Goal: Task Accomplishment & Management: Complete application form

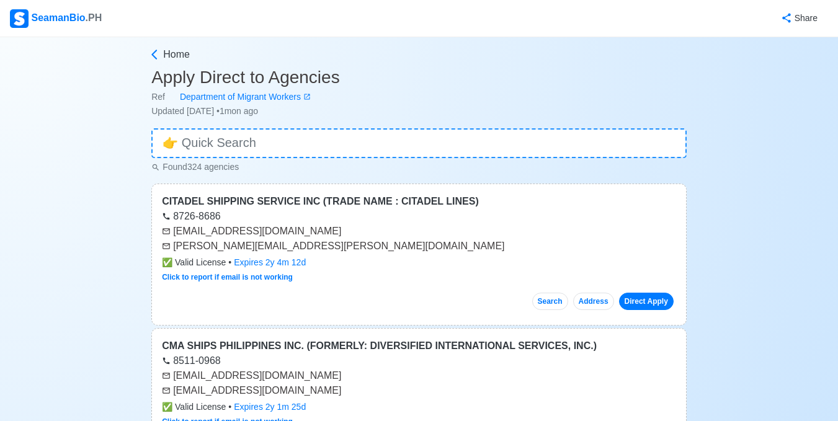
click at [49, 17] on div "SeamanBio .PH" at bounding box center [56, 18] width 92 height 19
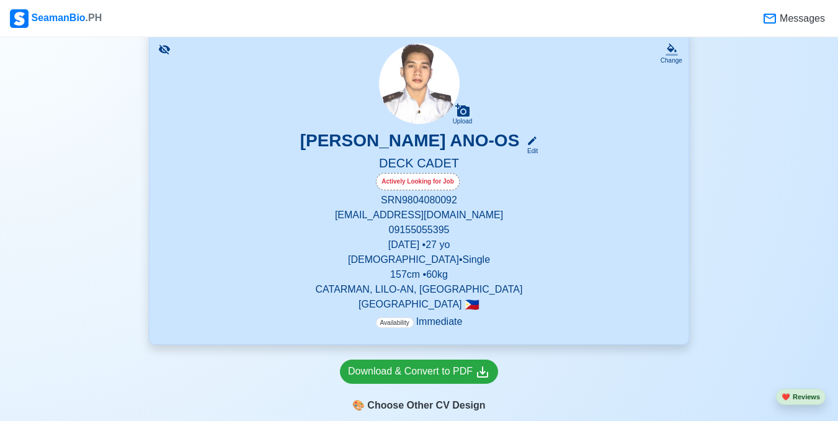
scroll to position [186, 0]
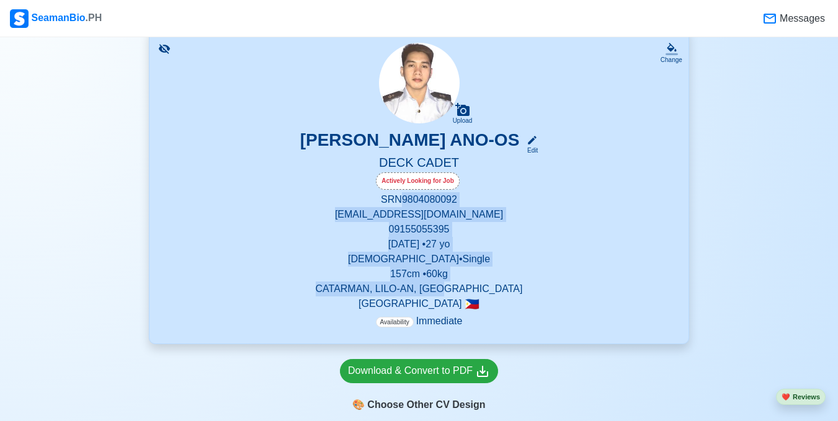
drag, startPoint x: 480, startPoint y: 292, endPoint x: 400, endPoint y: 197, distance: 123.8
click at [400, 197] on div "SRN 9804080092 [EMAIL_ADDRESS][DOMAIN_NAME] 09155055395 [DATE] • [DEMOGRAPHIC_D…" at bounding box center [418, 260] width 509 height 137
click at [322, 209] on p "[EMAIL_ADDRESS][DOMAIN_NAME]" at bounding box center [418, 214] width 509 height 15
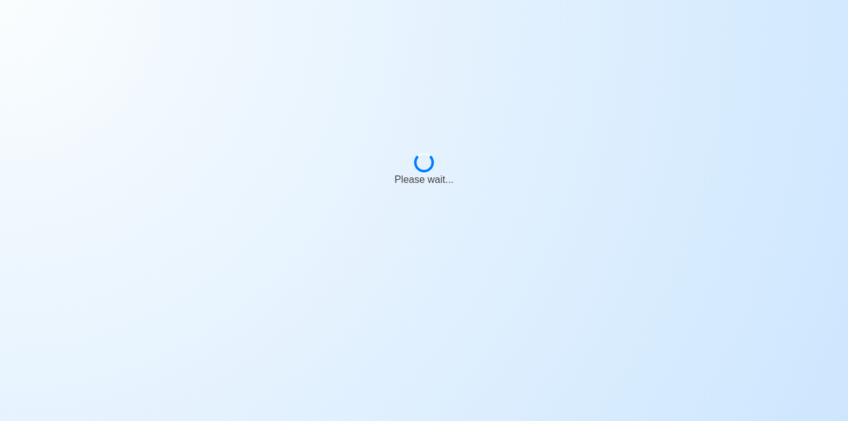
select select "Actively Looking for Job"
select select "Visible for Hiring"
select select "Single"
select select "[DEMOGRAPHIC_DATA]"
select select "PH"
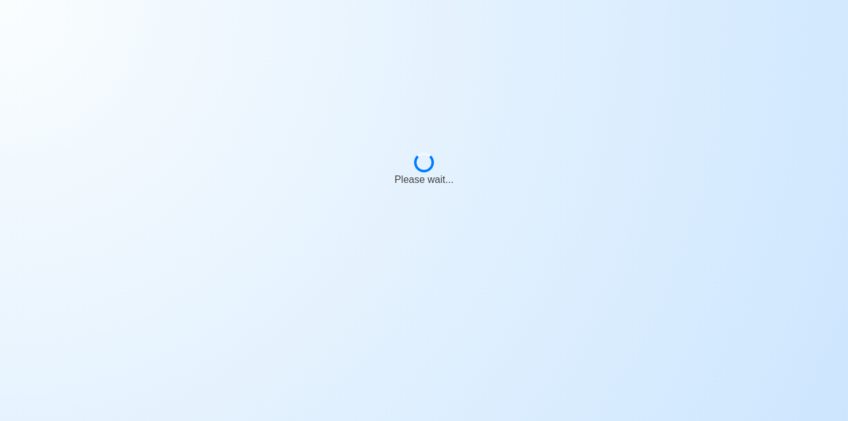
select select "4102416000000"
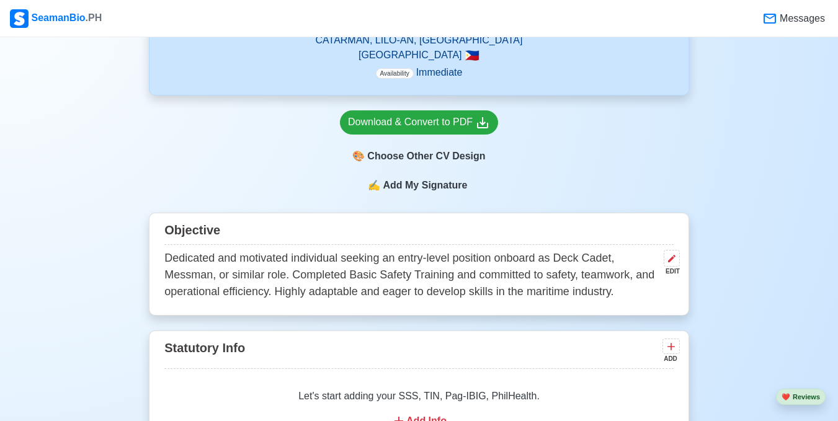
scroll to position [558, 0]
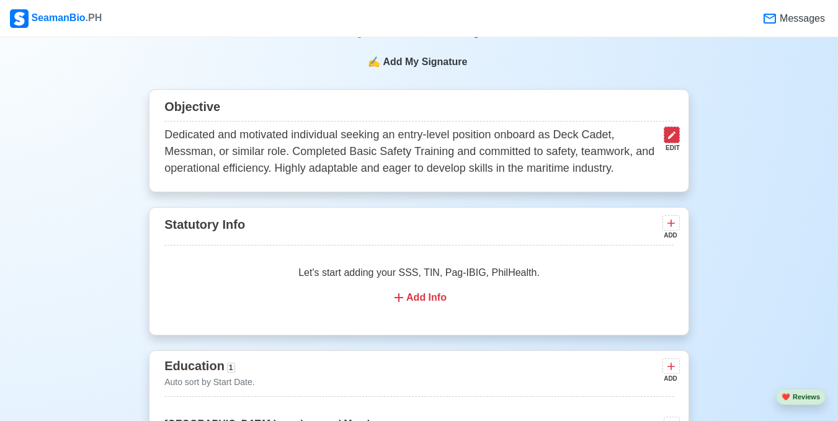
click at [668, 140] on icon at bounding box center [672, 135] width 10 height 10
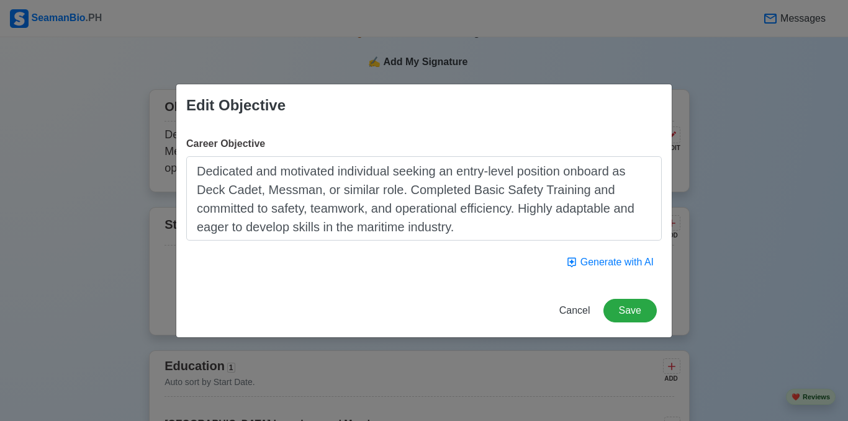
drag, startPoint x: 198, startPoint y: 169, endPoint x: 491, endPoint y: 218, distance: 296.9
click at [491, 218] on textarea "Dedicated and motivated individual seeking an entry-level position onboard as D…" at bounding box center [423, 198] width 475 height 84
click at [583, 312] on span "Cancel" at bounding box center [574, 310] width 31 height 11
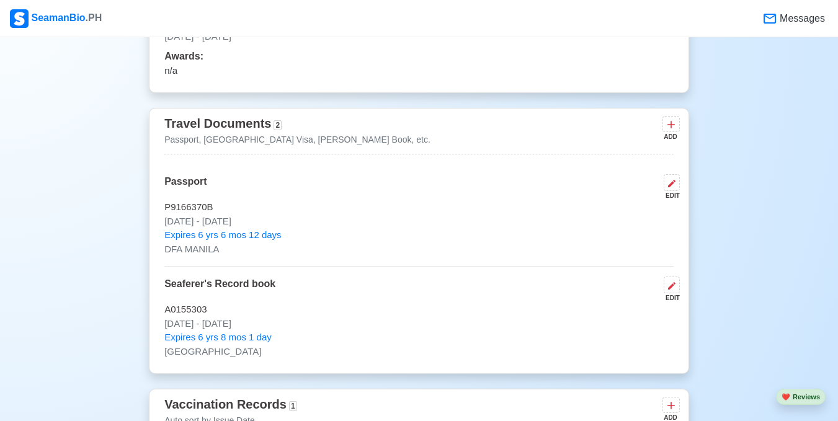
scroll to position [993, 0]
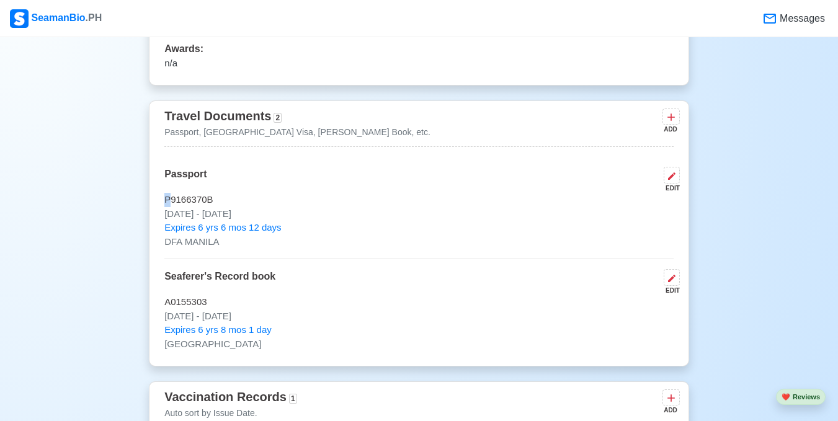
click at [168, 202] on p "P9166370B" at bounding box center [418, 200] width 509 height 14
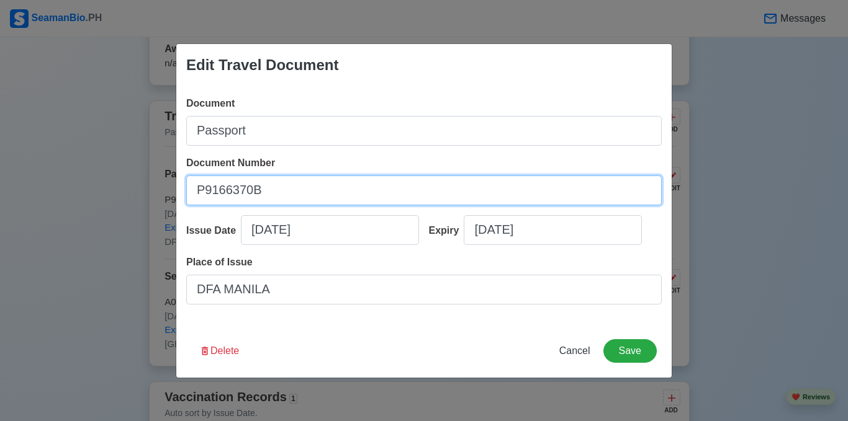
drag, startPoint x: 262, startPoint y: 189, endPoint x: 190, endPoint y: 194, distance: 72.1
click at [190, 194] on input "P9166370B" at bounding box center [423, 191] width 475 height 30
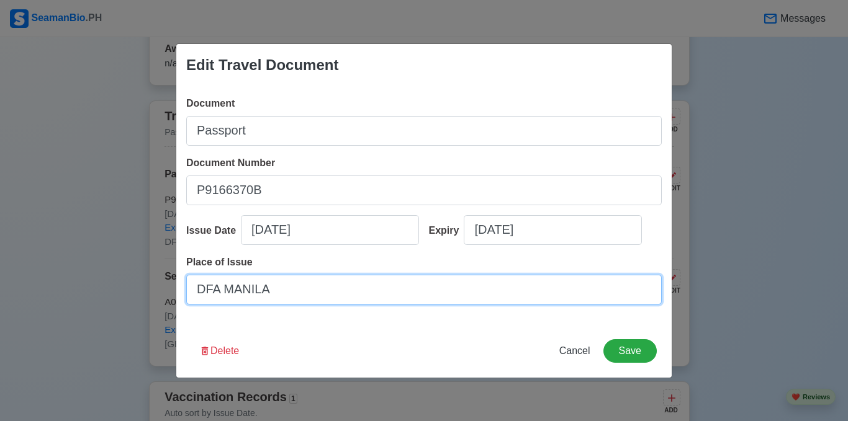
drag, startPoint x: 282, startPoint y: 292, endPoint x: 194, endPoint y: 292, distance: 88.1
click at [194, 292] on input "DFA MANILA" at bounding box center [423, 290] width 475 height 30
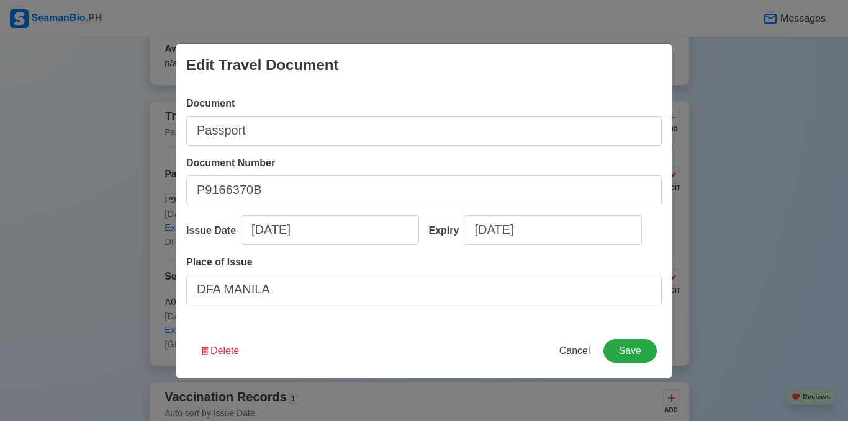
drag, startPoint x: 378, startPoint y: 207, endPoint x: 486, endPoint y: 264, distance: 122.7
click at [379, 208] on div "Document Passport Document Number [PASSPORT] Issue Date [DATE] Expiry [DATE] Pl…" at bounding box center [423, 205] width 495 height 238
drag, startPoint x: 572, startPoint y: 344, endPoint x: 551, endPoint y: 332, distance: 24.5
click at [570, 343] on button "Cancel" at bounding box center [574, 351] width 47 height 24
type input "[DATE]"
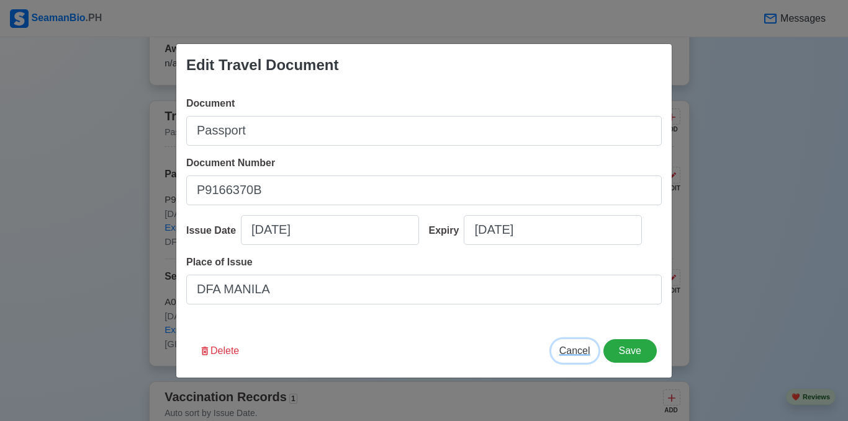
type input "[DATE]"
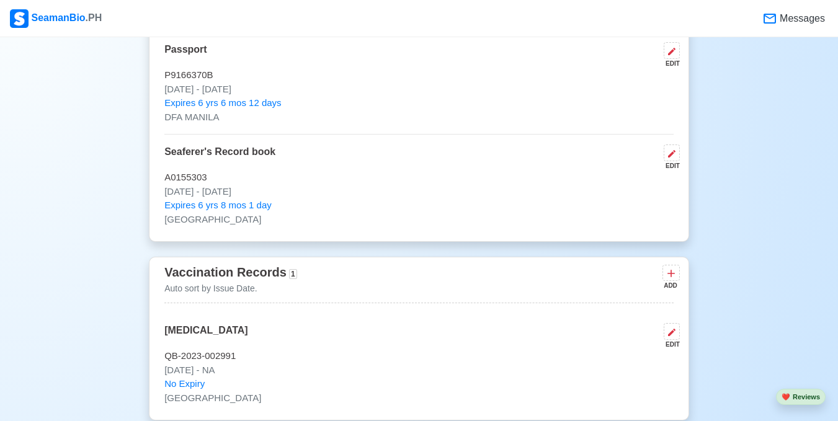
scroll to position [1117, 0]
click at [343, 180] on p "A0155303" at bounding box center [418, 178] width 509 height 14
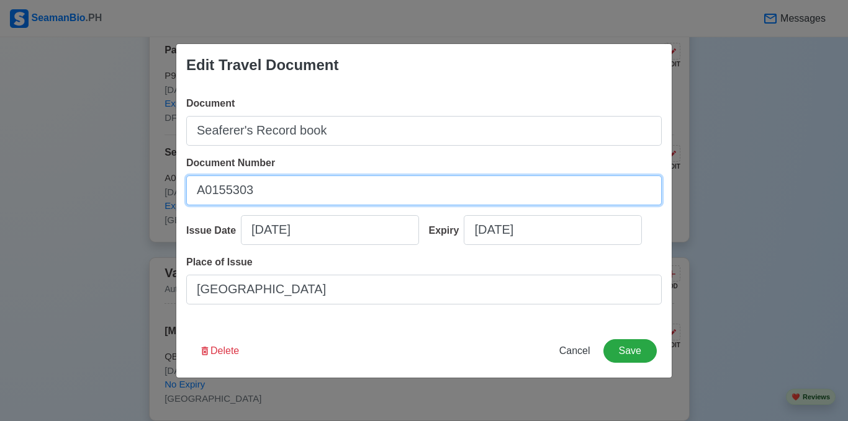
click at [218, 188] on input "A0155303" at bounding box center [423, 191] width 475 height 30
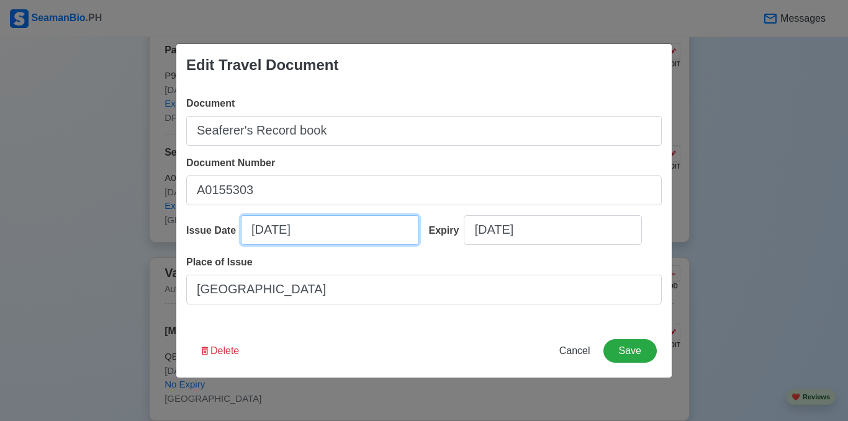
select select "****"
select select "***"
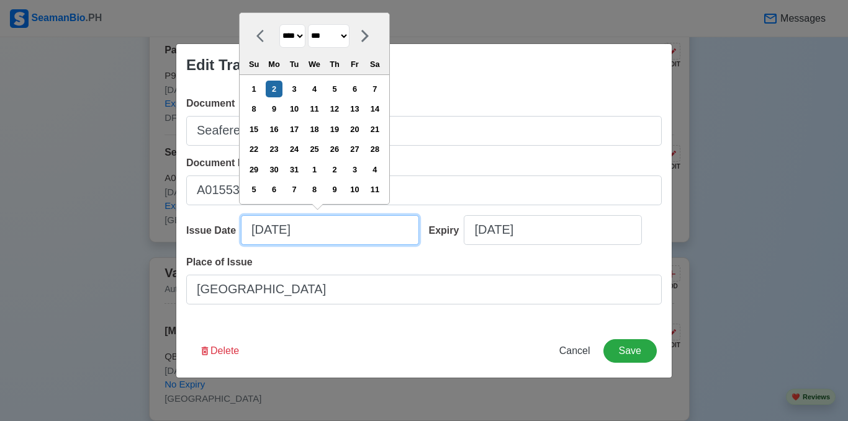
click at [300, 231] on input "[DATE]" at bounding box center [330, 230] width 178 height 30
click at [333, 233] on input "[DATE]" at bounding box center [330, 230] width 178 height 30
click at [318, 230] on input "[DATE]" at bounding box center [330, 230] width 178 height 30
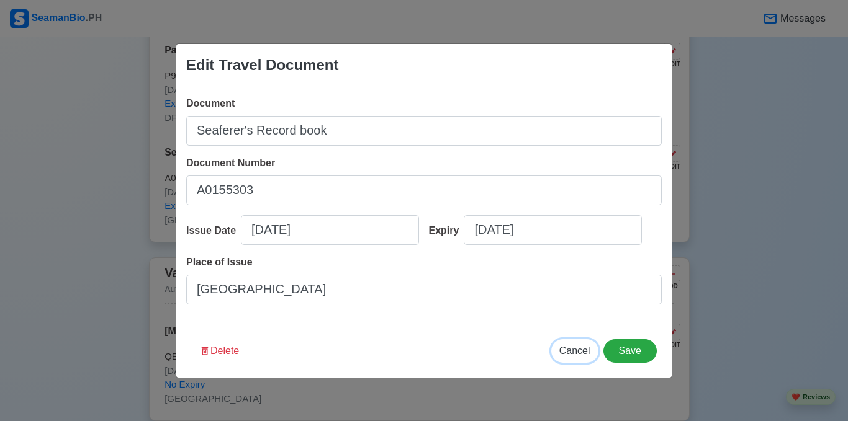
click at [585, 349] on span "Cancel" at bounding box center [574, 351] width 31 height 11
type input "[DATE]"
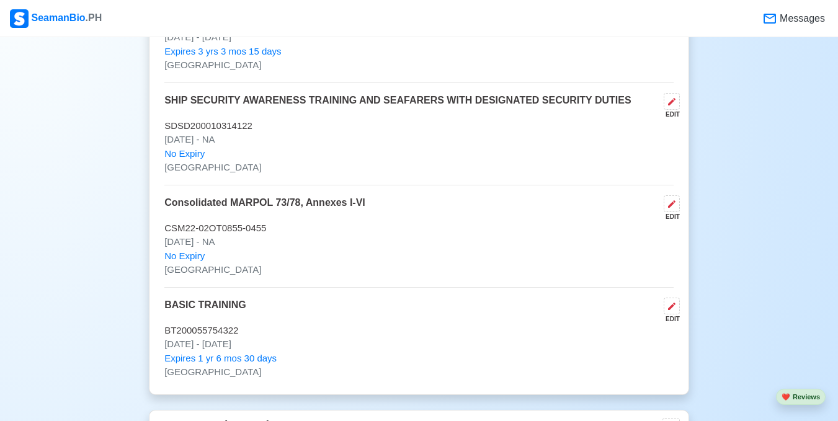
scroll to position [1799, 0]
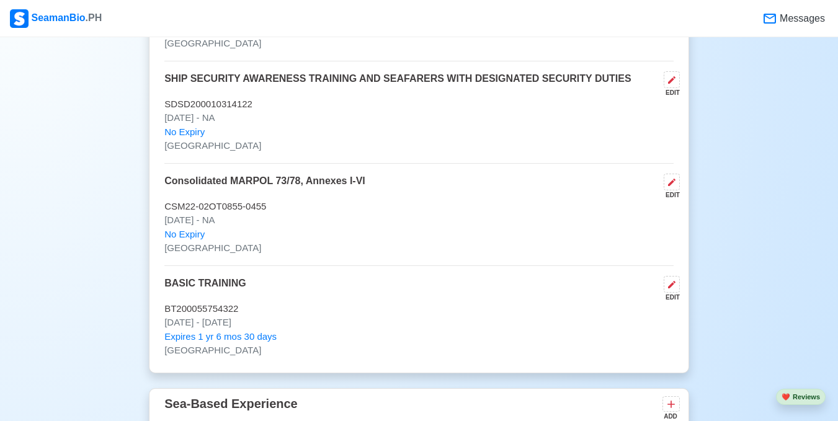
click at [210, 315] on p "BT200055754322" at bounding box center [418, 309] width 509 height 14
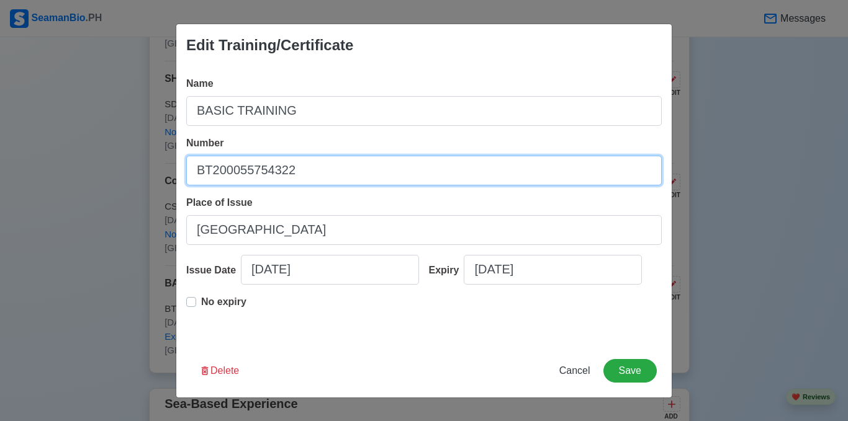
click at [237, 172] on input "BT200055754322" at bounding box center [423, 171] width 475 height 30
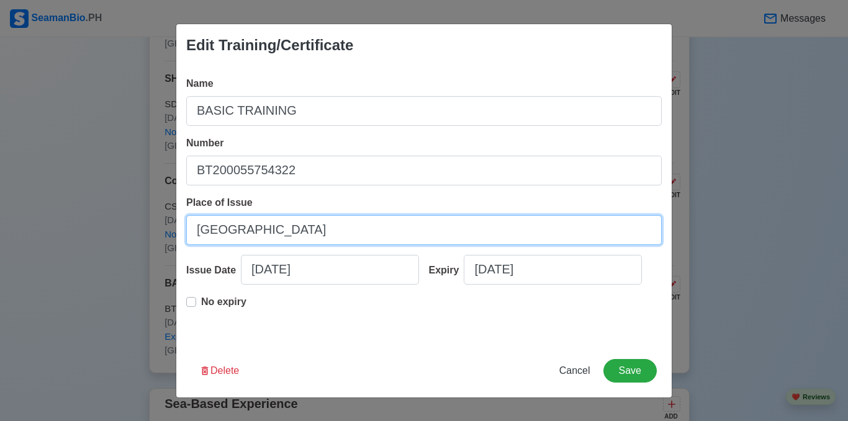
click at [235, 230] on input "[GEOGRAPHIC_DATA]" at bounding box center [423, 230] width 475 height 30
type input "[GEOGRAPHIC_DATA]"
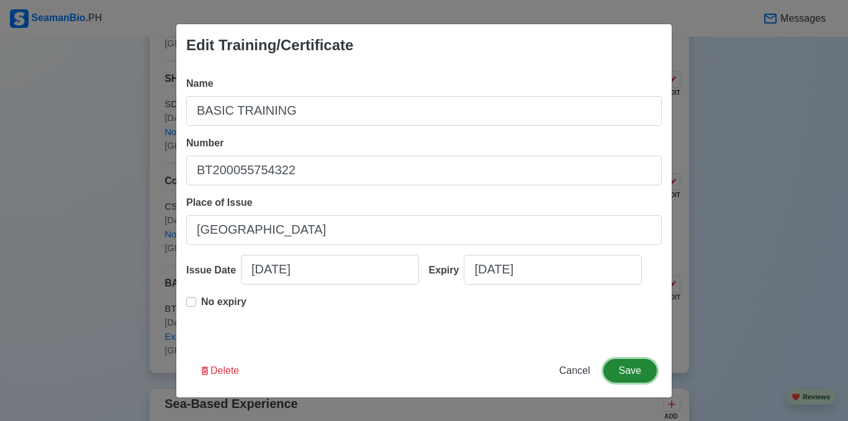
click at [648, 368] on button "Save" at bounding box center [629, 371] width 53 height 24
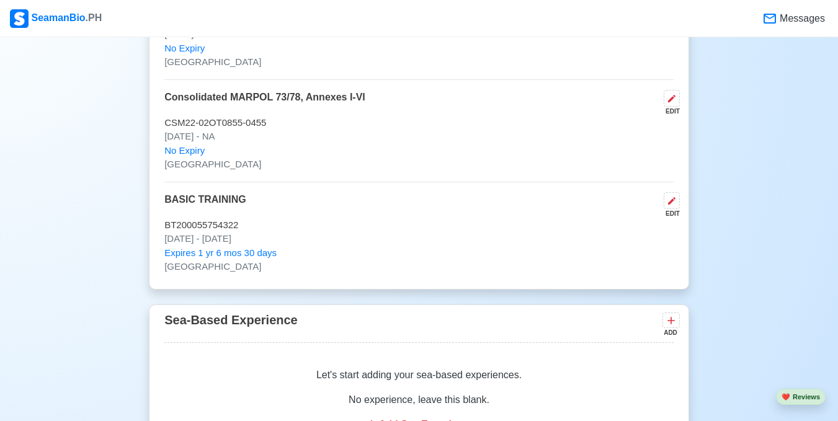
scroll to position [1861, 0]
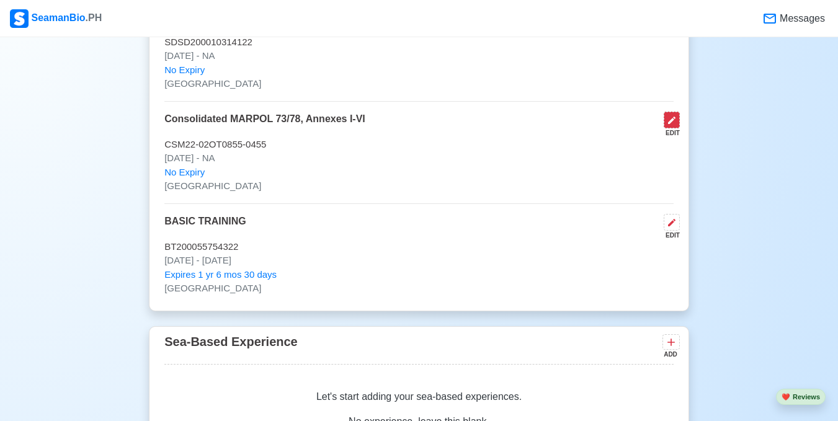
click at [673, 125] on icon at bounding box center [672, 120] width 10 height 10
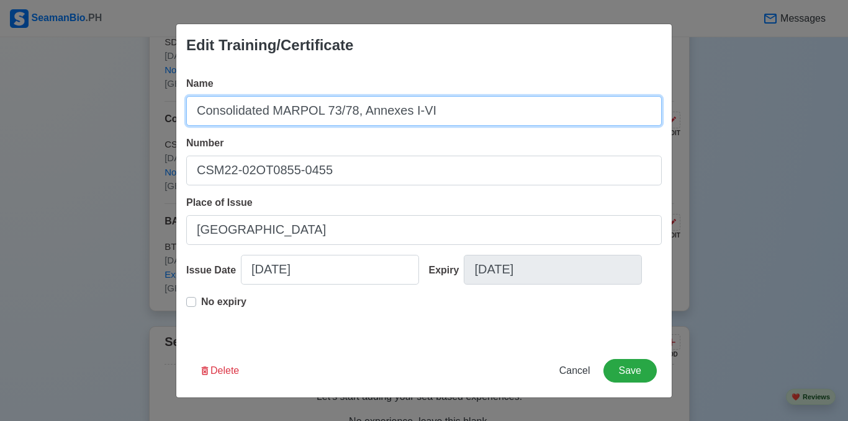
drag, startPoint x: 195, startPoint y: 108, endPoint x: 321, endPoint y: 112, distance: 125.4
click at [321, 112] on input "Consolidated MARPOL 73/78, Annexes I-VI" at bounding box center [423, 111] width 475 height 30
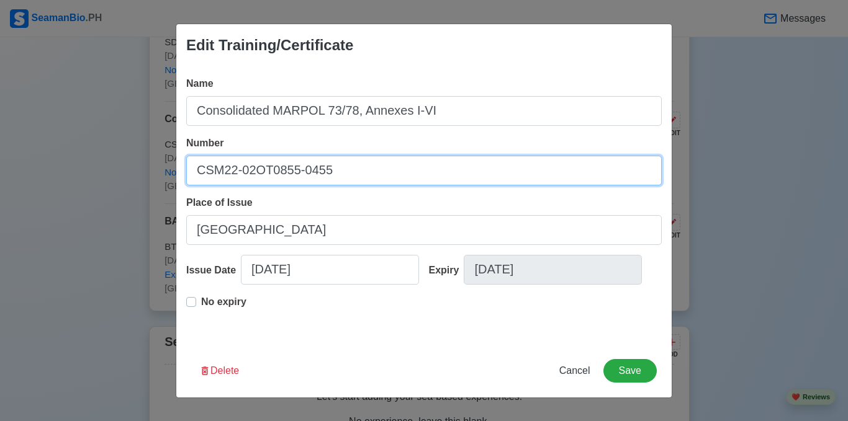
click at [296, 169] on input "CSM22-02OT0855-0455" at bounding box center [423, 171] width 475 height 30
drag, startPoint x: 296, startPoint y: 169, endPoint x: 282, endPoint y: 169, distance: 14.3
click at [282, 169] on input "CSM22-02OT0855-0455" at bounding box center [423, 171] width 475 height 30
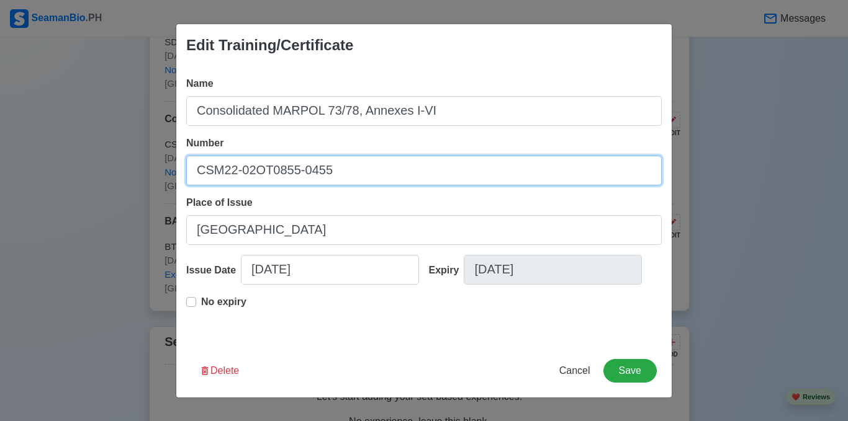
click at [282, 169] on input "CSM22-02OT0855-0455" at bounding box center [423, 171] width 475 height 30
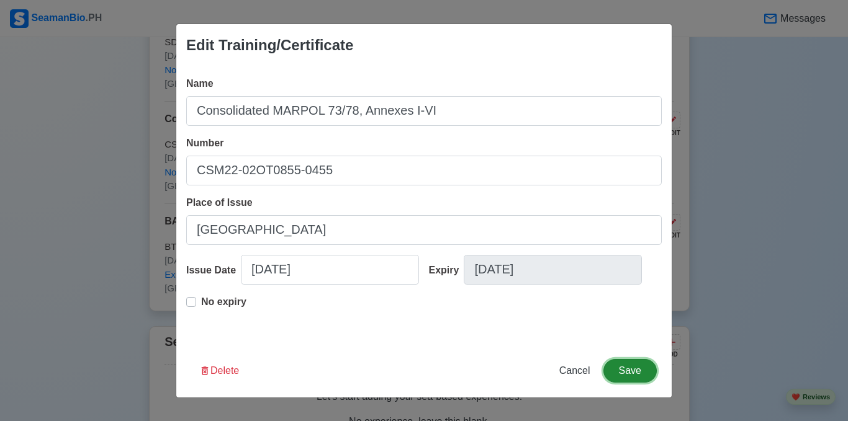
click at [633, 374] on button "Save" at bounding box center [629, 371] width 53 height 24
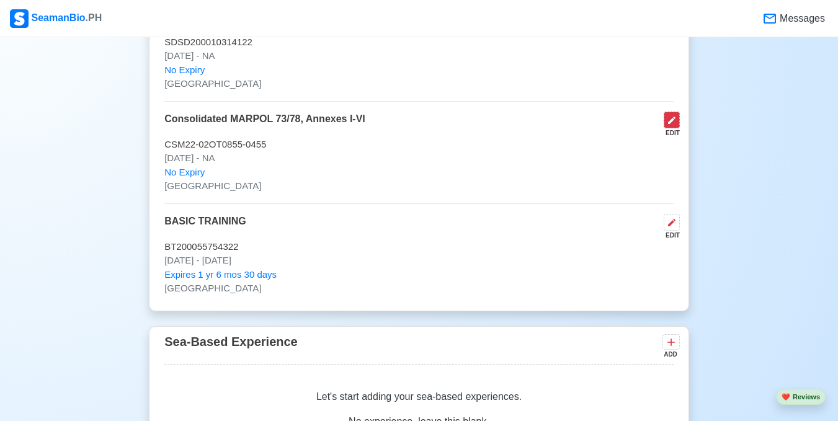
click at [676, 123] on icon at bounding box center [672, 120] width 10 height 10
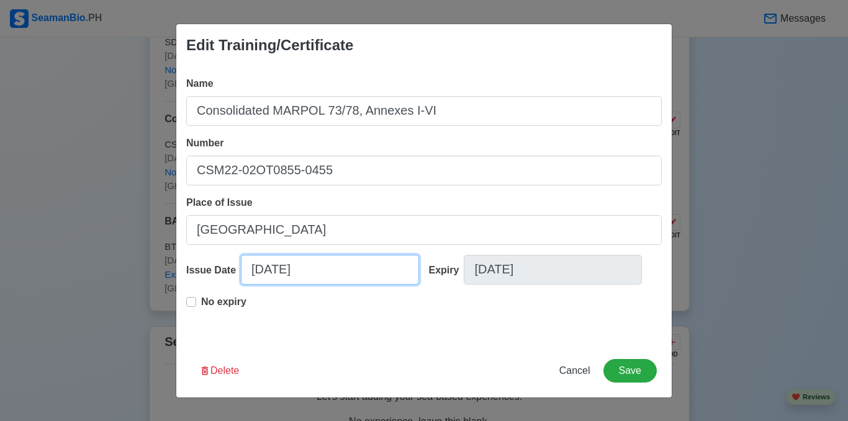
select select "****"
select select "******"
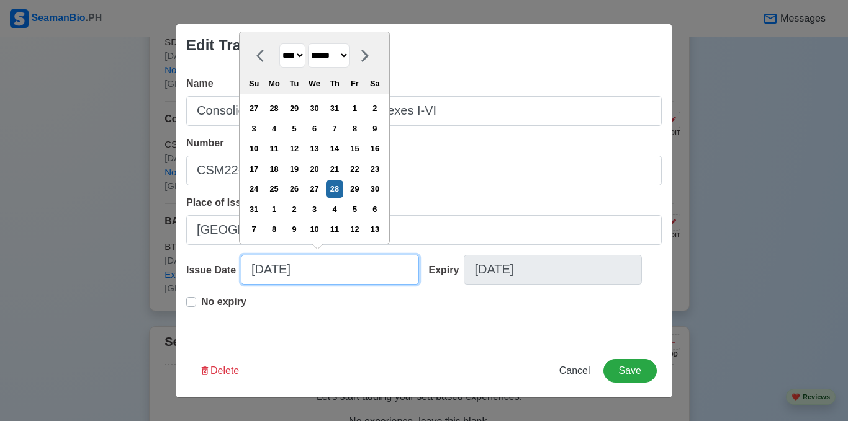
click at [264, 269] on input "[DATE]" at bounding box center [330, 270] width 178 height 30
type input "[DATE]"
select select "********"
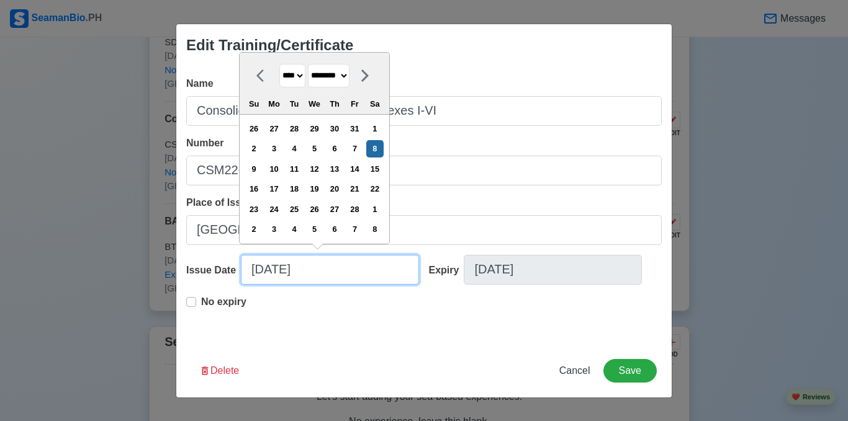
type input "[DATE]"
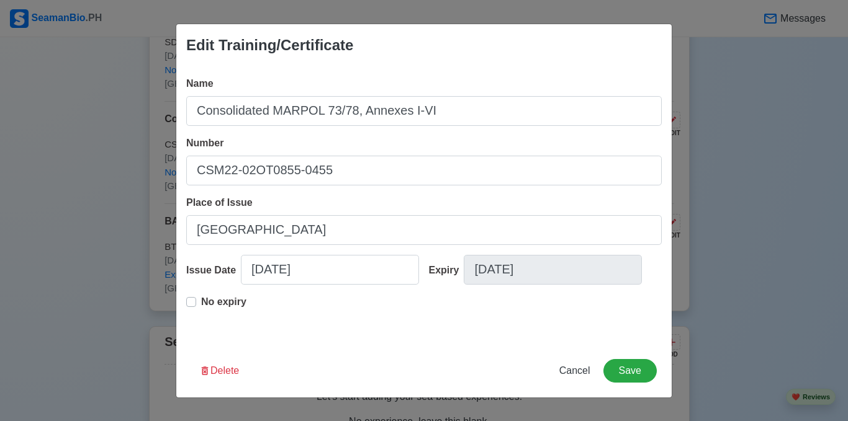
drag, startPoint x: 493, startPoint y: 300, endPoint x: 293, endPoint y: 277, distance: 201.6
click at [459, 297] on div "No expiry" at bounding box center [423, 315] width 475 height 40
select select "****"
select select "********"
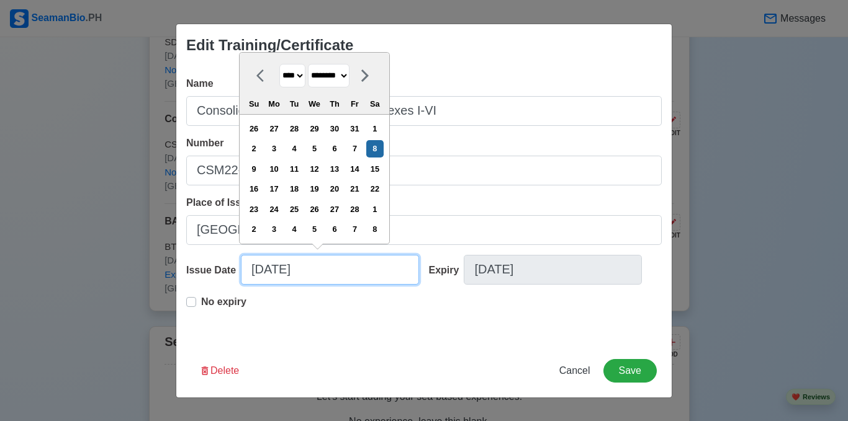
click at [319, 269] on input "[DATE]" at bounding box center [330, 270] width 178 height 30
type input "[DATE]"
select select "****"
type input "[DATE]"
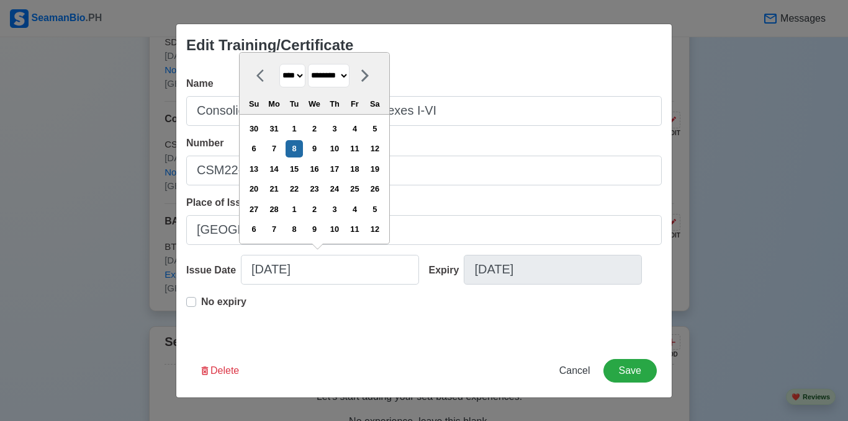
click at [359, 318] on div "No expiry" at bounding box center [423, 315] width 475 height 40
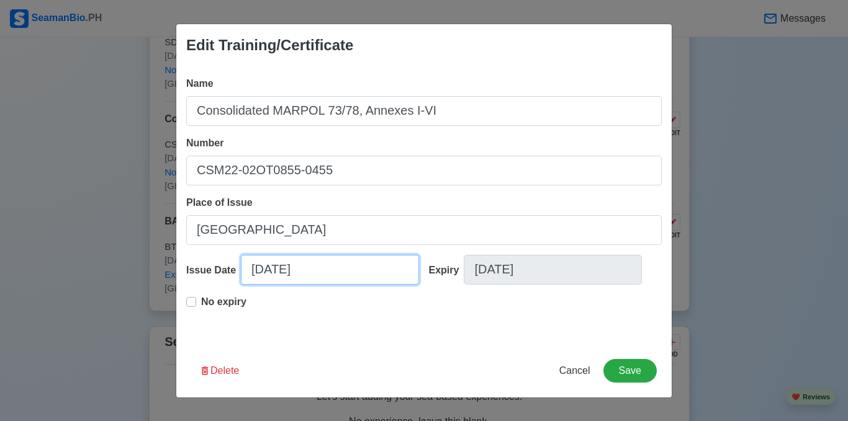
click at [280, 273] on input "[DATE]" at bounding box center [330, 270] width 178 height 30
select select "****"
select select "********"
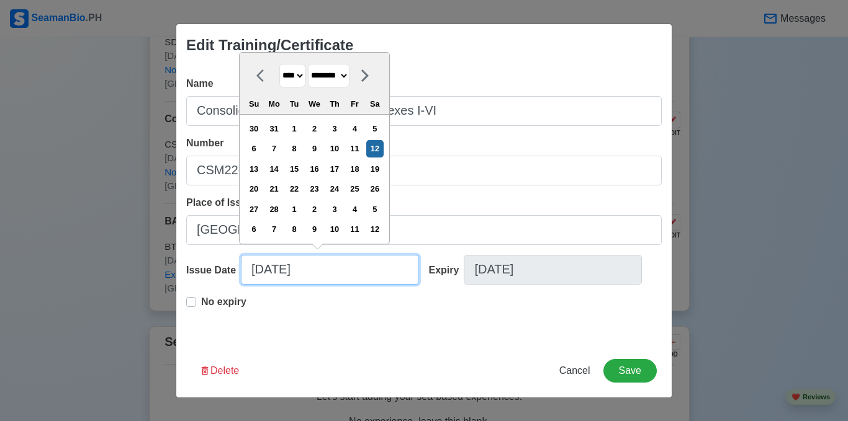
type input "[DATE]"
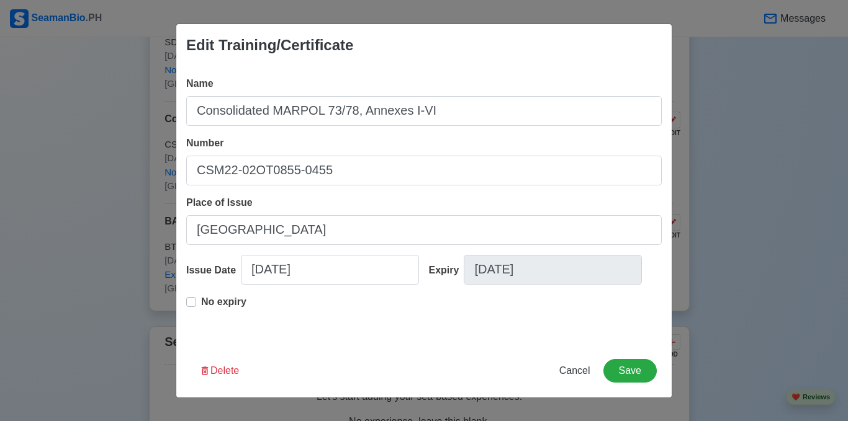
click at [427, 312] on div "No expiry" at bounding box center [423, 315] width 475 height 40
click at [201, 303] on label "No expiry" at bounding box center [223, 307] width 45 height 25
type input "[DATE]"
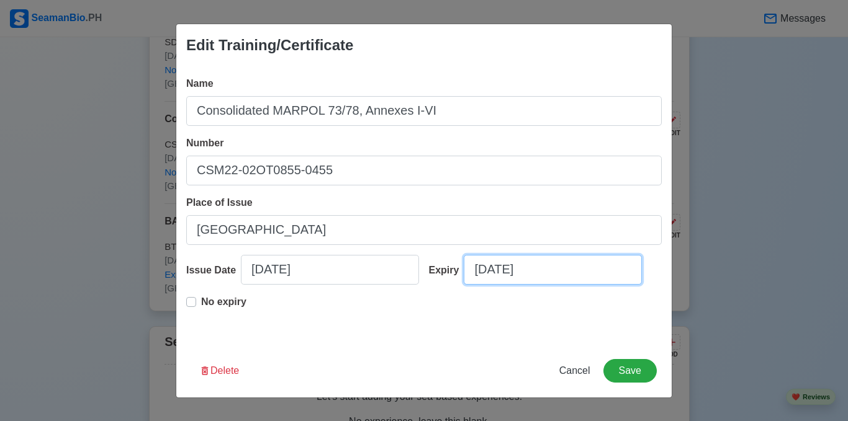
click at [530, 268] on input "[DATE]" at bounding box center [552, 270] width 178 height 30
select select "****"
select select "********"
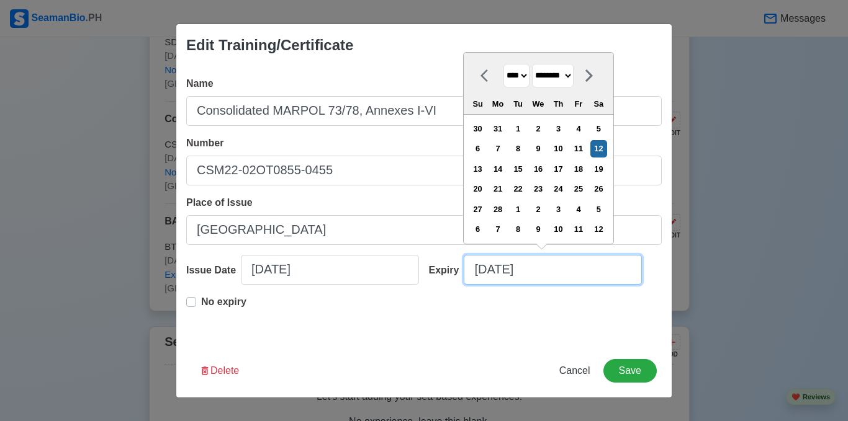
click at [538, 272] on input "[DATE]" at bounding box center [552, 270] width 178 height 30
click at [538, 271] on input "[DATE]" at bounding box center [552, 270] width 178 height 30
type input "0"
select select "****"
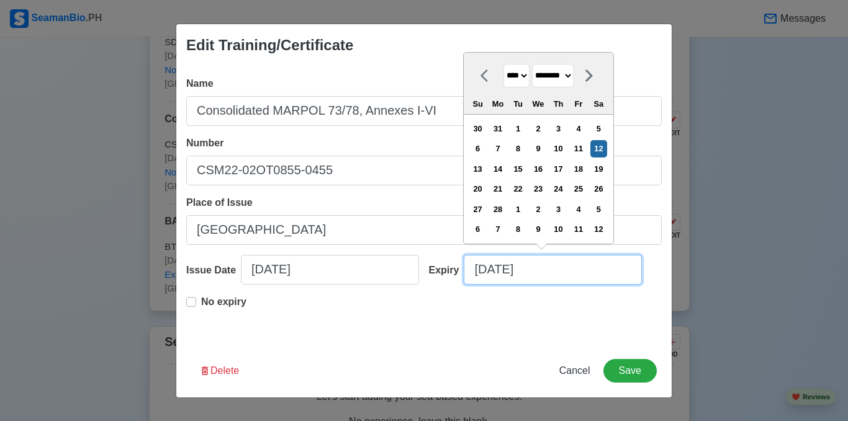
select select "*******"
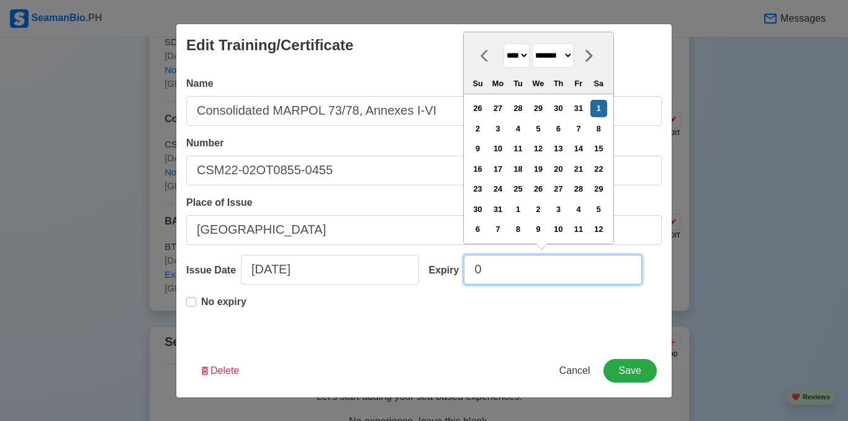
type input "02"
select select "****"
select select "********"
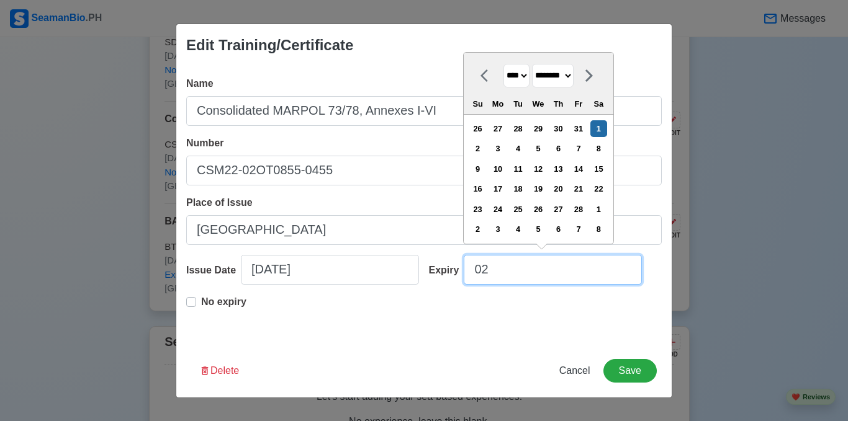
type input "02-"
select select "****"
type input "02"
select select "****"
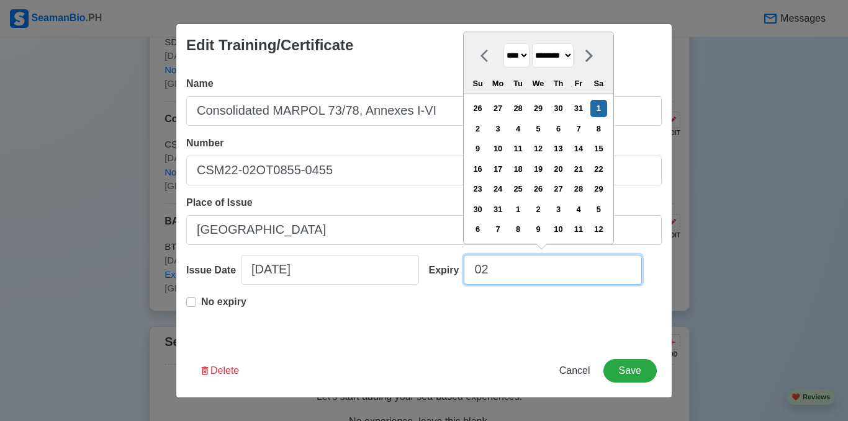
type input "0"
select select "****"
select select "*******"
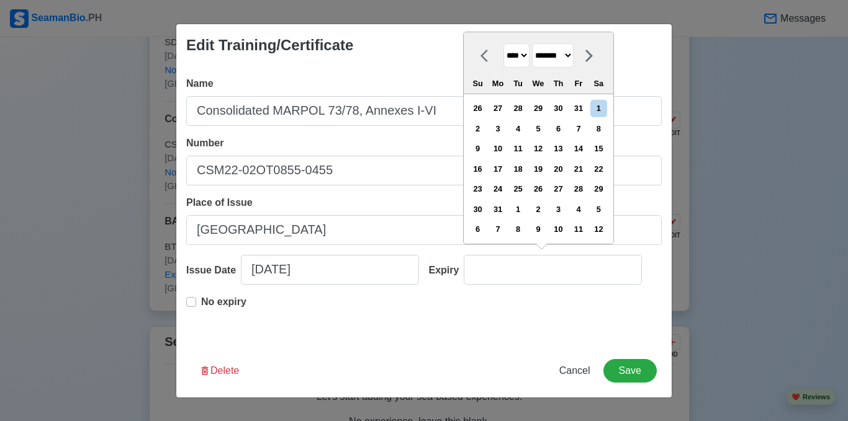
type input "[DATE]"
click at [380, 323] on div "No expiry" at bounding box center [423, 315] width 475 height 40
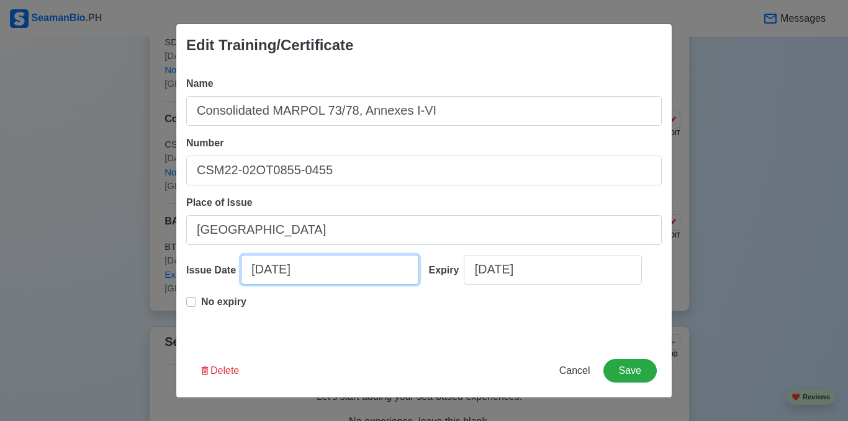
select select "****"
select select "********"
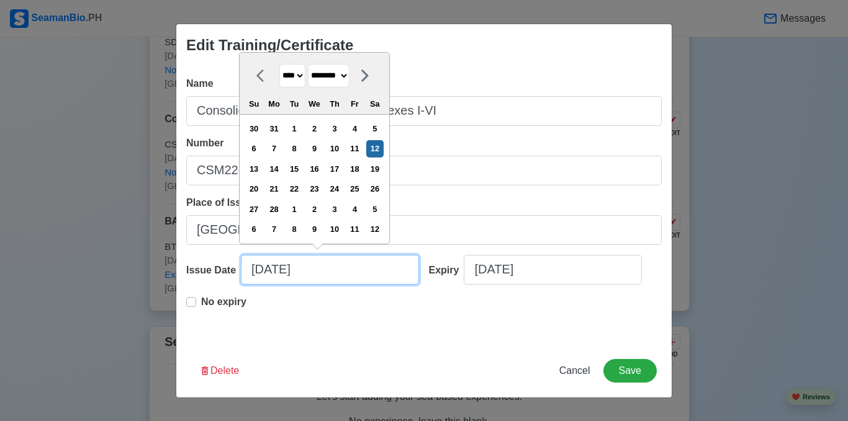
click at [342, 272] on input "[DATE]" at bounding box center [330, 270] width 178 height 30
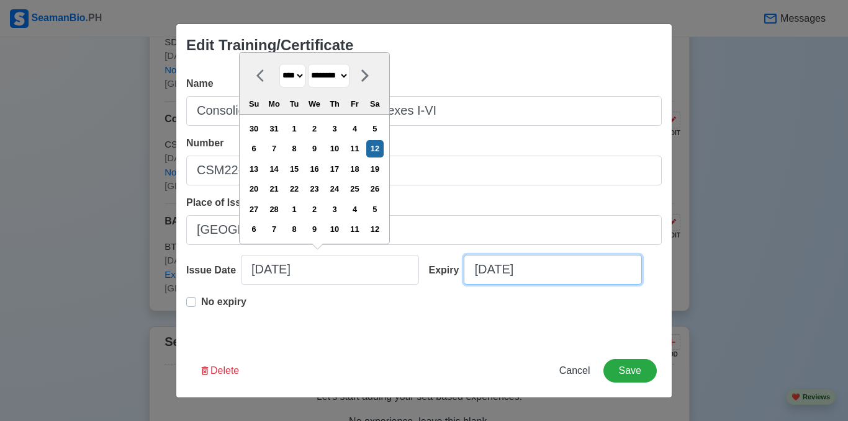
select select "****"
select select "*********"
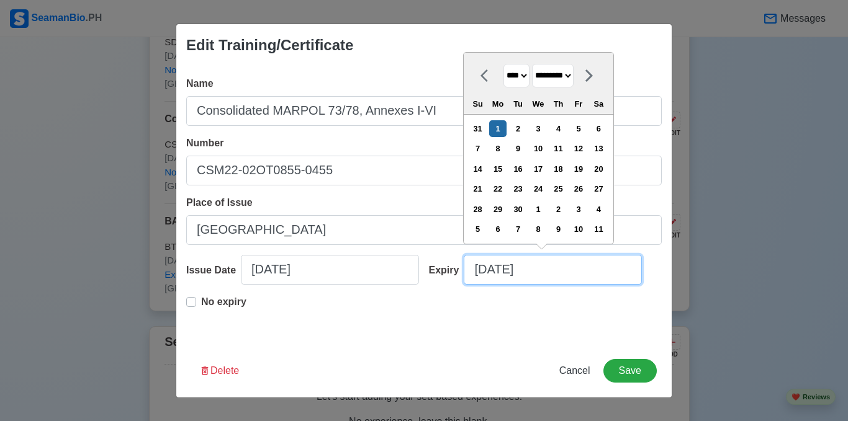
click at [506, 266] on input "[DATE]" at bounding box center [552, 270] width 178 height 30
type input "/2025"
select select "*******"
type input "/2025"
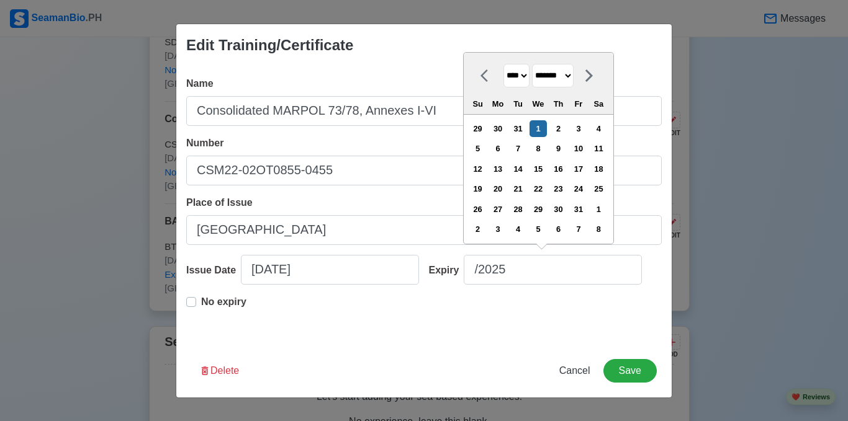
click at [573, 74] on select "******* ******** ***** ***** *** **** **** ****** ********* ******* ******** **…" at bounding box center [553, 76] width 42 height 24
select select "********"
click at [537, 64] on select "******* ******** ***** ***** *** **** **** ****** ********* ******* ******** **…" at bounding box center [553, 76] width 42 height 24
click at [528, 77] on select "**** **** **** **** **** **** **** **** **** **** **** **** **** **** **** ****…" at bounding box center [516, 76] width 26 height 24
select select "****"
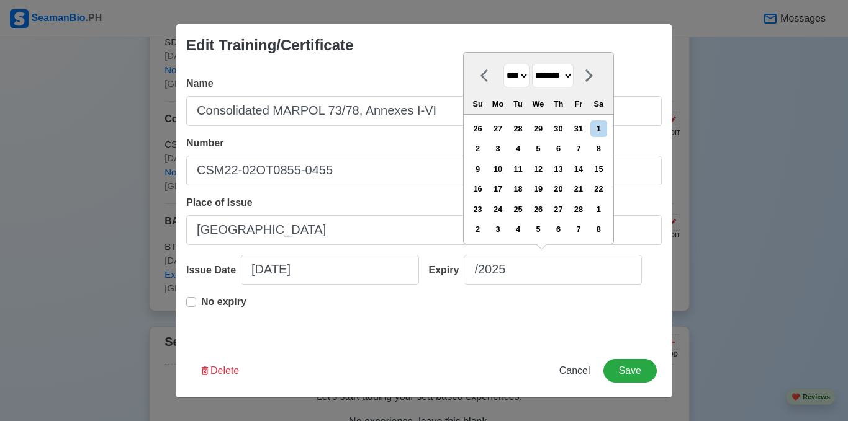
click at [503, 64] on select "**** **** **** **** **** **** **** **** **** **** **** **** **** **** **** ****…" at bounding box center [516, 76] width 26 height 24
click at [607, 151] on div "12" at bounding box center [598, 148] width 17 height 17
type input "[DATE]"
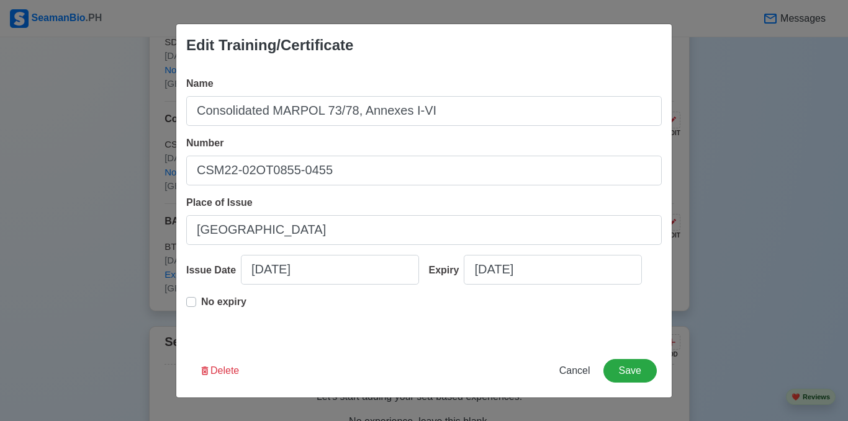
click at [201, 302] on label "No expiry" at bounding box center [223, 307] width 45 height 25
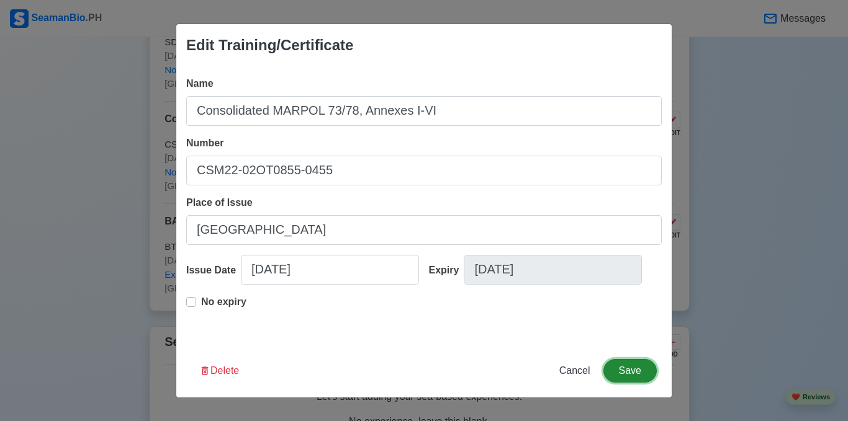
click at [642, 366] on button "Save" at bounding box center [629, 371] width 53 height 24
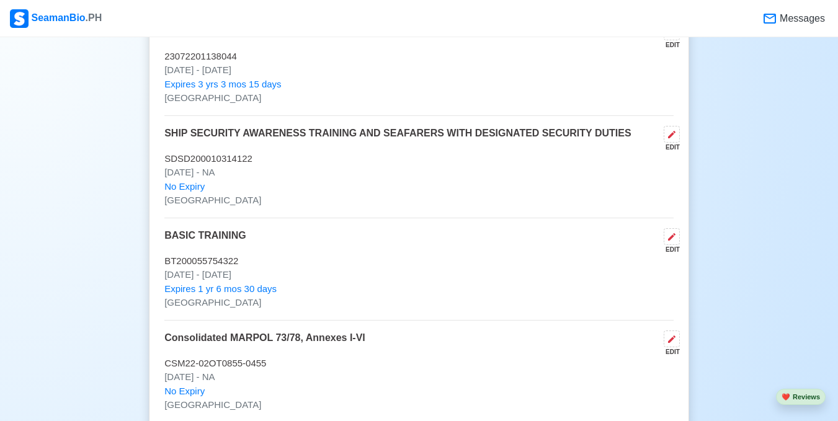
scroll to position [1737, 0]
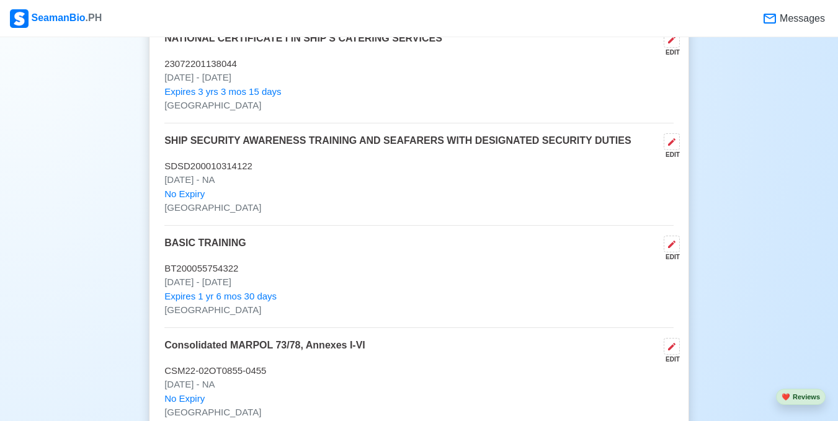
click at [287, 187] on p "[DATE] - NA" at bounding box center [418, 180] width 509 height 14
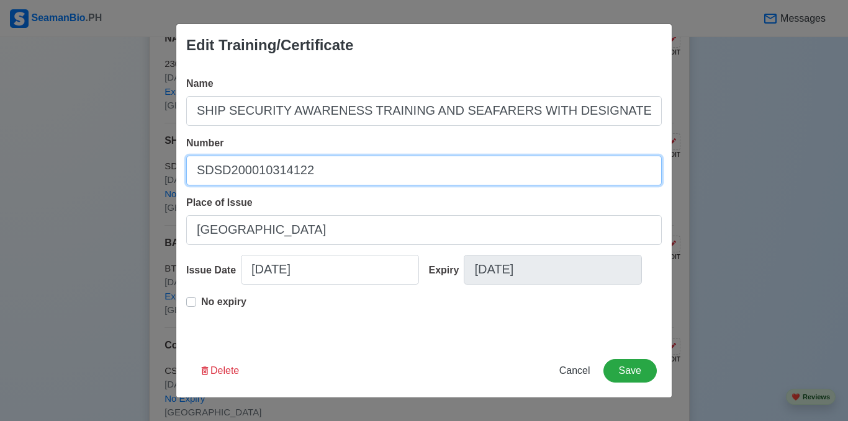
click at [261, 171] on input "SDSD200010314122" at bounding box center [423, 171] width 475 height 30
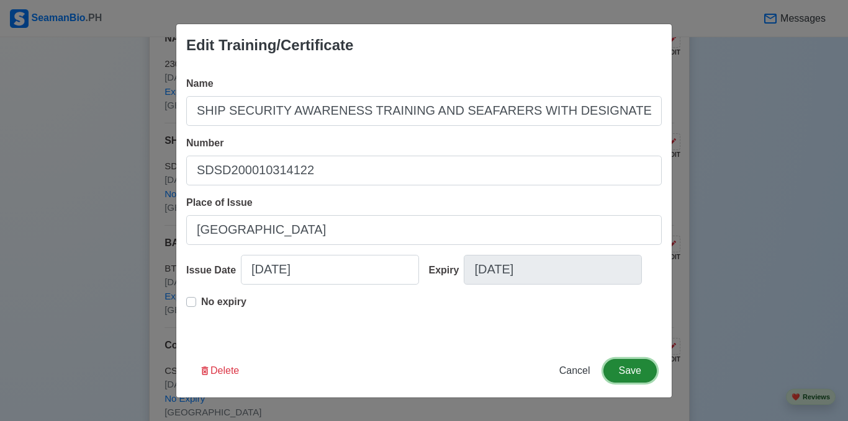
click at [640, 369] on button "Save" at bounding box center [629, 371] width 53 height 24
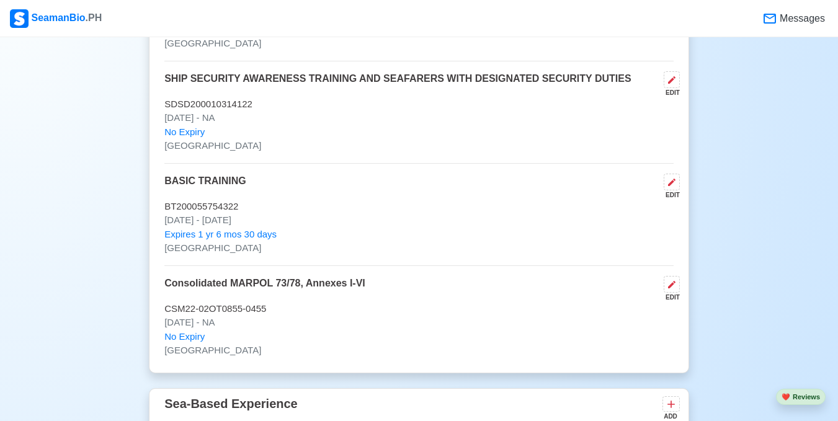
scroll to position [1613, 0]
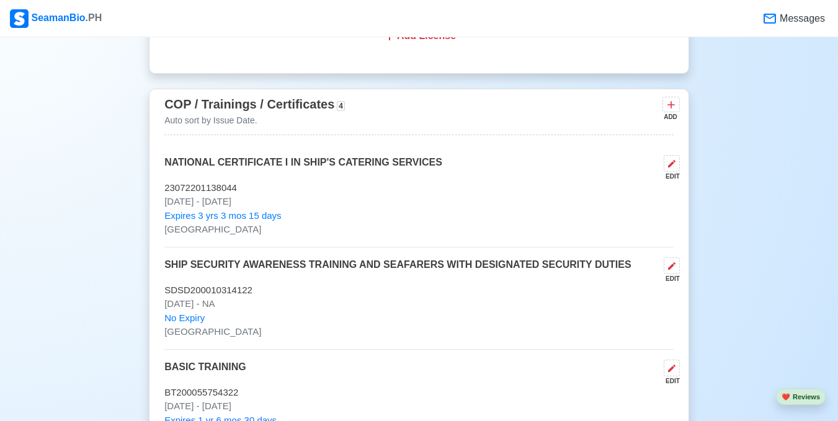
click at [385, 112] on div "COP / Trainings / Certificates 4 Auto sort by Issue Date. ADD" at bounding box center [418, 114] width 509 height 41
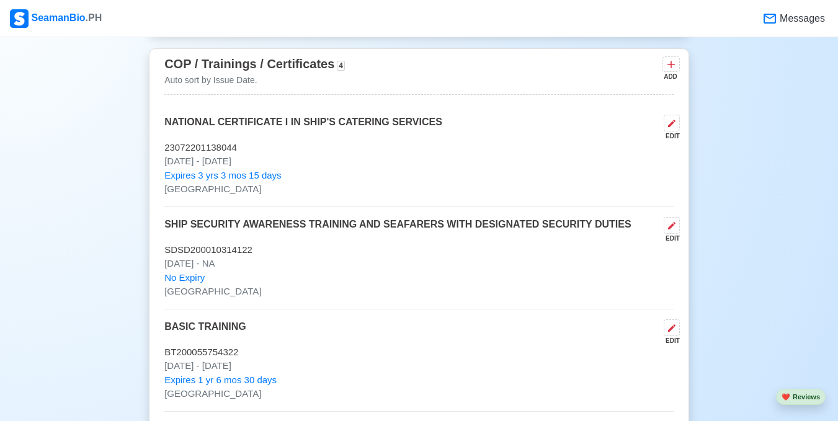
scroll to position [1675, 0]
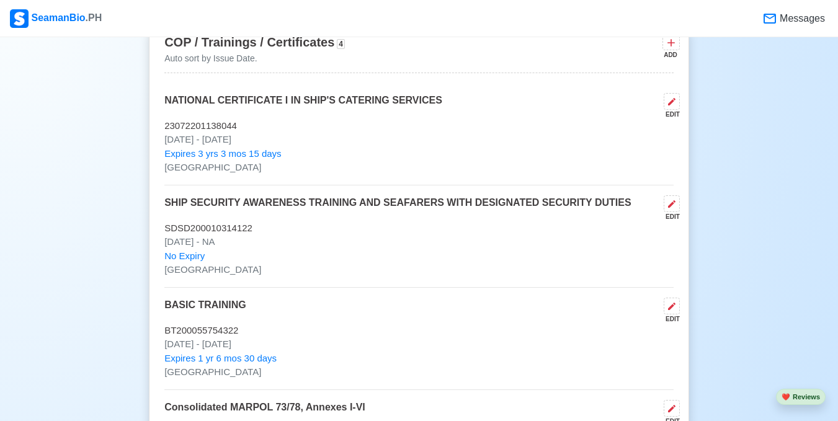
click at [342, 119] on p "NATIONAL CERTIFICATE I IN SHIP'S CATERING SERVICES" at bounding box center [303, 106] width 278 height 26
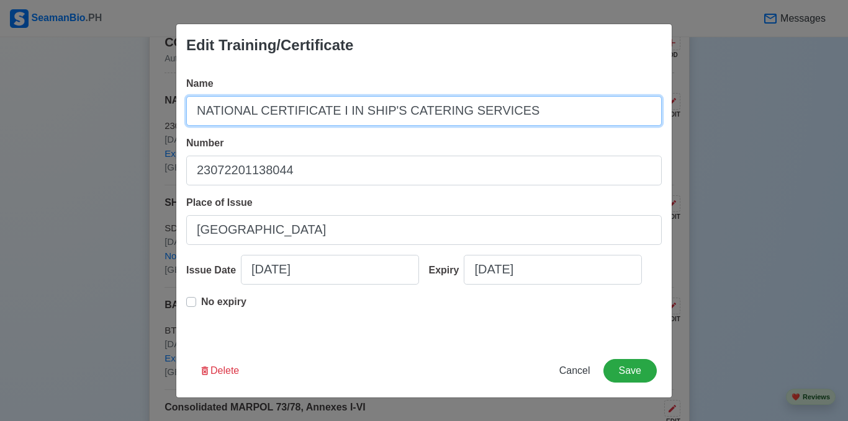
drag, startPoint x: 192, startPoint y: 110, endPoint x: 237, endPoint y: 114, distance: 44.8
click at [237, 114] on input "NATIONAL CERTIFICATE I IN SHIP'S CATERING SERVICES" at bounding box center [423, 111] width 475 height 30
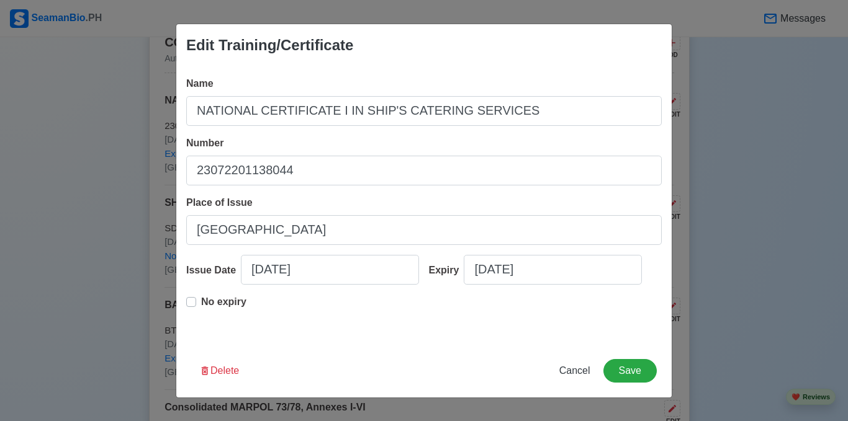
click at [160, 155] on div "Edit Training/Certificate Name NATIONAL CERTIFICATE I IN SHIP'S CATERING SERVIC…" at bounding box center [424, 210] width 848 height 421
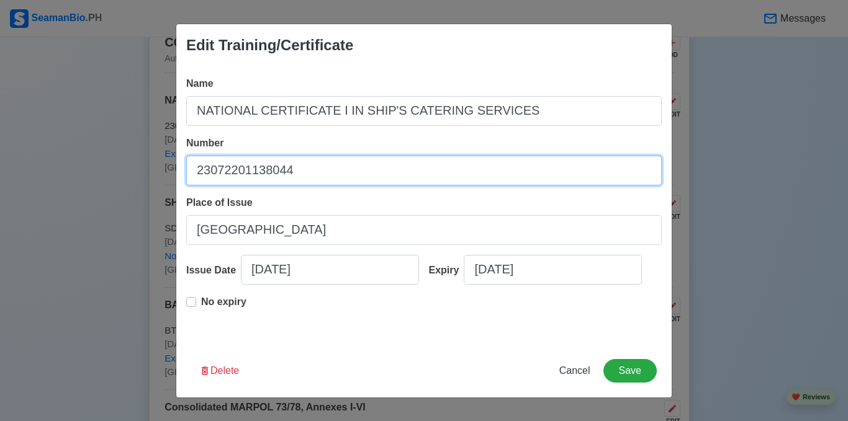
click at [235, 172] on input "23072201138044" at bounding box center [423, 171] width 475 height 30
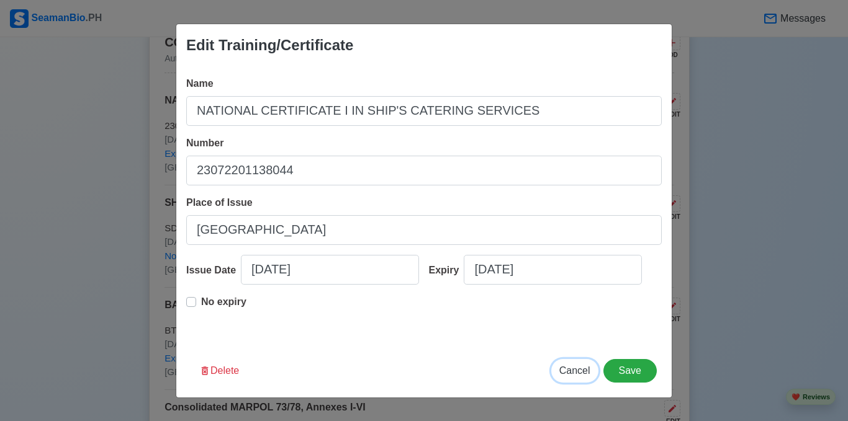
click at [573, 373] on span "Cancel" at bounding box center [574, 370] width 31 height 11
type input "[DATE]"
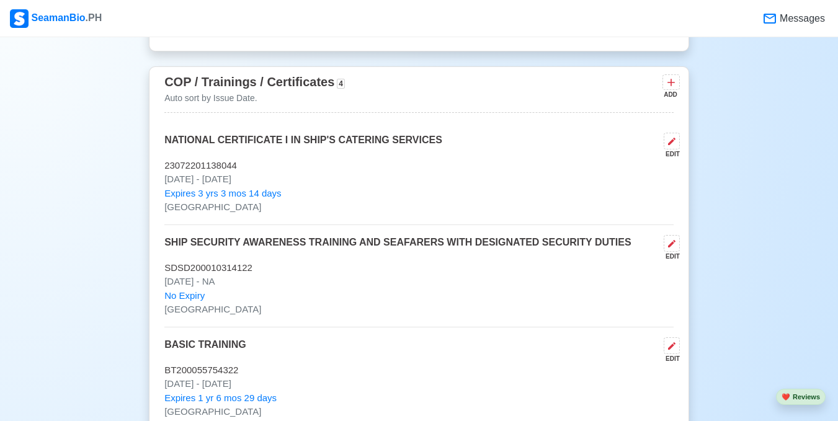
scroll to position [1613, 0]
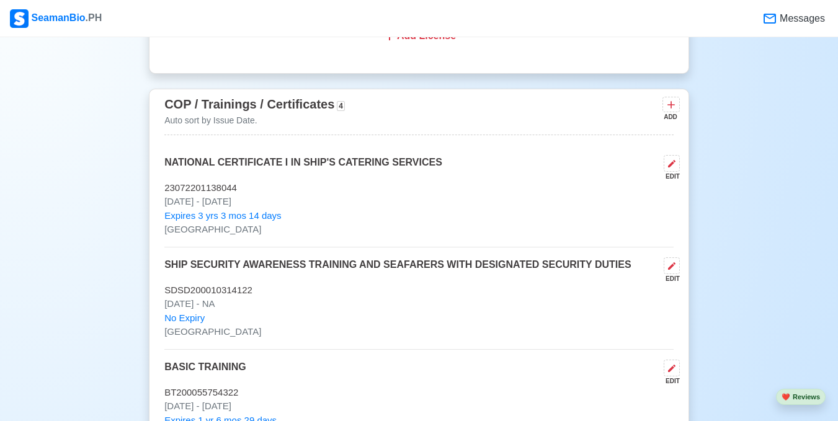
click at [312, 209] on p "[DATE] - [DATE]" at bounding box center [418, 202] width 509 height 14
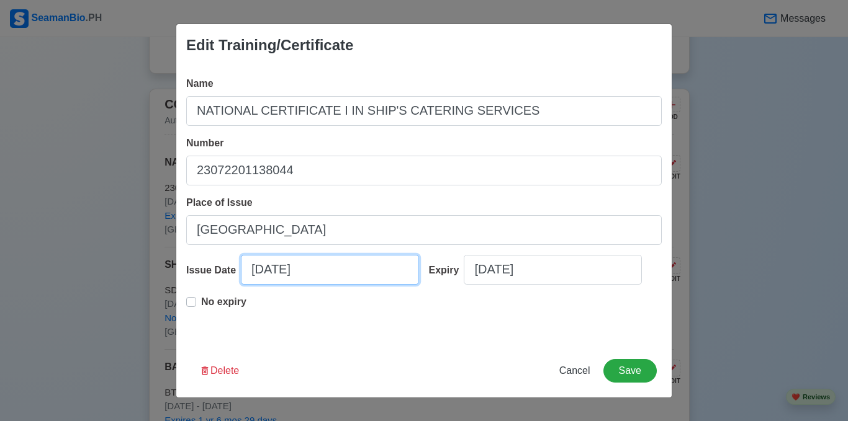
select select "****"
select select "********"
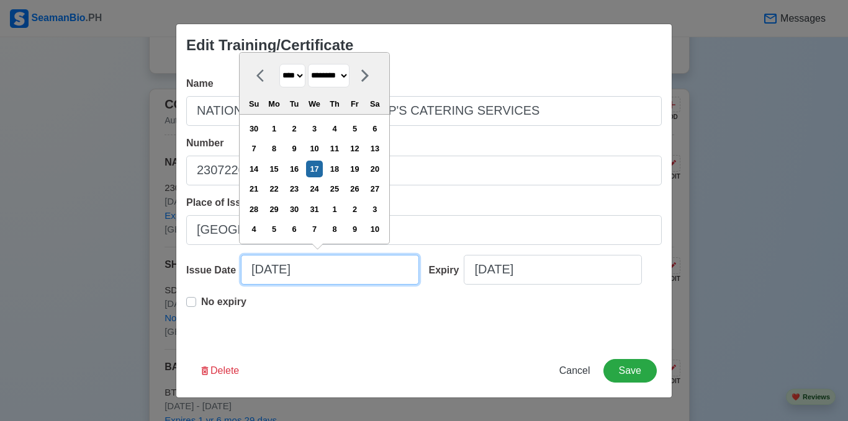
drag, startPoint x: 313, startPoint y: 274, endPoint x: 320, endPoint y: 275, distance: 6.9
click at [314, 274] on input "[DATE]" at bounding box center [330, 270] width 178 height 30
type input "[DATE]"
select select "****"
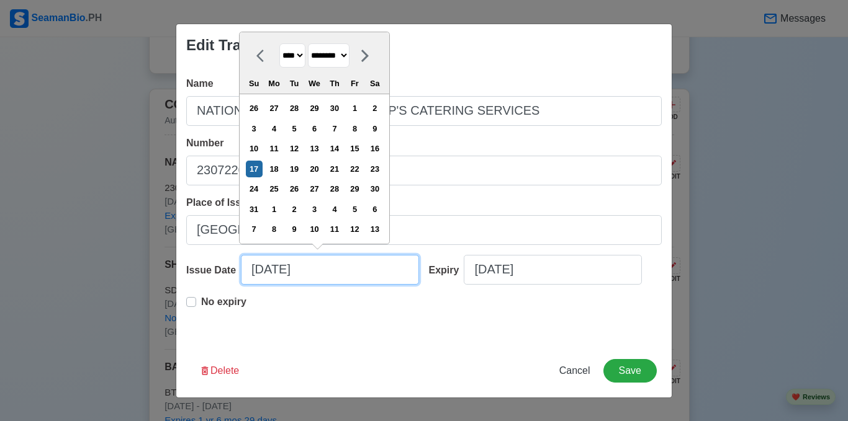
type input "[DATE]"
click at [442, 338] on div "Name NATIONAL CERTIFICATE I IN SHIP'S CATERING SERVICES Number 23072201138044 P…" at bounding box center [423, 205] width 495 height 278
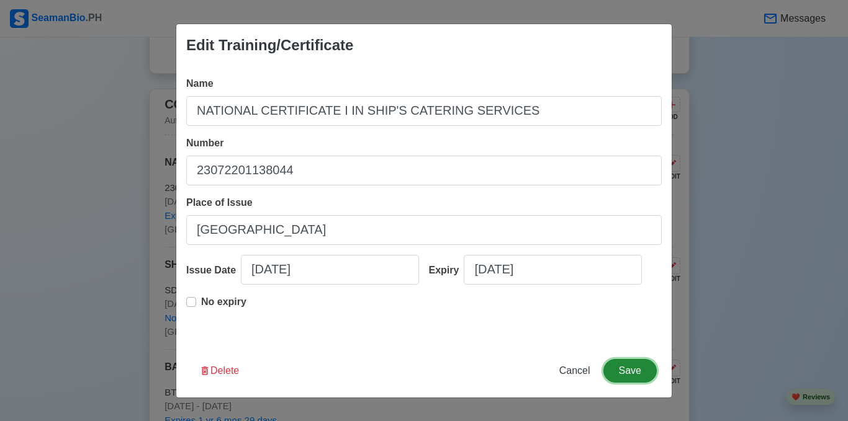
click at [630, 368] on button "Save" at bounding box center [629, 371] width 53 height 24
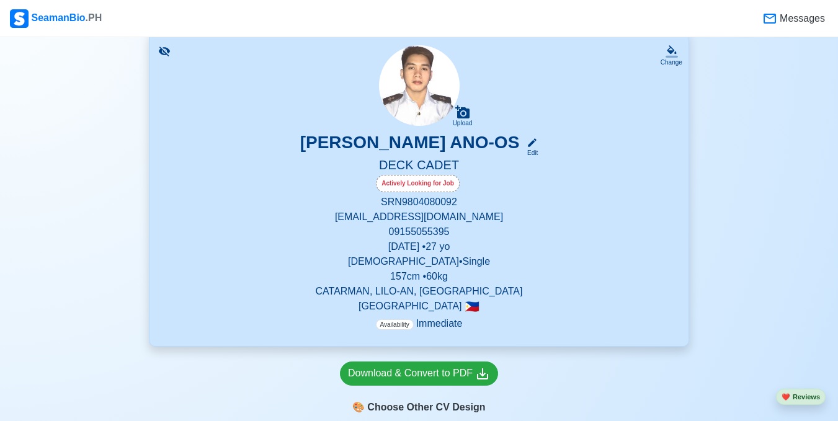
scroll to position [186, 0]
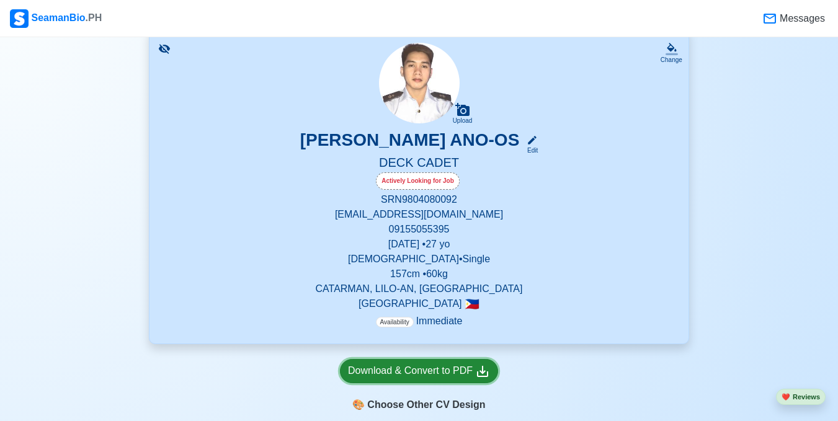
click at [414, 375] on div "Download & Convert to PDF" at bounding box center [419, 372] width 142 height 16
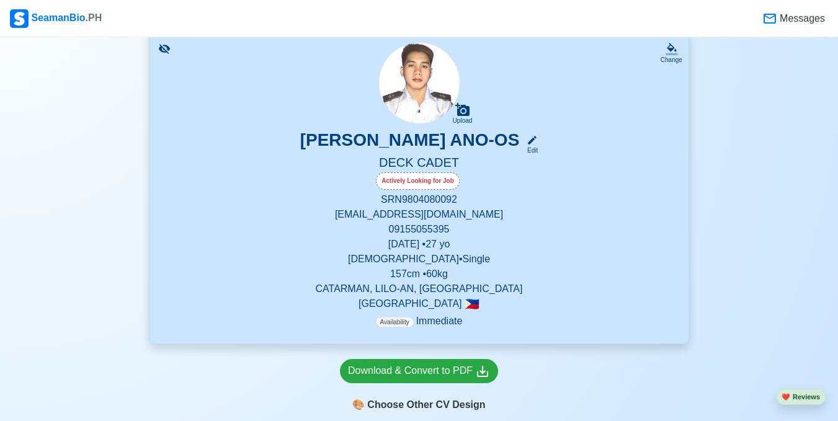
click at [441, 202] on p "SRN 9804080092" at bounding box center [418, 199] width 509 height 15
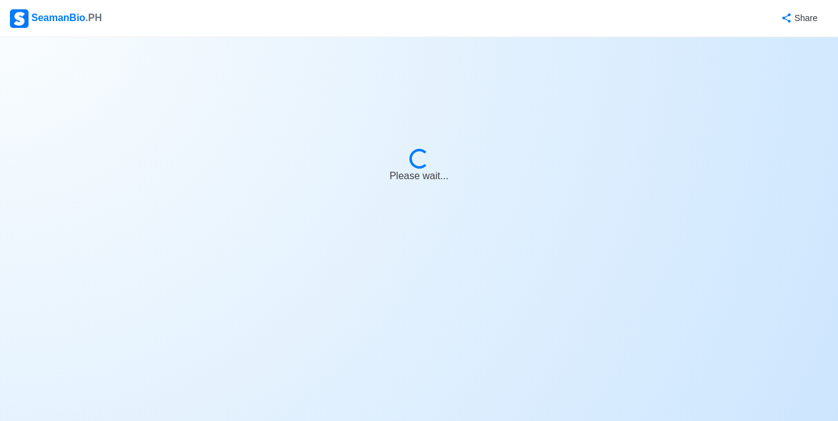
select select "Actively Looking for Job"
select select "Visible for Hiring"
select select "Single"
select select "[DEMOGRAPHIC_DATA]"
select select "PH"
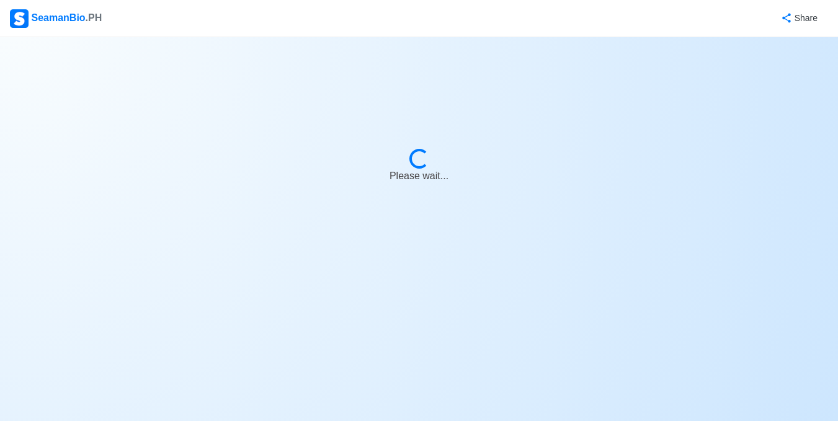
select select "4102416000000"
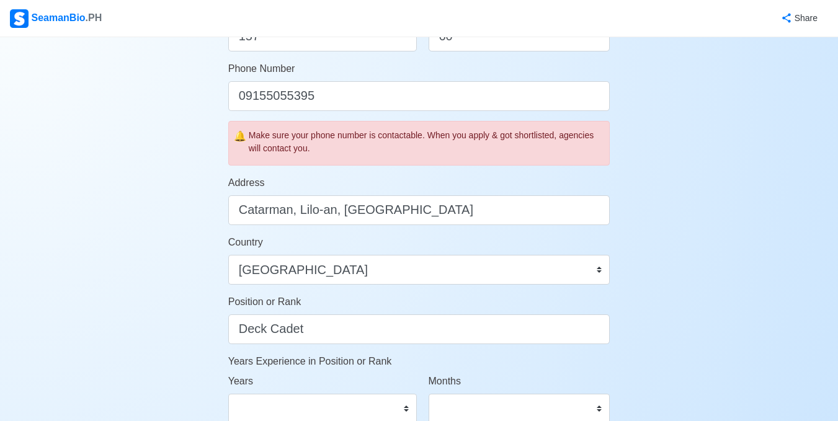
scroll to position [372, 0]
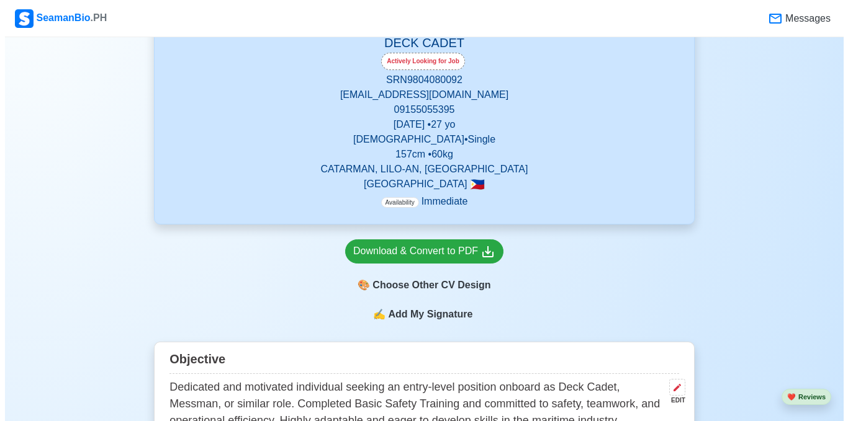
scroll to position [310, 0]
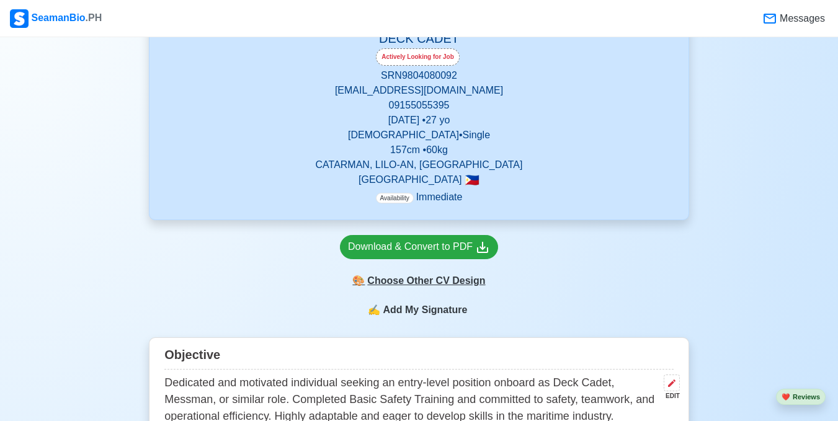
click at [441, 281] on div "🎨 Choose Other CV Design" at bounding box center [419, 281] width 158 height 24
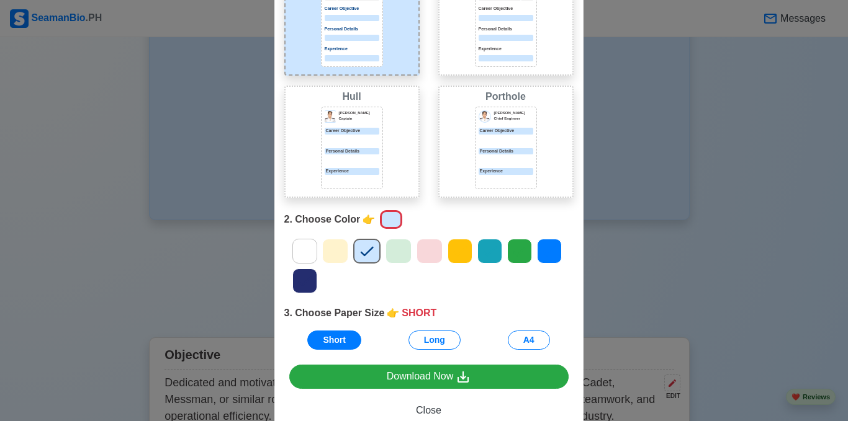
scroll to position [124, 0]
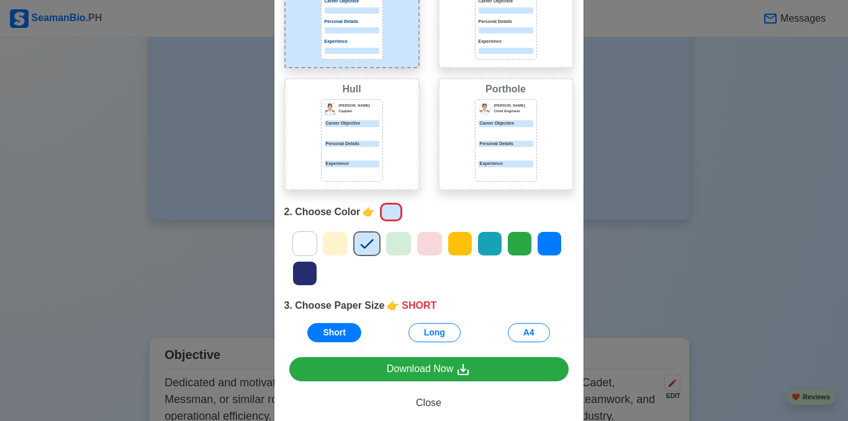
click at [306, 249] on icon at bounding box center [304, 244] width 19 height 19
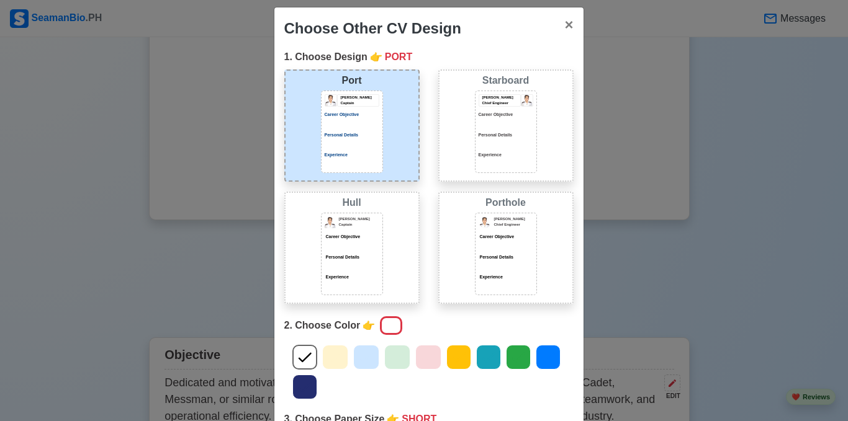
scroll to position [0, 0]
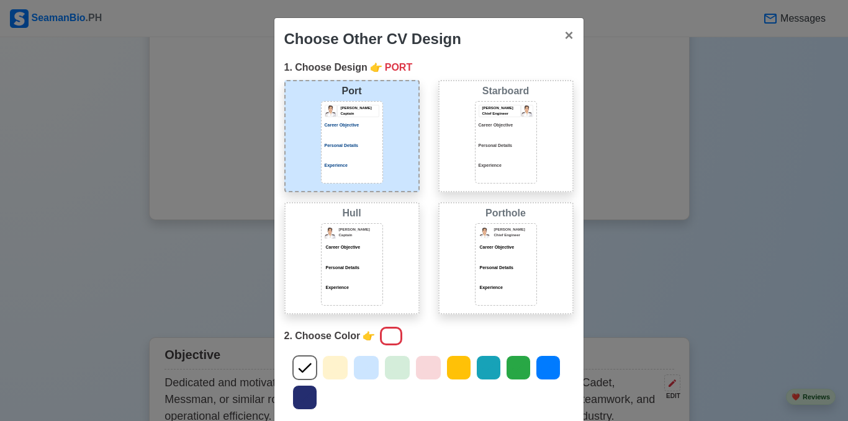
click at [483, 145] on p "Personal Details" at bounding box center [505, 146] width 55 height 7
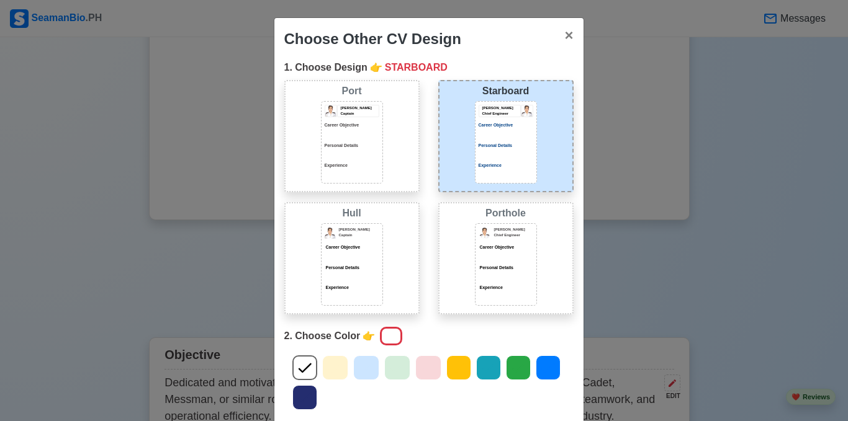
click at [590, 243] on div "Choose Other CV Design × Close 1. Choose Design 👉 STARBOARD Port [PERSON_NAME] …" at bounding box center [424, 210] width 848 height 421
click at [499, 149] on div "Personal Details" at bounding box center [505, 151] width 55 height 16
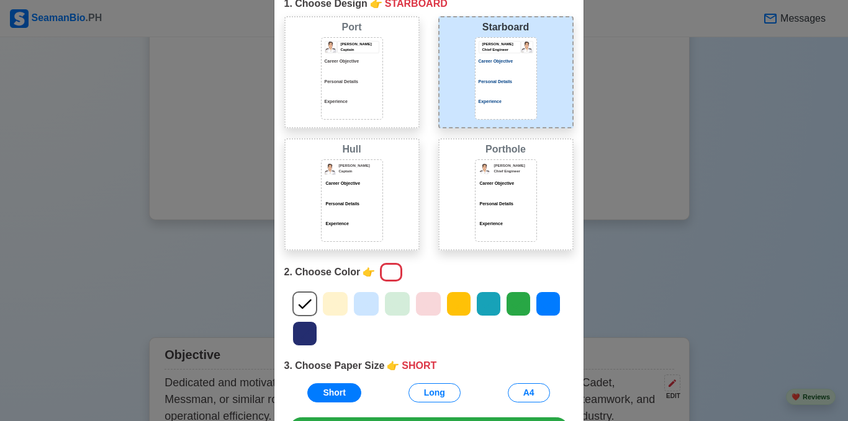
scroll to position [124, 0]
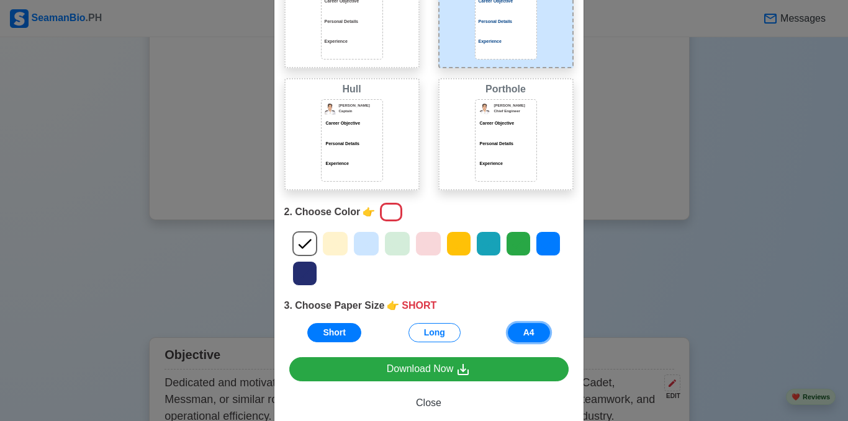
click at [525, 334] on button "A4" at bounding box center [529, 332] width 42 height 19
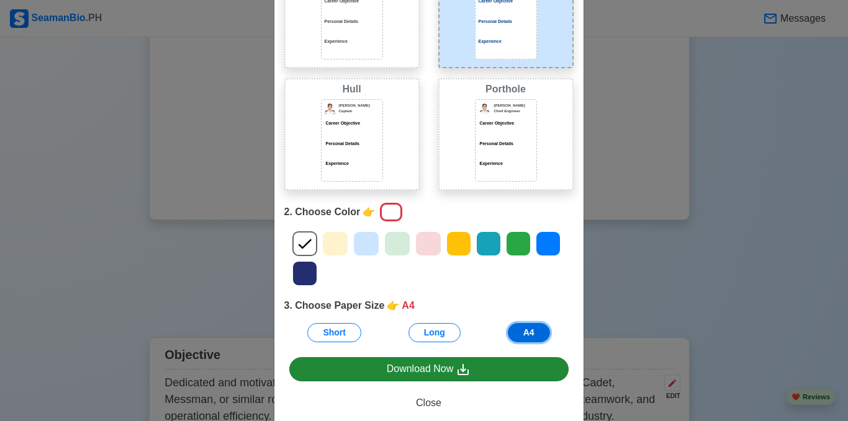
scroll to position [151, 0]
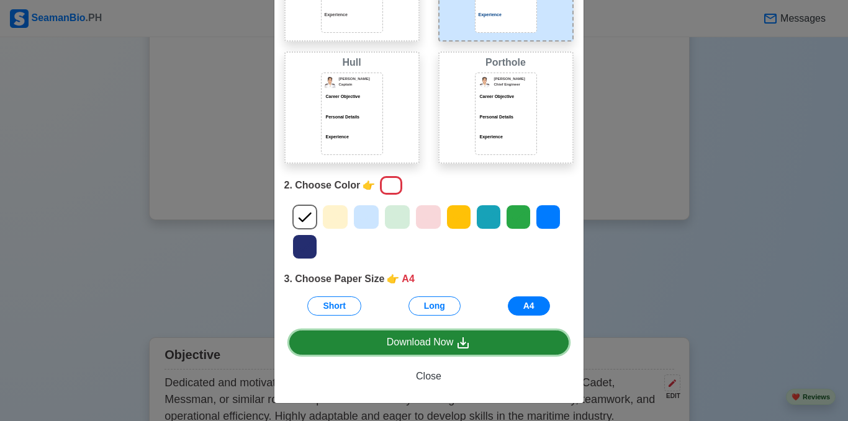
click at [418, 341] on div "Download Now" at bounding box center [429, 343] width 84 height 16
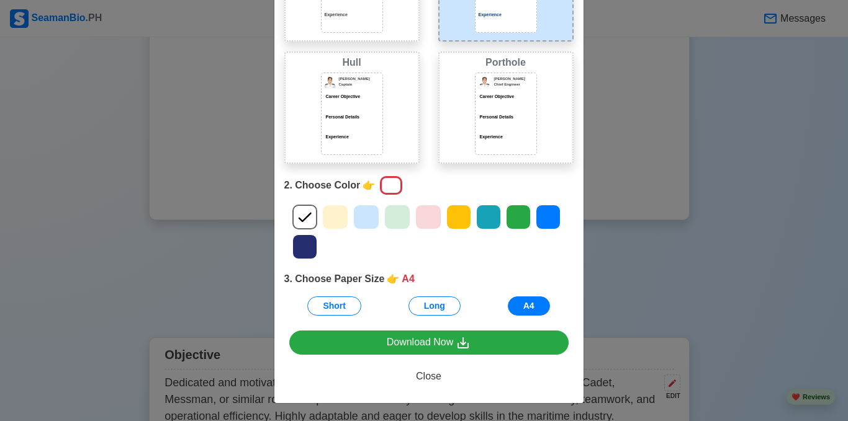
drag, startPoint x: 607, startPoint y: 262, endPoint x: 689, endPoint y: 133, distance: 153.2
click at [607, 260] on div "Choose Other CV Design × Close 1. Choose Design 👉 STARBOARD Port [PERSON_NAME] …" at bounding box center [424, 210] width 848 height 421
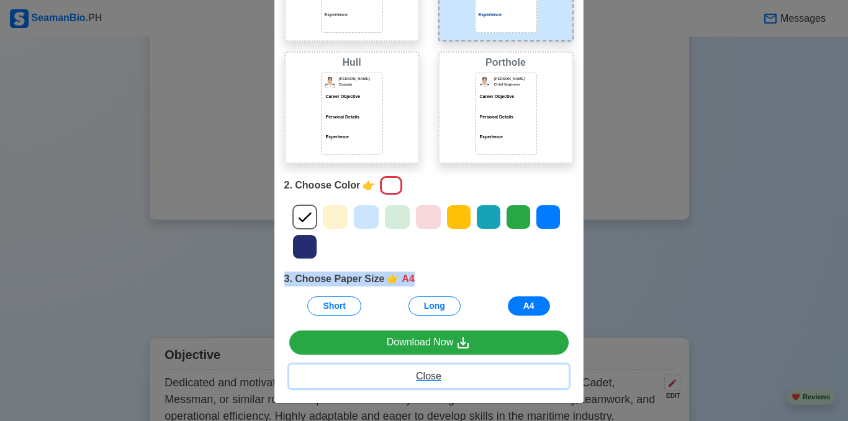
drag, startPoint x: 424, startPoint y: 374, endPoint x: 758, endPoint y: 297, distance: 342.4
click at [701, 339] on div "Choose Other CV Design × Close 1. Choose Design 👉 STARBOARD Port [PERSON_NAME] …" at bounding box center [424, 210] width 848 height 421
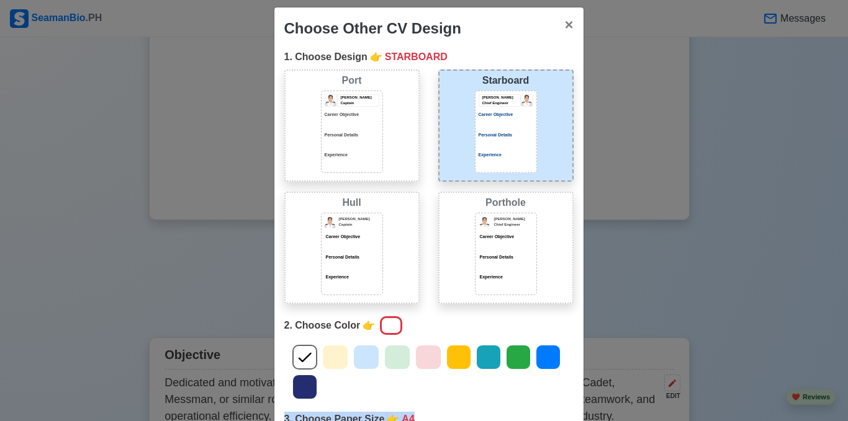
scroll to position [0, 0]
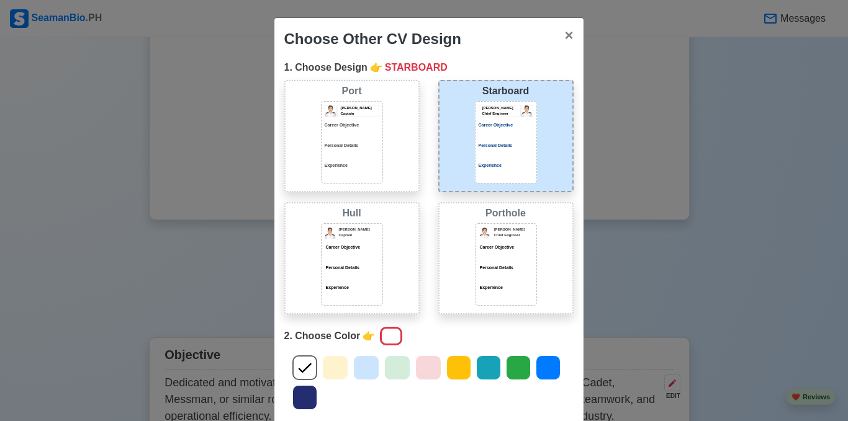
click at [355, 227] on p "[PERSON_NAME]" at bounding box center [359, 230] width 40 height 6
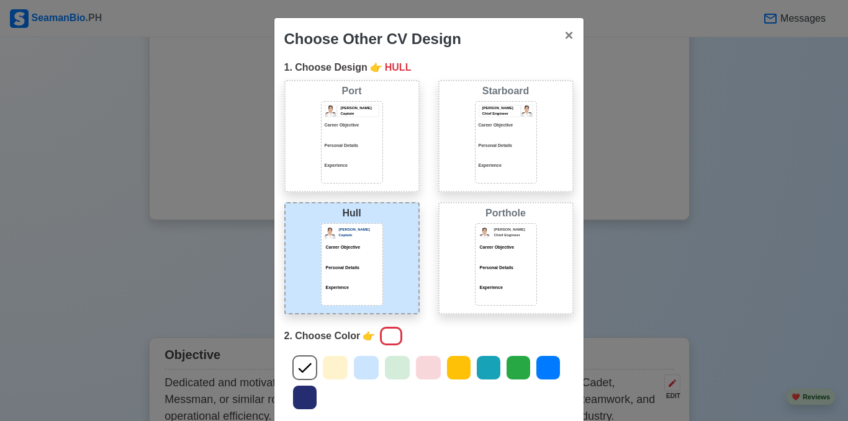
click at [524, 244] on div "Career Objective" at bounding box center [505, 247] width 55 height 7
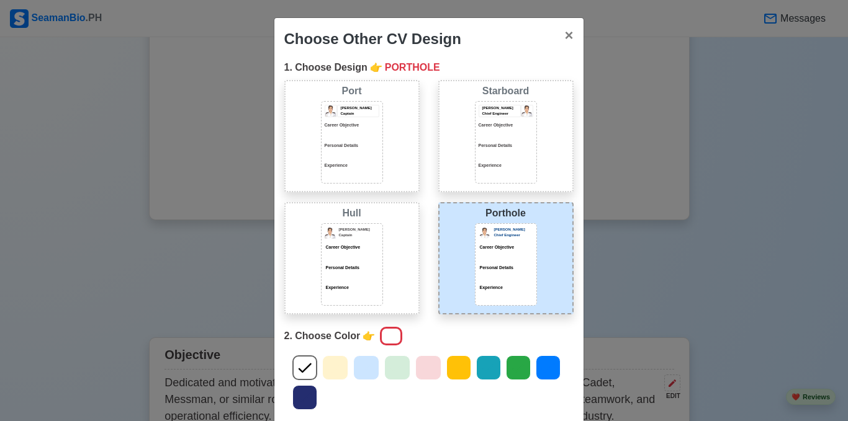
click at [358, 244] on p "Career Objective" at bounding box center [352, 247] width 55 height 7
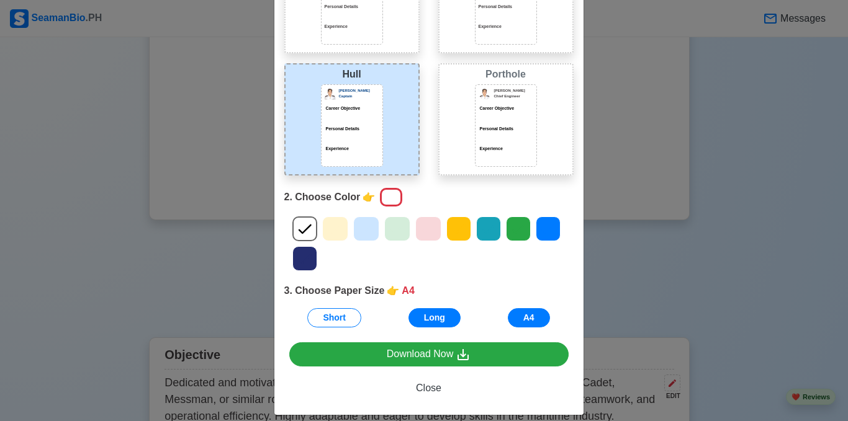
scroll to position [151, 0]
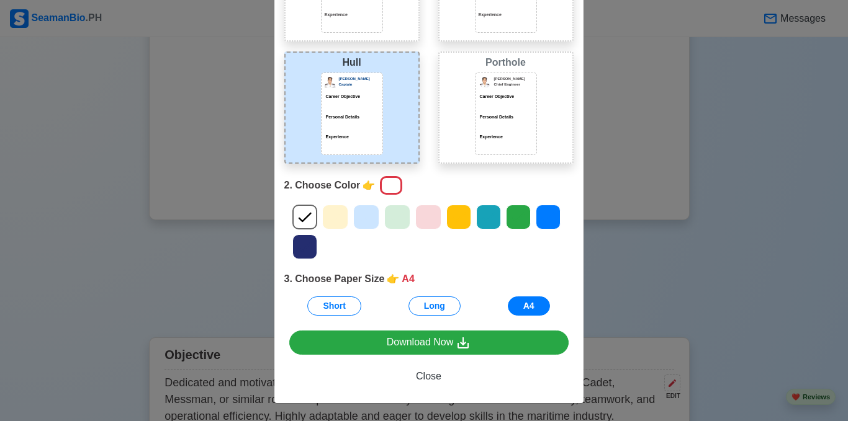
click at [367, 217] on icon at bounding box center [366, 217] width 19 height 19
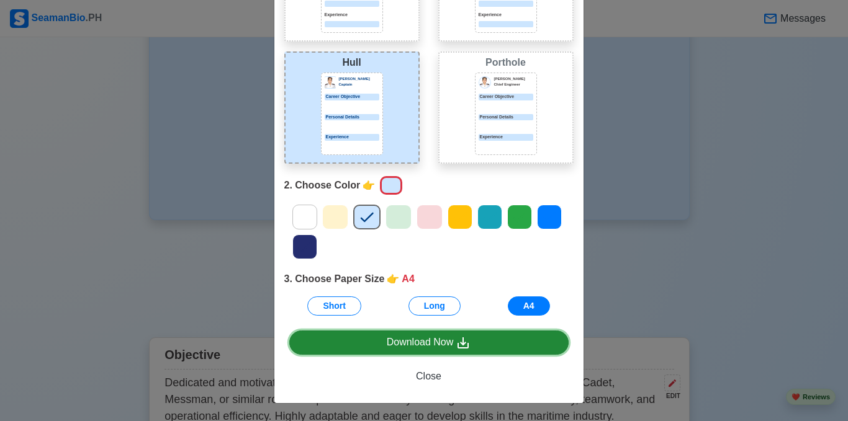
click at [401, 337] on div "Download Now" at bounding box center [429, 343] width 84 height 16
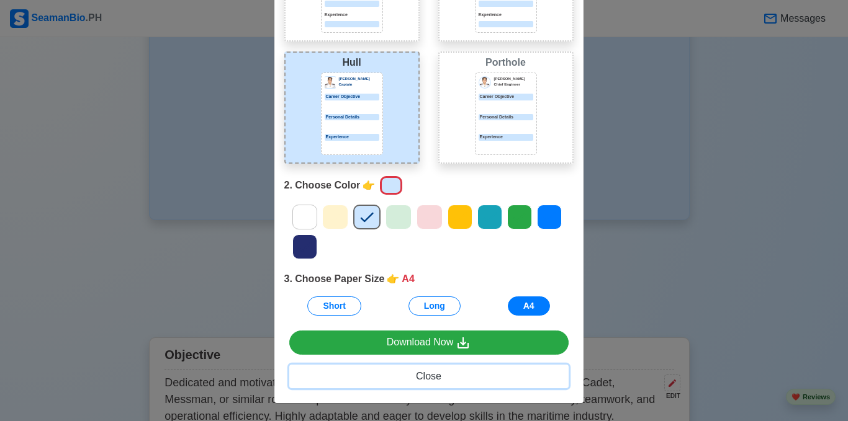
click at [427, 371] on span "Close" at bounding box center [428, 376] width 25 height 11
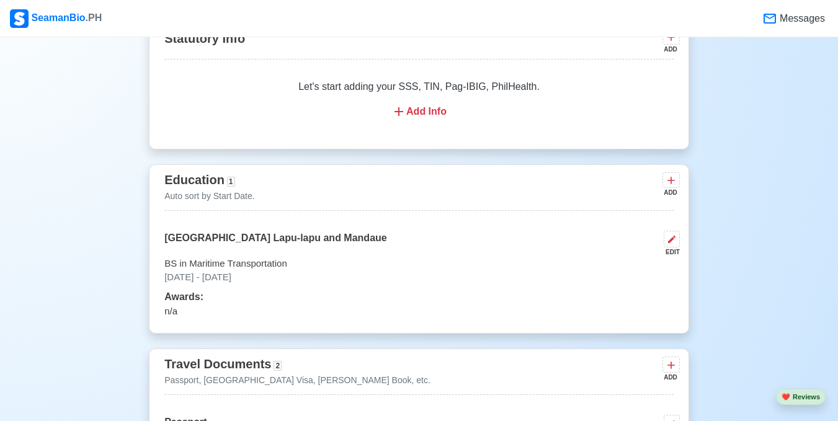
scroll to position [683, 0]
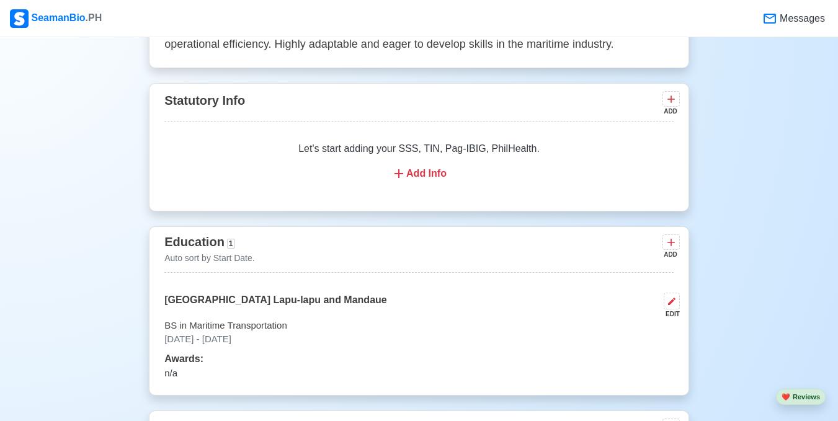
click at [427, 174] on div "Add Info" at bounding box center [419, 173] width 480 height 15
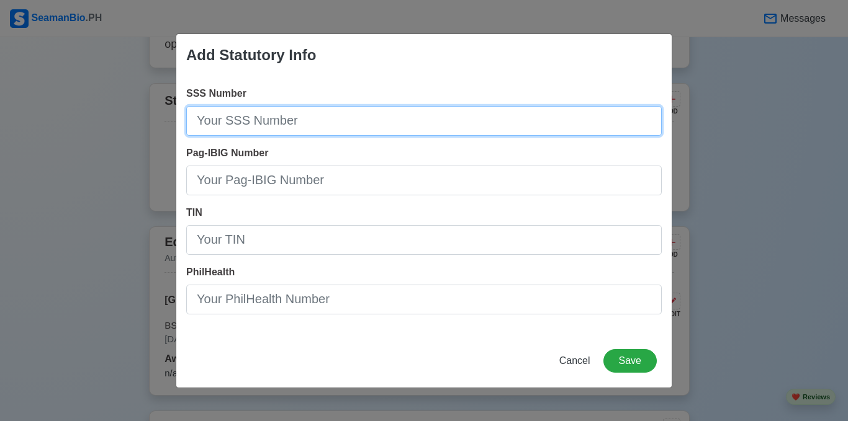
click at [257, 120] on input "SSS Number" at bounding box center [423, 121] width 475 height 30
click at [254, 115] on input "SSS Number" at bounding box center [423, 121] width 475 height 30
paste input "P9166370B"
type input "P9166370B"
drag, startPoint x: 260, startPoint y: 122, endPoint x: 197, endPoint y: 127, distance: 62.9
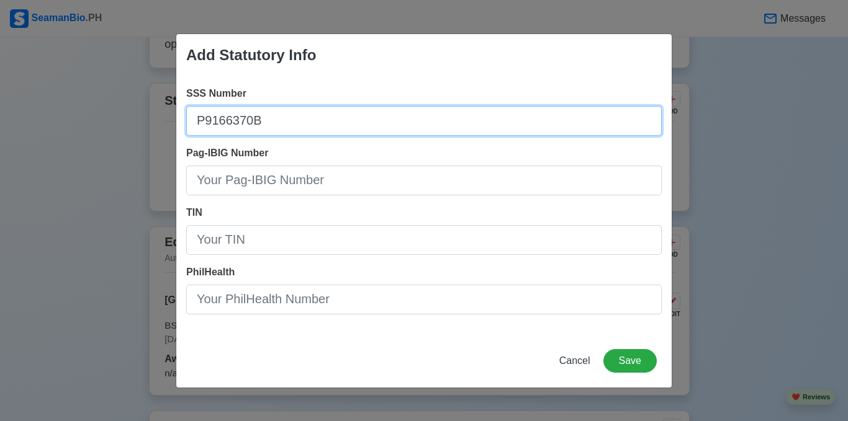
click at [197, 127] on input "P9166370B" at bounding box center [423, 121] width 475 height 30
paste input "3496512675"
type input "3496512675"
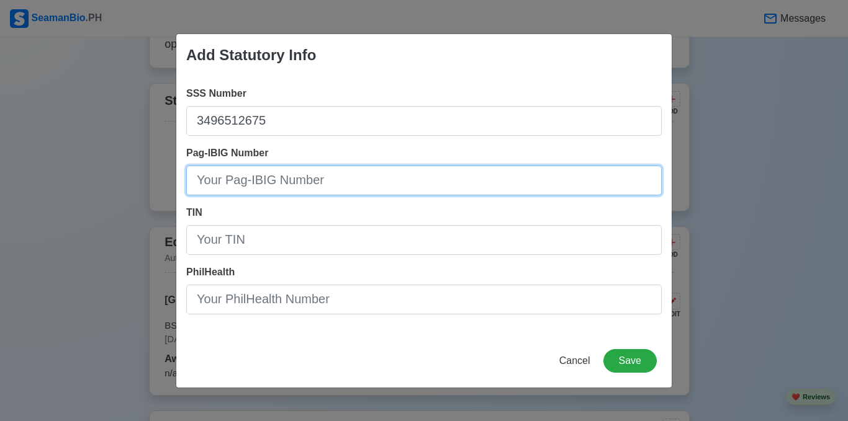
click at [230, 181] on input "Pag-IBIG Number" at bounding box center [423, 181] width 475 height 30
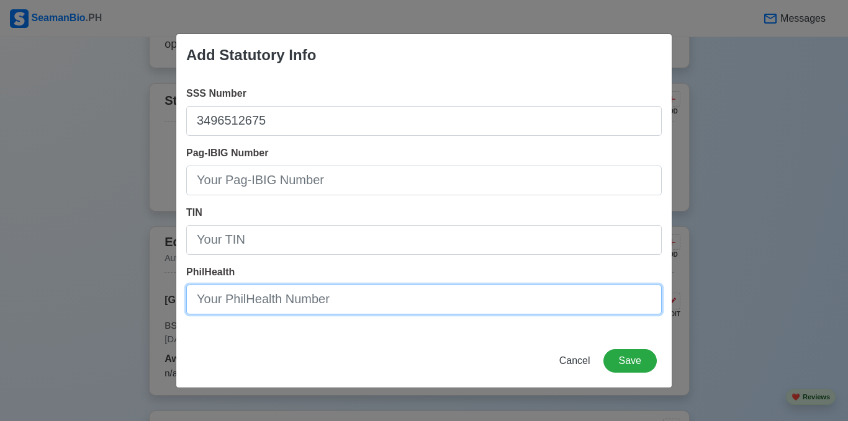
click at [244, 298] on input "PhilHealth" at bounding box center [423, 300] width 475 height 30
paste input "120257841346"
type input "120257841346"
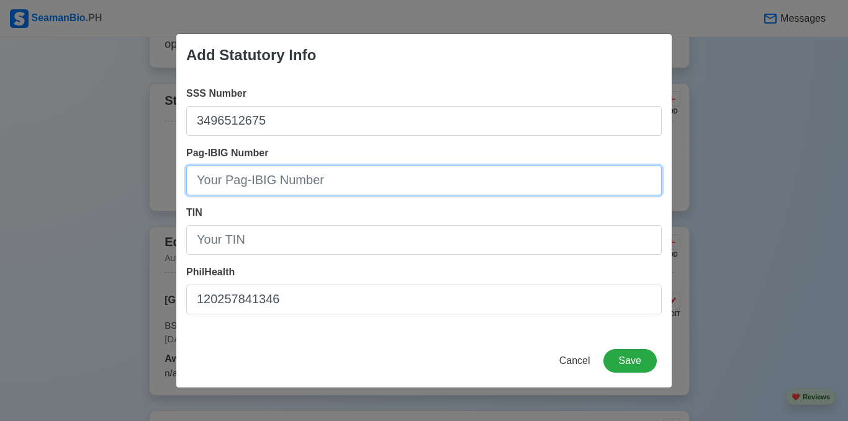
click at [233, 178] on input "Pag-IBIG Number" at bounding box center [423, 181] width 475 height 30
paste input "121273961930"
type input "121273961930"
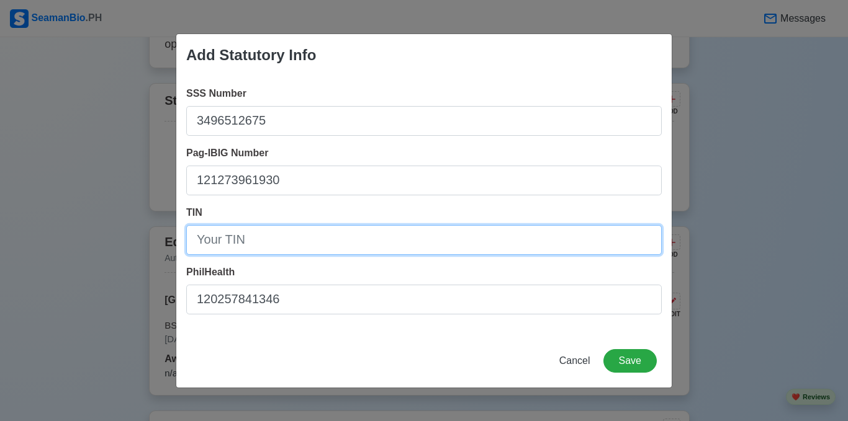
click at [275, 234] on input "TIN" at bounding box center [423, 240] width 475 height 30
type input "706132523"
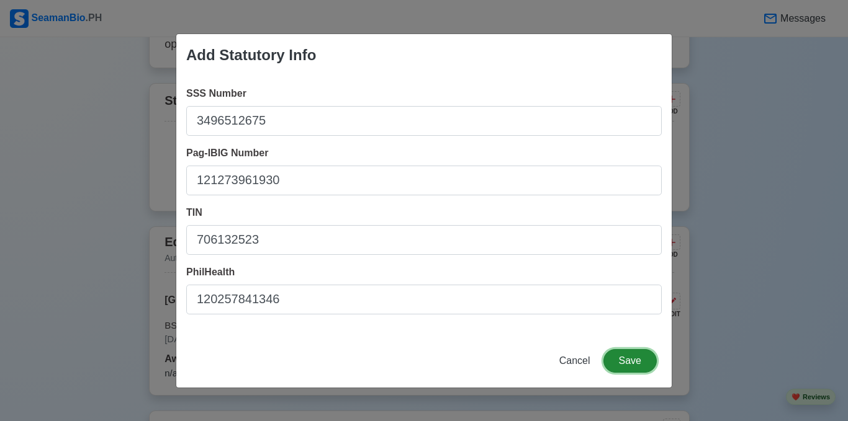
click at [636, 360] on button "Save" at bounding box center [629, 361] width 53 height 24
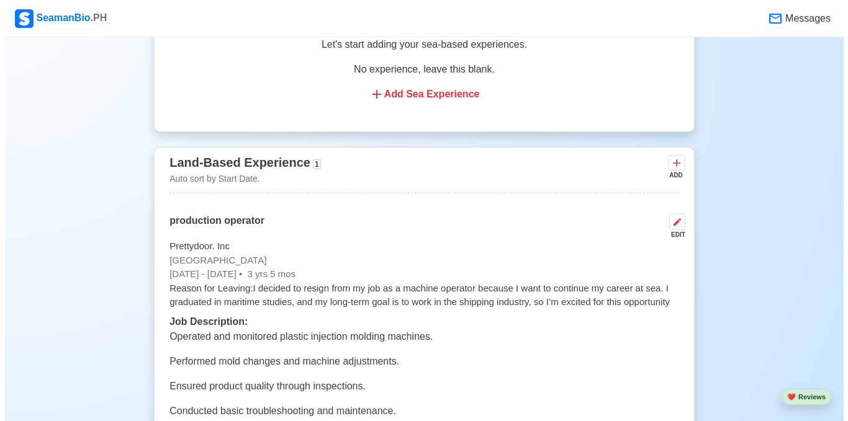
scroll to position [2234, 0]
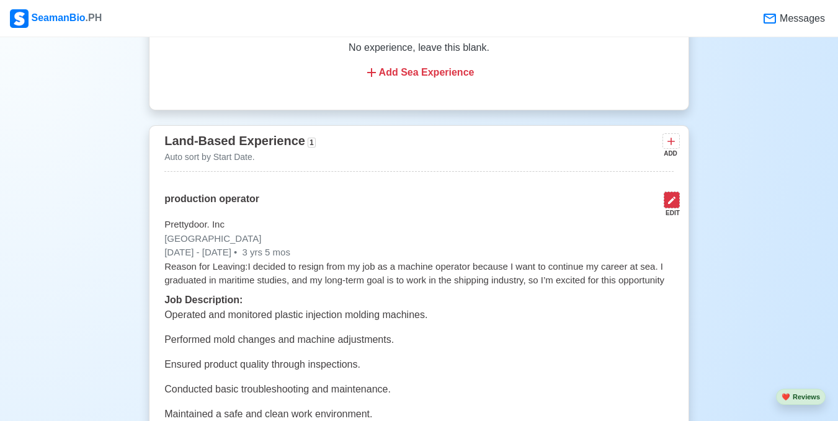
click at [674, 201] on button at bounding box center [672, 200] width 16 height 17
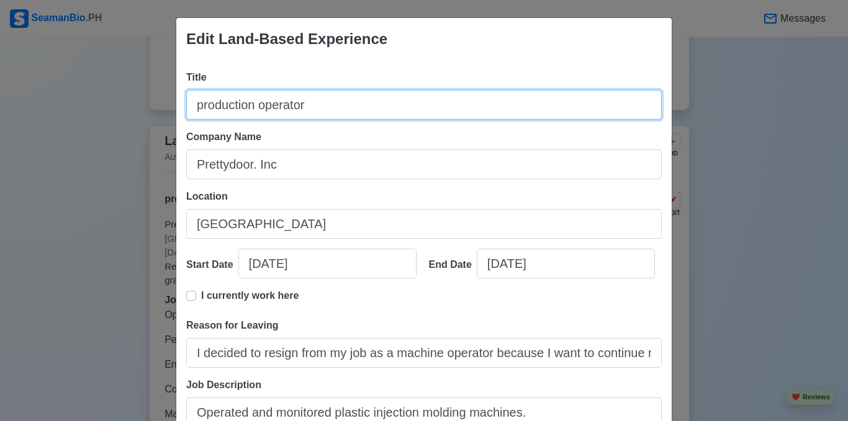
click at [305, 106] on input "production operator" at bounding box center [423, 105] width 475 height 30
type input "p"
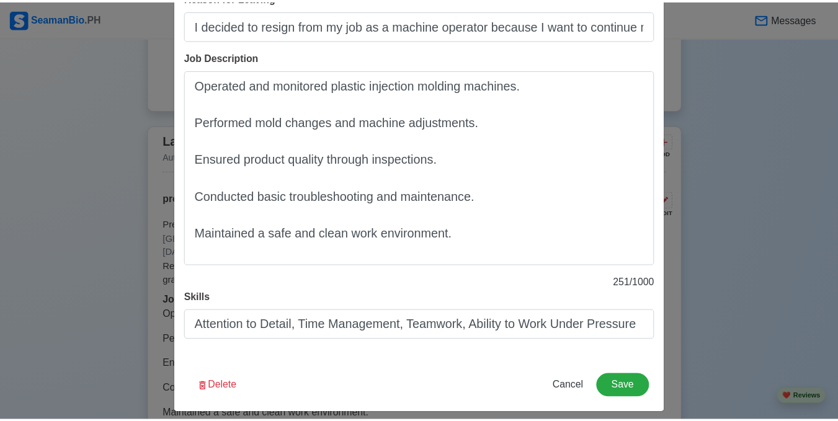
scroll to position [338, 0]
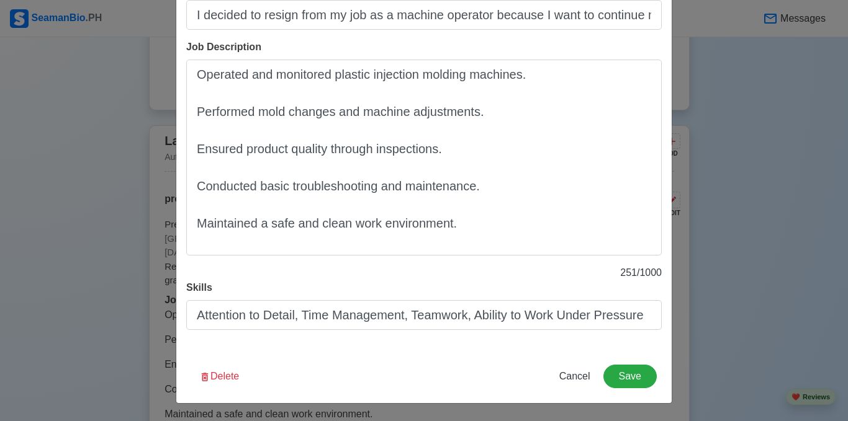
type input "Production Operator"
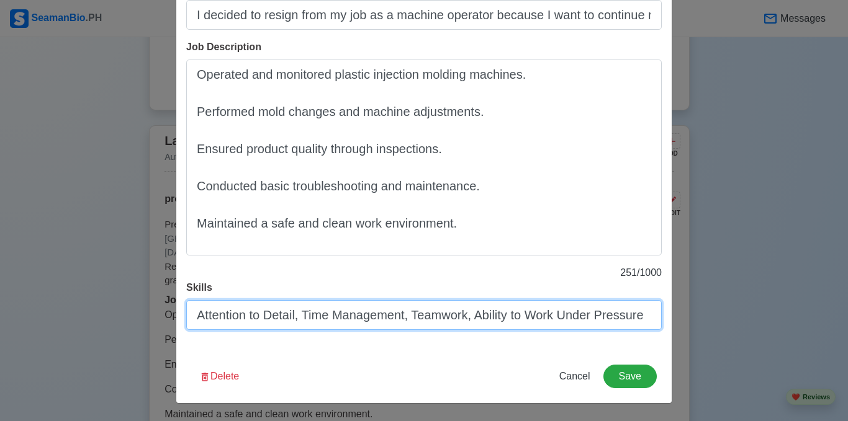
click at [452, 321] on input "Attention to Detail, Time Management, Teamwork, Ability to Work Under Pressure" at bounding box center [423, 315] width 475 height 30
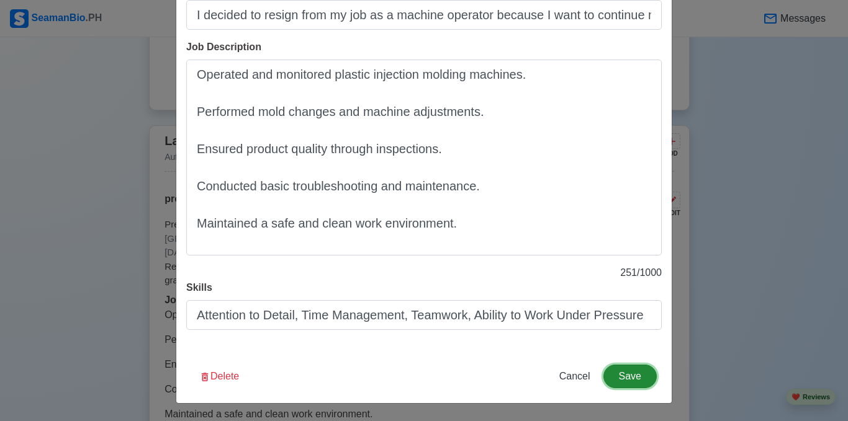
click at [623, 380] on button "Save" at bounding box center [629, 377] width 53 height 24
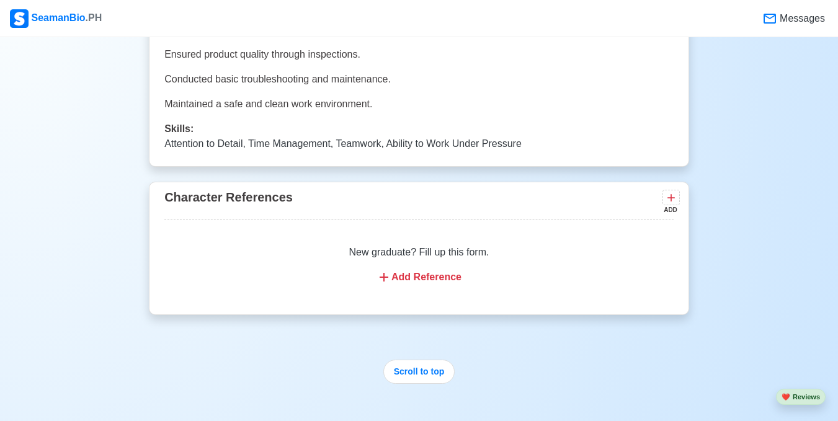
scroll to position [2606, 0]
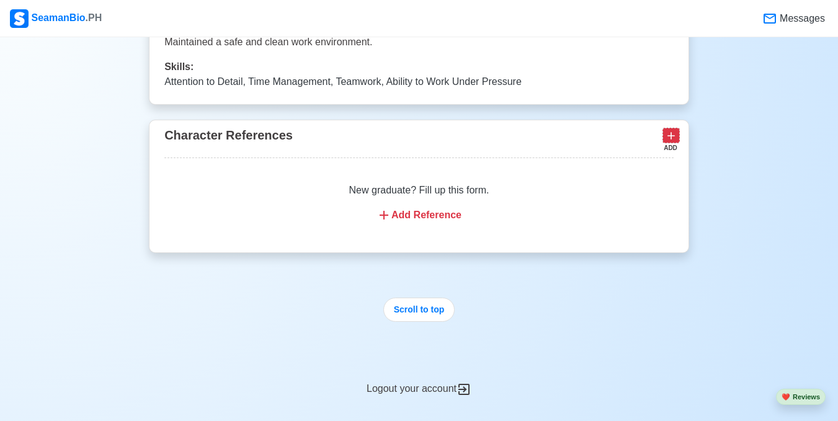
click at [668, 142] on icon at bounding box center [671, 136] width 12 height 12
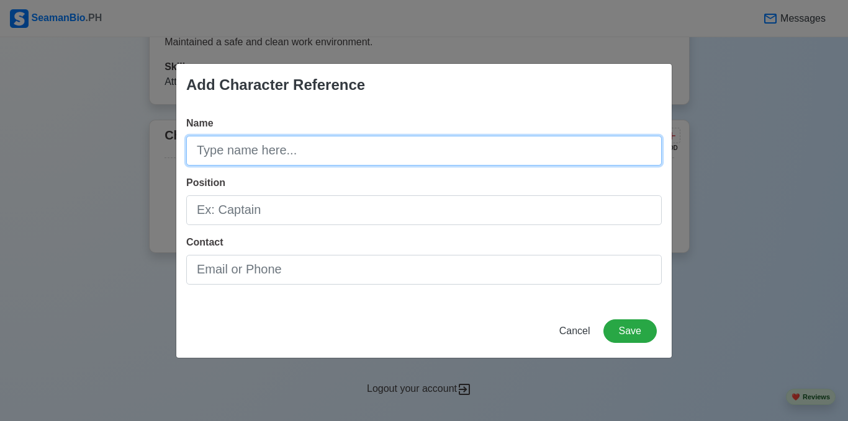
click at [313, 146] on input "Name" at bounding box center [423, 151] width 475 height 30
click at [307, 154] on input "Name" at bounding box center [423, 151] width 475 height 30
click at [290, 154] on input "[PERSON_NAME]" at bounding box center [423, 151] width 475 height 30
type input "[PERSON_NAME]"
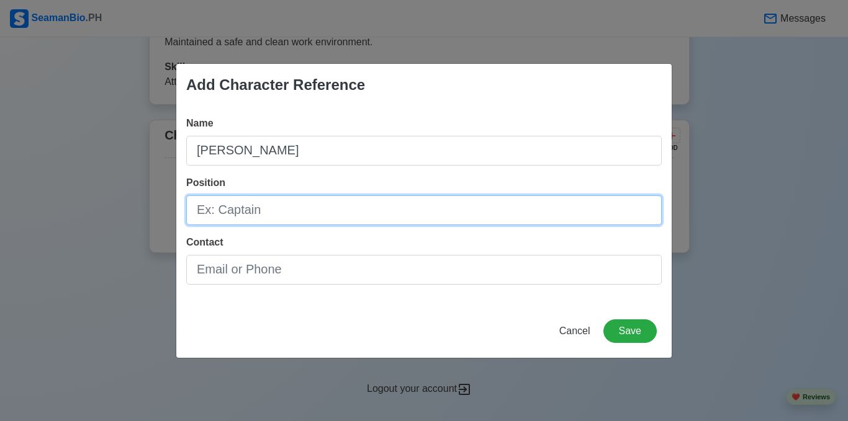
click at [304, 215] on input "Position" at bounding box center [423, 210] width 475 height 30
type input "Chief Mate"
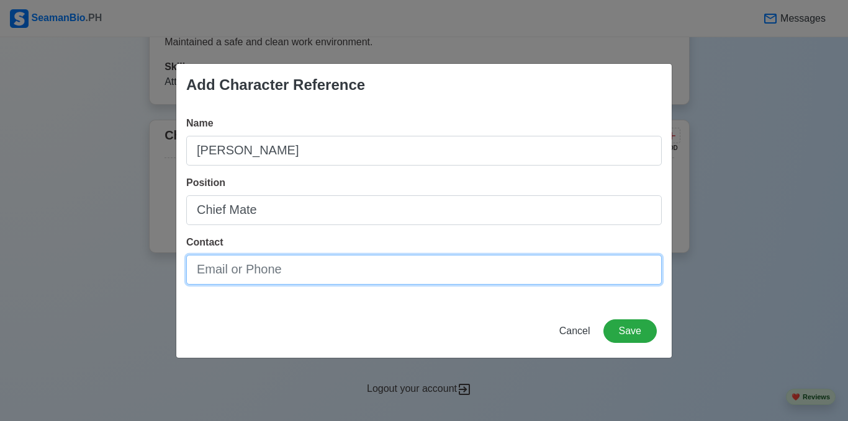
click at [347, 274] on input "Contact" at bounding box center [423, 270] width 475 height 30
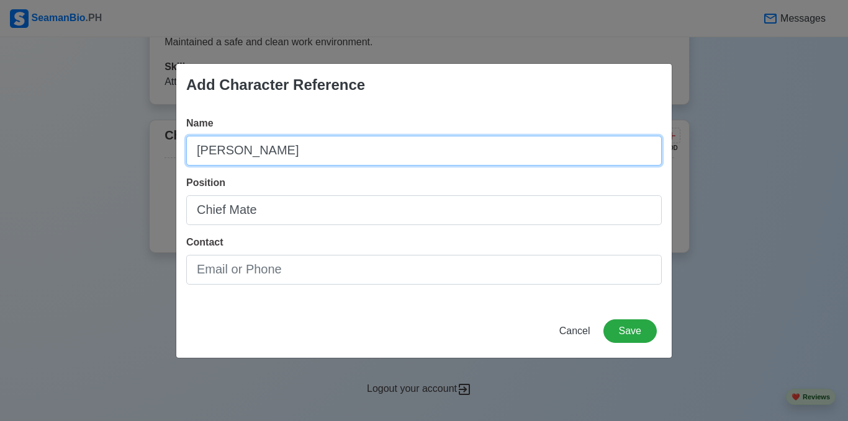
click at [246, 154] on input "[PERSON_NAME]" at bounding box center [423, 151] width 475 height 30
drag, startPoint x: 202, startPoint y: 151, endPoint x: 214, endPoint y: 151, distance: 11.8
click at [206, 151] on input "[PERSON_NAME]" at bounding box center [423, 151] width 475 height 30
click at [359, 160] on input "[PERSON_NAME]" at bounding box center [423, 151] width 475 height 30
type input "[PERSON_NAME]"
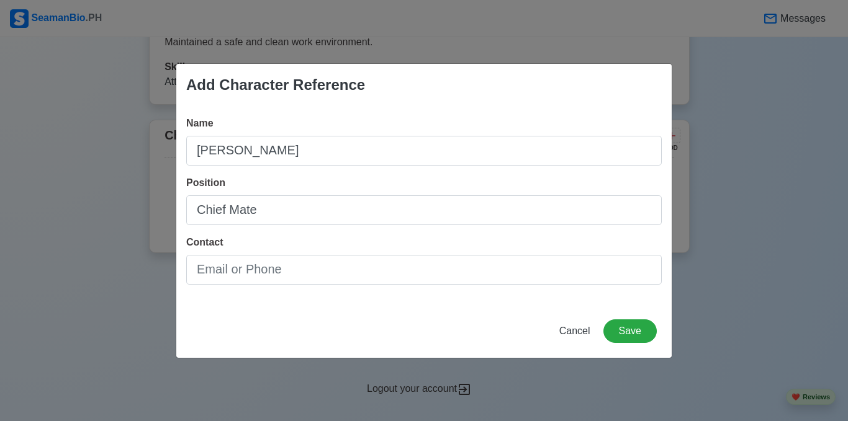
drag, startPoint x: 226, startPoint y: 154, endPoint x: 190, endPoint y: 374, distance: 222.5
click at [191, 375] on div "Add Character Reference Name [PERSON_NAME] Compendio Position Chief Mate Contac…" at bounding box center [424, 210] width 848 height 421
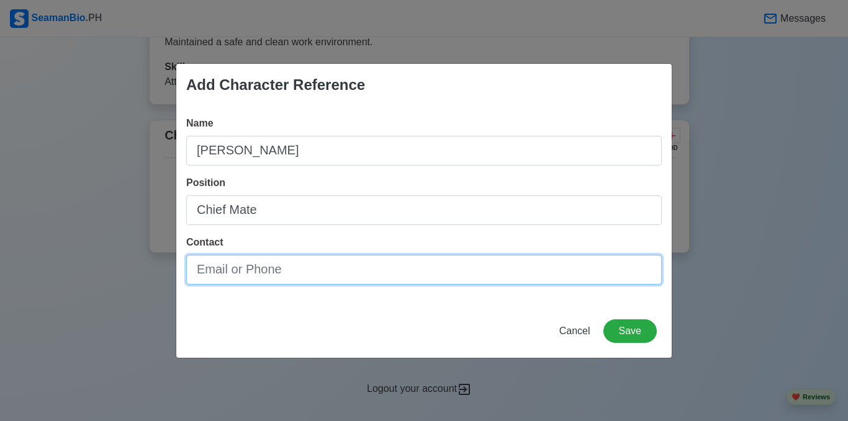
click at [471, 270] on input "Contact" at bounding box center [423, 270] width 475 height 30
type input "0"
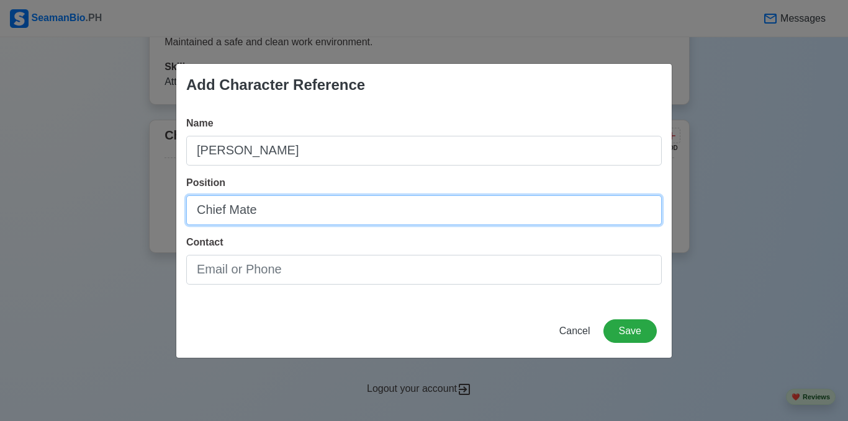
click at [279, 212] on input "Chief Mate" at bounding box center [423, 210] width 475 height 30
click at [278, 213] on input "Chief Mate" at bounding box center [423, 210] width 475 height 30
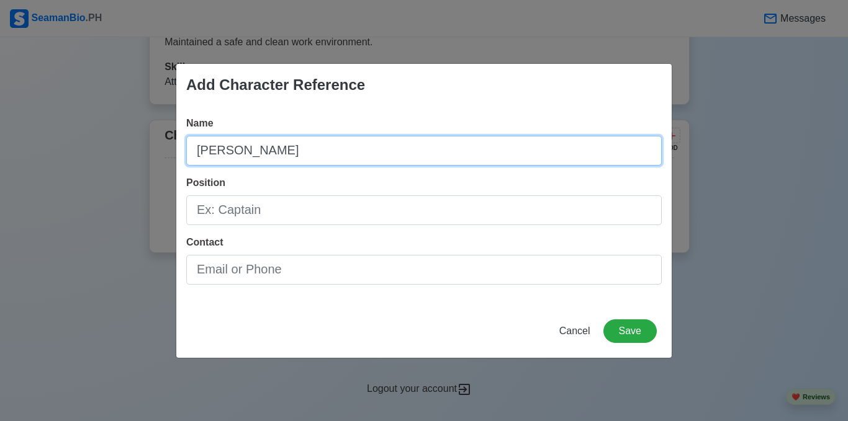
click at [338, 148] on input "[PERSON_NAME]" at bounding box center [423, 151] width 475 height 30
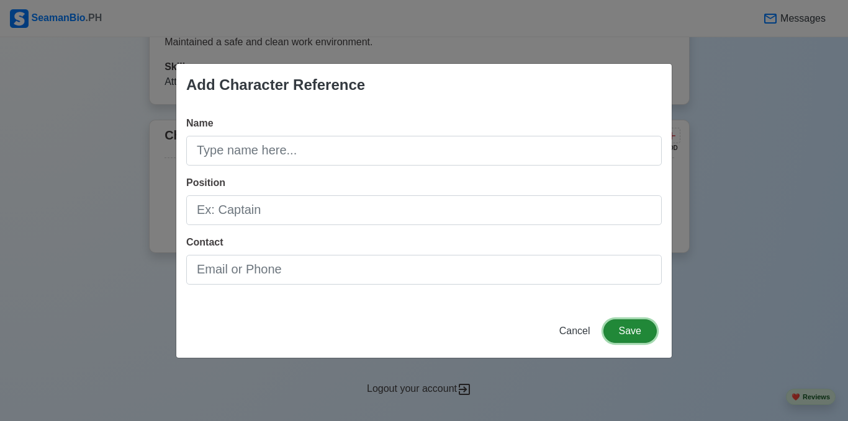
click at [640, 323] on button "Save" at bounding box center [629, 332] width 53 height 24
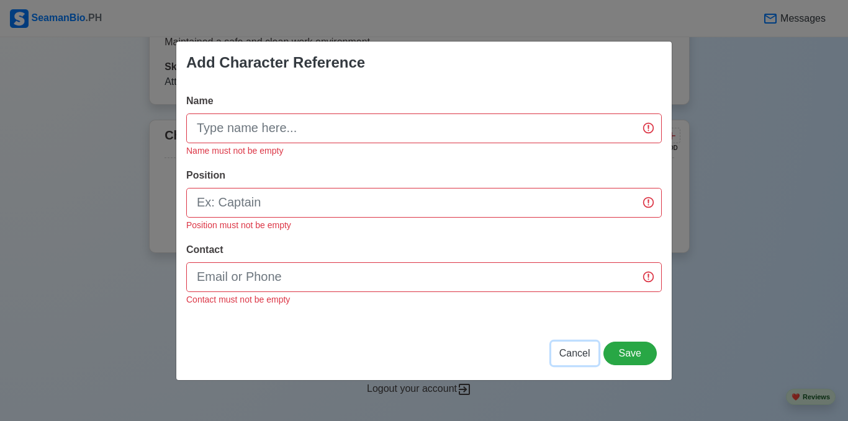
click at [573, 352] on span "Cancel" at bounding box center [574, 353] width 31 height 11
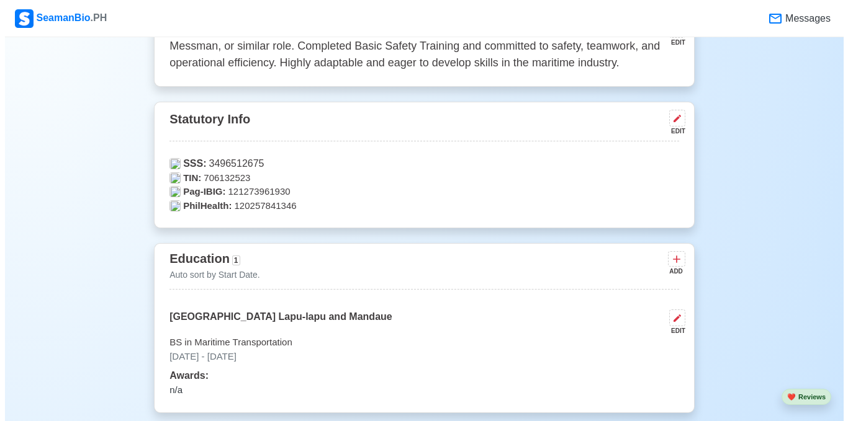
scroll to position [850, 0]
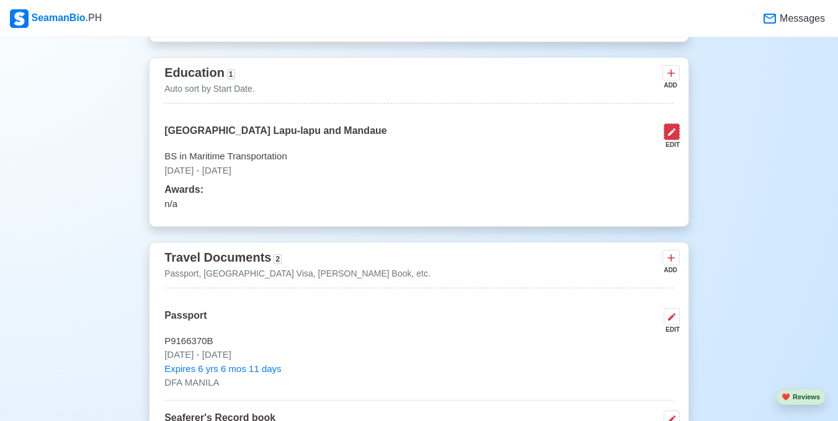
click at [676, 133] on icon at bounding box center [672, 132] width 10 height 10
select select "June"
select select "2014"
select select "August"
select select "2017"
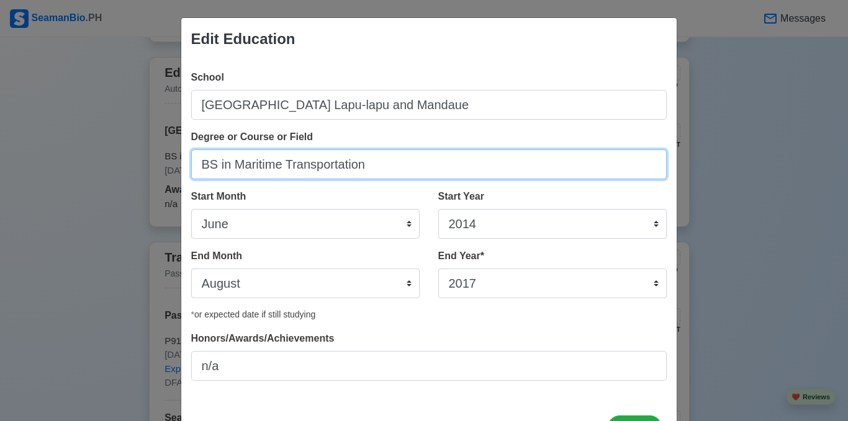
click at [210, 167] on input "BS in Maritime Transportation" at bounding box center [428, 165] width 475 height 30
click at [259, 164] on input "Bachelor in Maritime Transportation" at bounding box center [428, 165] width 475 height 30
click at [255, 169] on input "Bachelor in Science Maritime Transportation" at bounding box center [428, 165] width 475 height 30
click at [305, 166] on input "Bachelor of Science Maritime Transportation" at bounding box center [428, 165] width 475 height 30
type input "Bachelor of Science in Maritime Transportation"
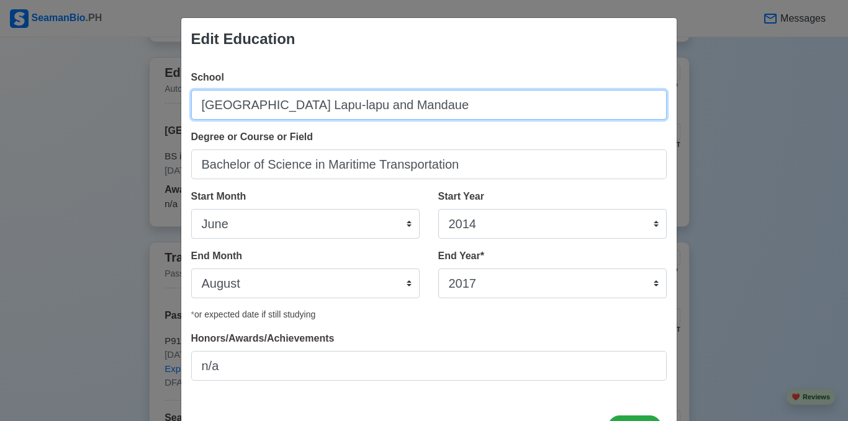
click at [334, 107] on input "[GEOGRAPHIC_DATA] Lapu-lapu and Mandaue" at bounding box center [428, 105] width 475 height 30
type input "[GEOGRAPHIC_DATA] Lapu-Lapu and Mandaue"
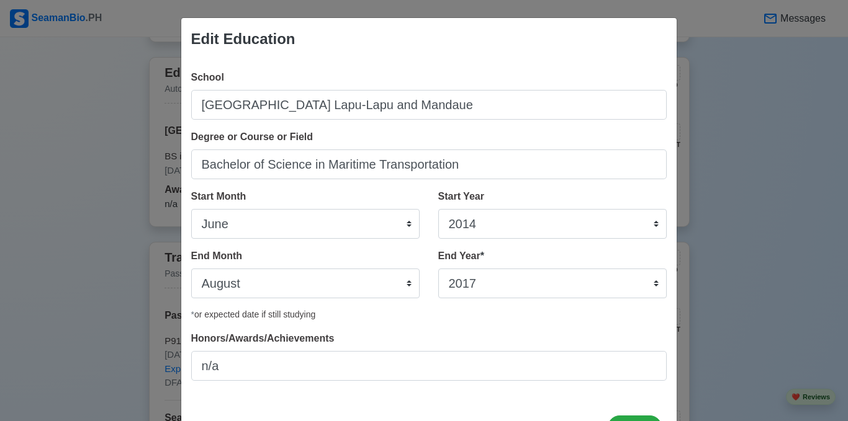
drag, startPoint x: 452, startPoint y: 144, endPoint x: 414, endPoint y: 136, distance: 39.3
click at [451, 144] on div "Degree or Course or Field Bachelor of Science in Maritime Transportation" at bounding box center [428, 155] width 475 height 50
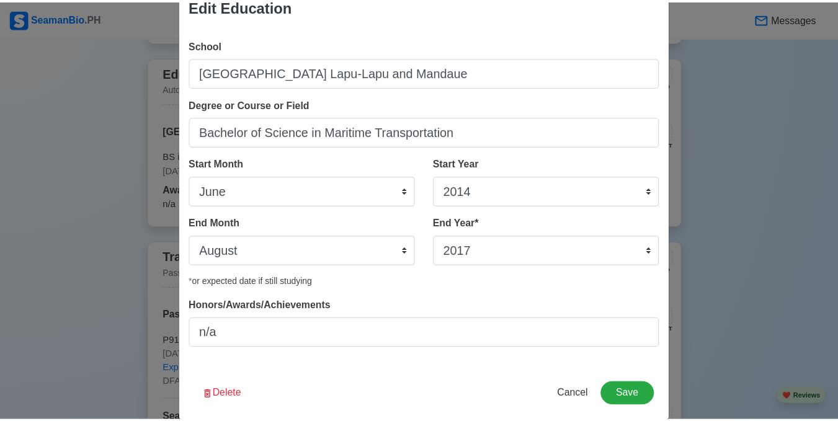
scroll to position [51, 0]
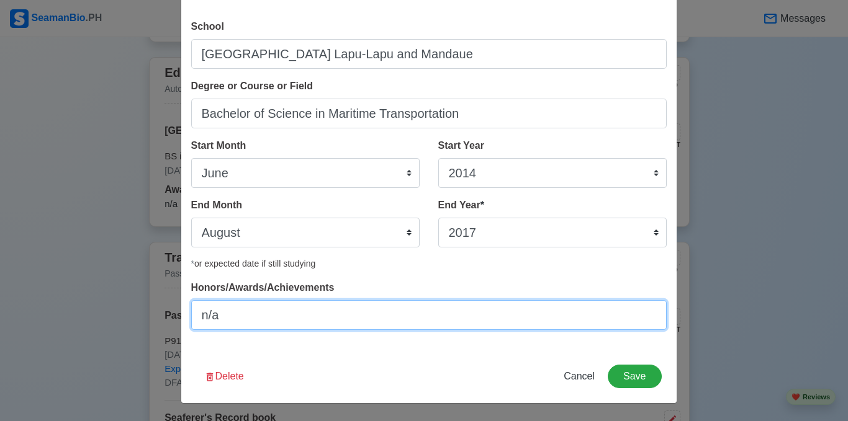
click at [217, 319] on input "n/a" at bounding box center [428, 315] width 475 height 30
click at [217, 320] on input "n/a" at bounding box center [428, 315] width 475 height 30
click at [219, 320] on input "n/a" at bounding box center [428, 315] width 475 height 30
click at [212, 319] on input "n/a" at bounding box center [428, 315] width 475 height 30
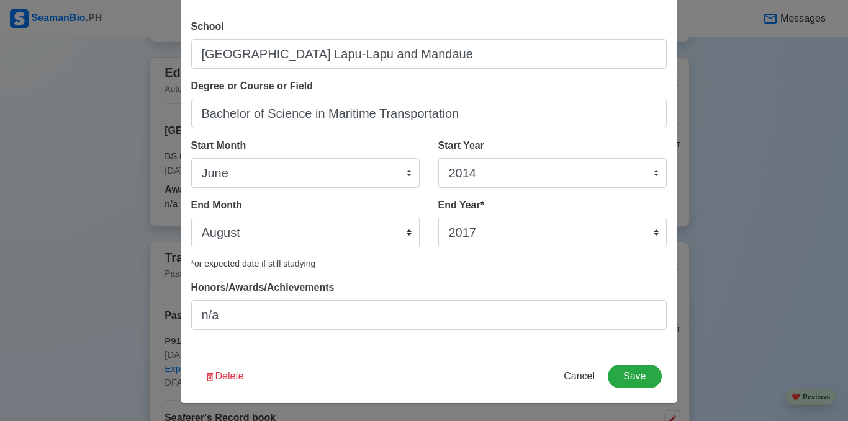
click at [349, 349] on div "School [GEOGRAPHIC_DATA] Lapu-Lapu and Mandaue Degree or Course or Field Bachel…" at bounding box center [428, 179] width 495 height 341
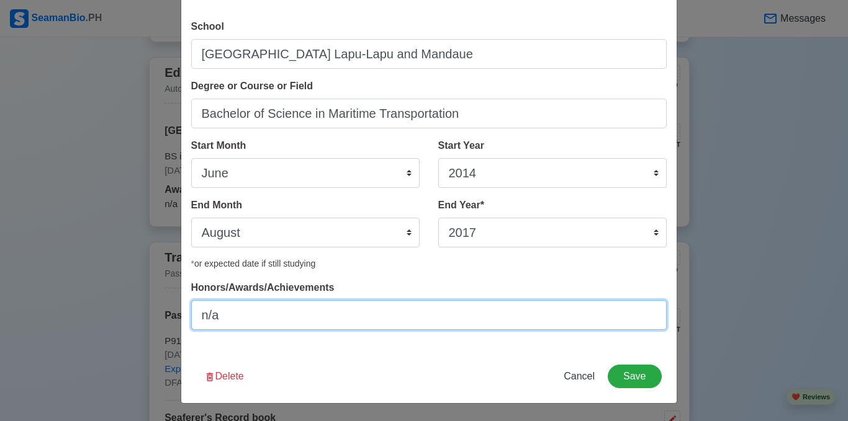
click at [493, 317] on input "n/a" at bounding box center [428, 315] width 475 height 30
type input "n"
click at [493, 320] on input "NA" at bounding box center [428, 315] width 475 height 30
type input "N"
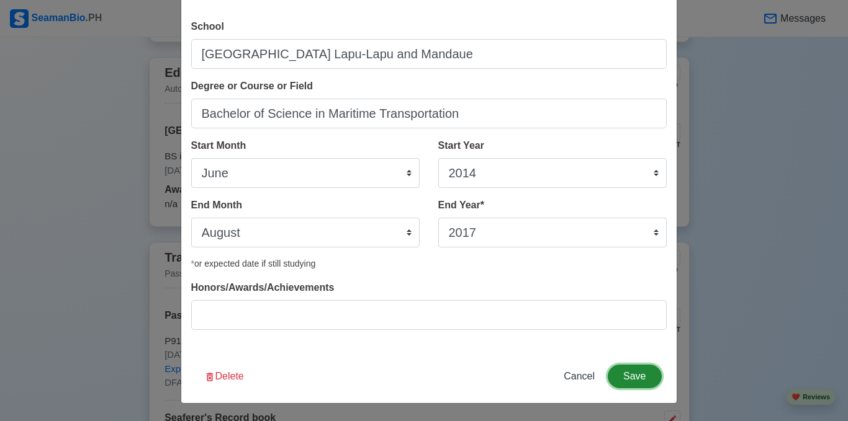
click at [635, 382] on button "Save" at bounding box center [633, 377] width 53 height 24
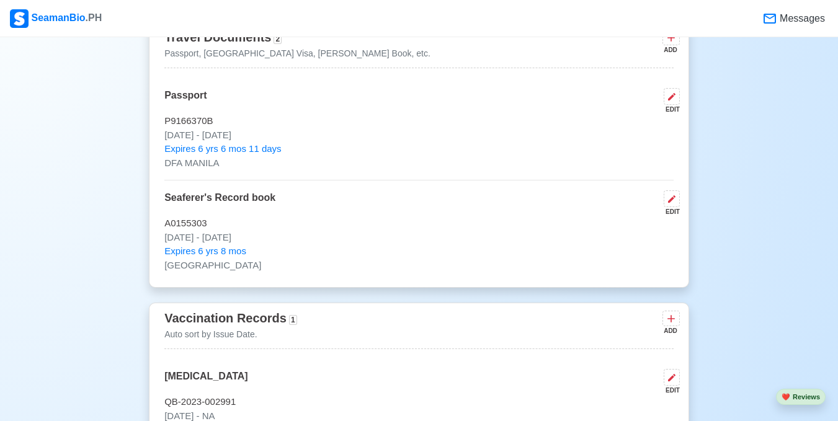
scroll to position [974, 0]
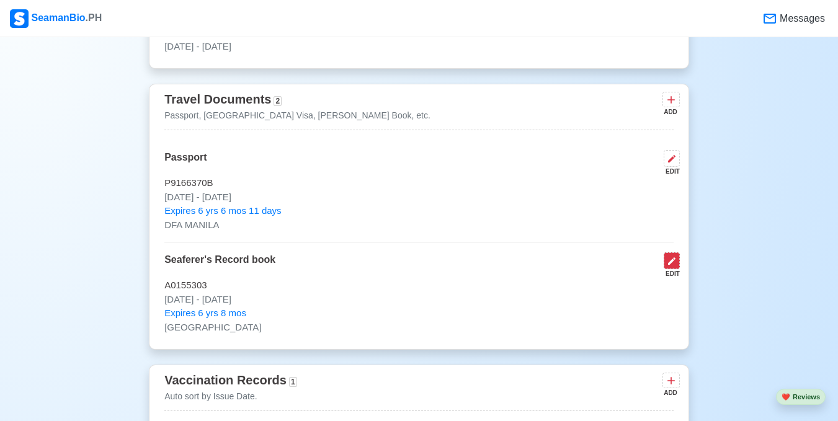
click at [671, 265] on icon at bounding box center [671, 260] width 7 height 7
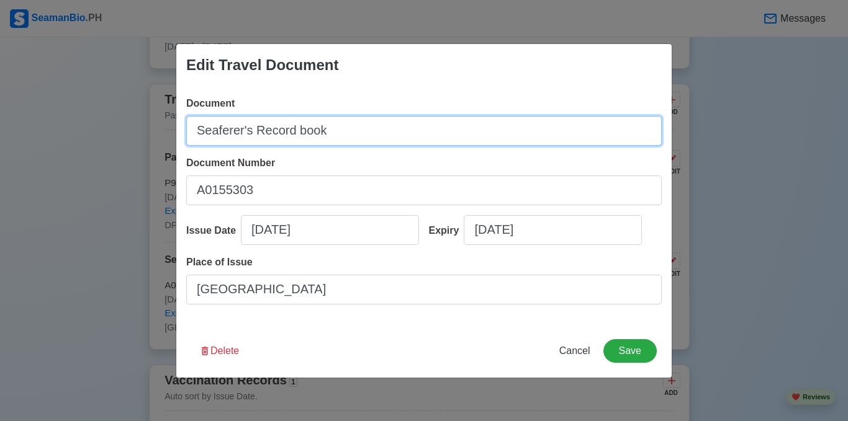
click at [333, 133] on input "Seaferer's Record book" at bounding box center [423, 131] width 475 height 30
type input "S"
type input "[PERSON_NAME] book"
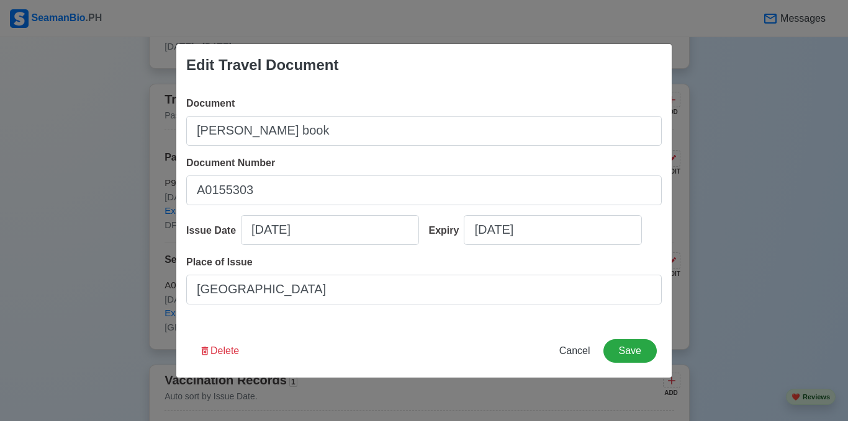
click at [416, 344] on div "Delete Cancel Save" at bounding box center [423, 358] width 495 height 38
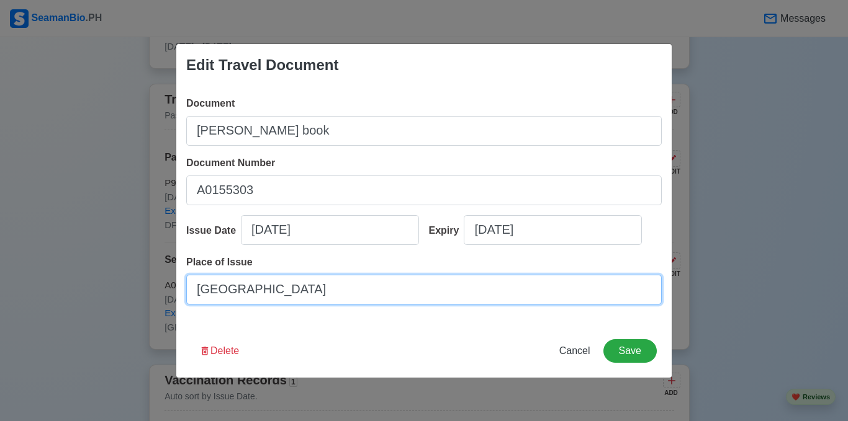
click at [264, 292] on input "[GEOGRAPHIC_DATA]" at bounding box center [423, 290] width 475 height 30
type input "[GEOGRAPHIC_DATA]"
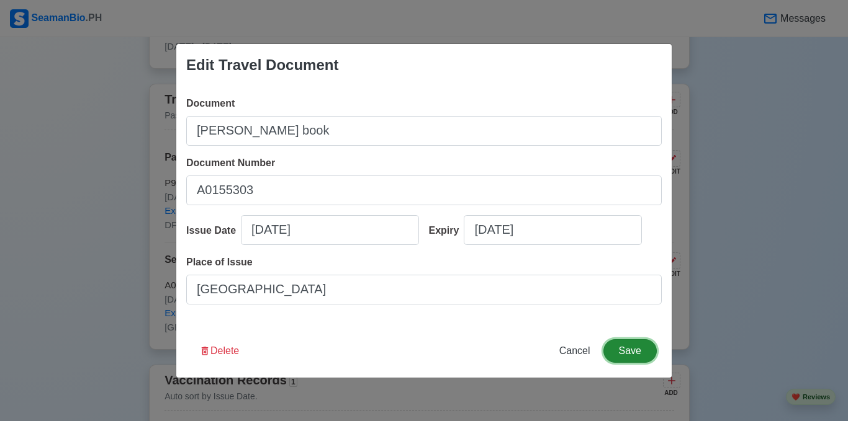
click at [629, 354] on button "Save" at bounding box center [629, 351] width 53 height 24
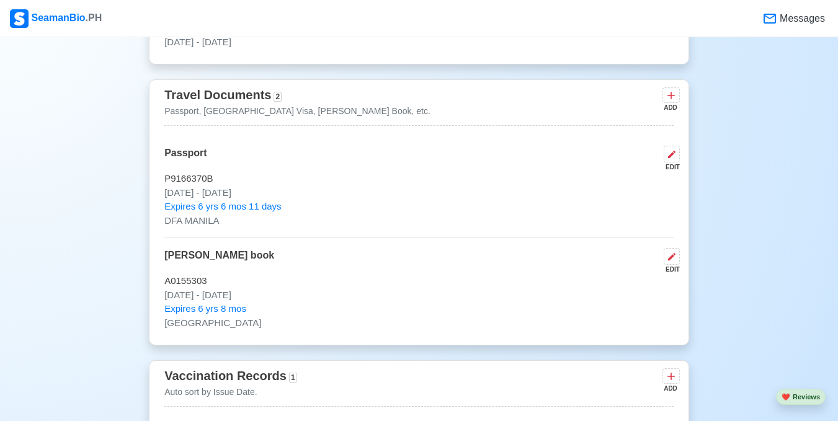
scroll to position [912, 0]
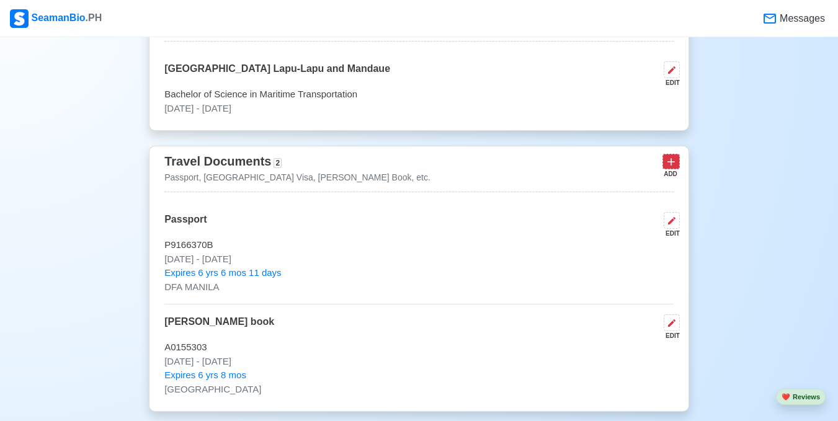
click at [673, 166] on icon at bounding box center [671, 162] width 7 height 7
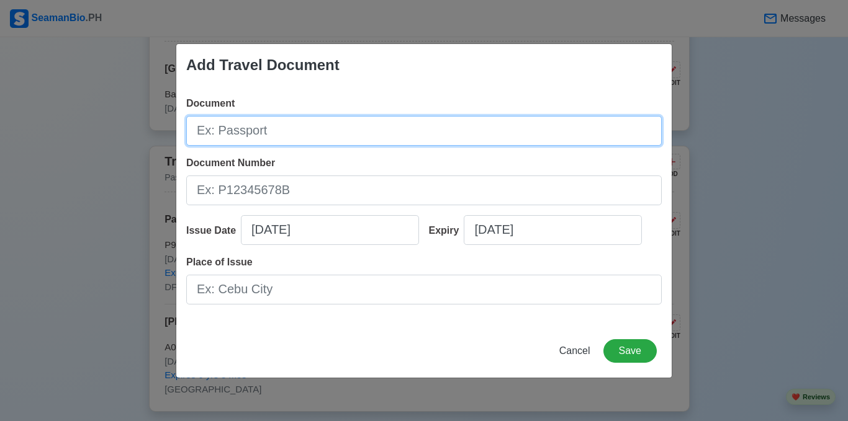
click at [251, 129] on input "Document" at bounding box center [423, 131] width 475 height 30
type input "[PERSON_NAME] Identification"
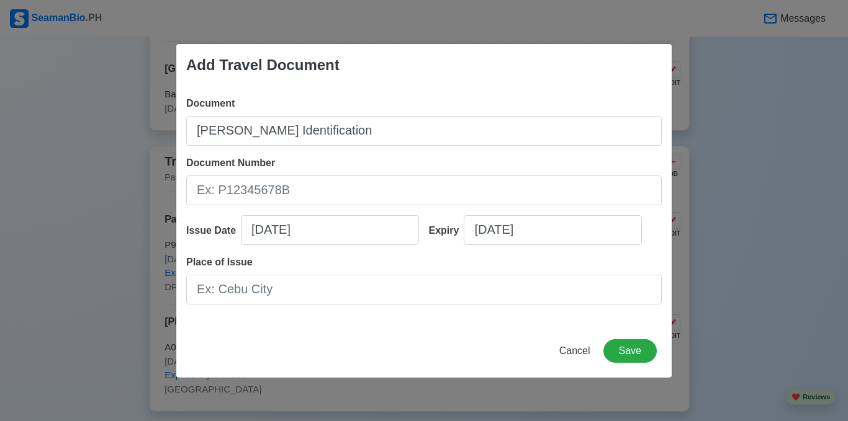
click at [338, 156] on div "Document Number" at bounding box center [423, 181] width 475 height 50
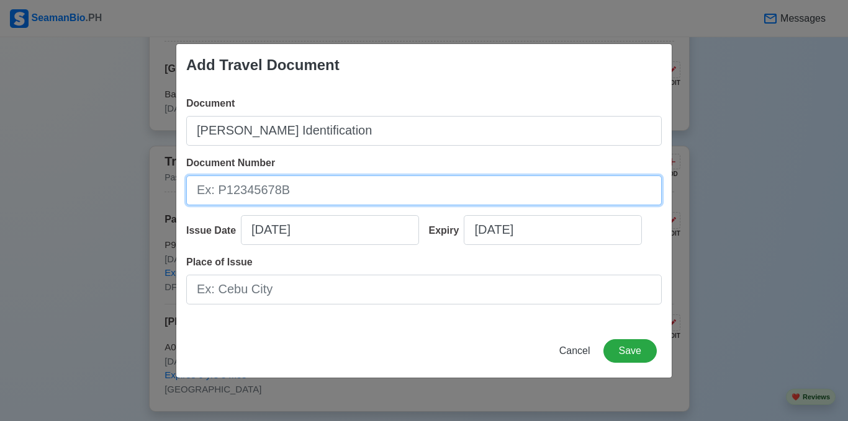
click at [292, 189] on input "Document Number" at bounding box center [423, 191] width 475 height 30
paste input "220036730"
type input "220036730"
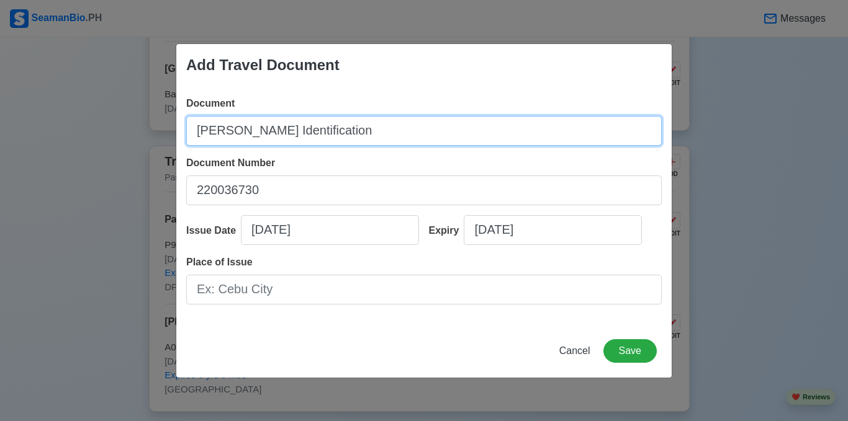
click at [246, 133] on input "[PERSON_NAME] Identification" at bounding box center [423, 131] width 475 height 30
click at [345, 133] on input "Seaferer's Identification" at bounding box center [423, 131] width 475 height 30
click at [335, 132] on input "Seafarer's Identification" at bounding box center [423, 131] width 475 height 30
type input "Seafarer's Identity Document"
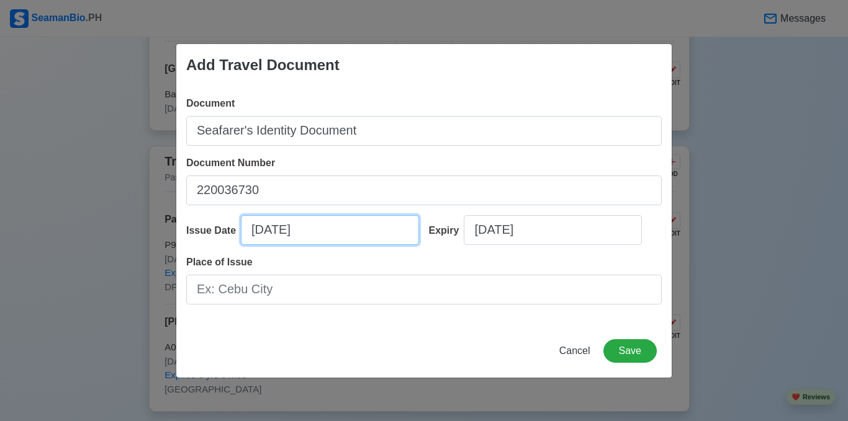
select select "****"
select select "*********"
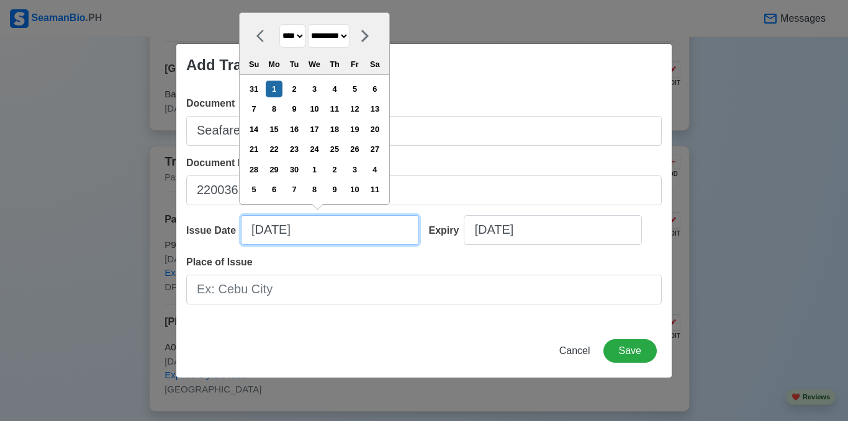
click at [320, 228] on input "[DATE]" at bounding box center [330, 230] width 178 height 30
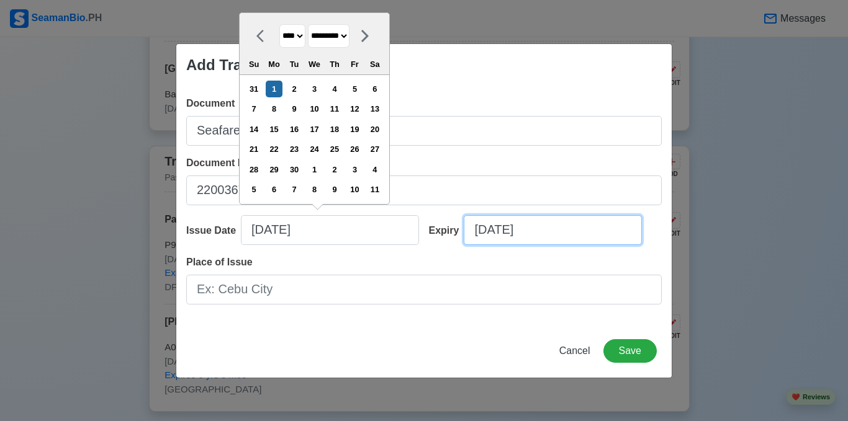
type input "[DATE]"
select select "****"
select select "*********"
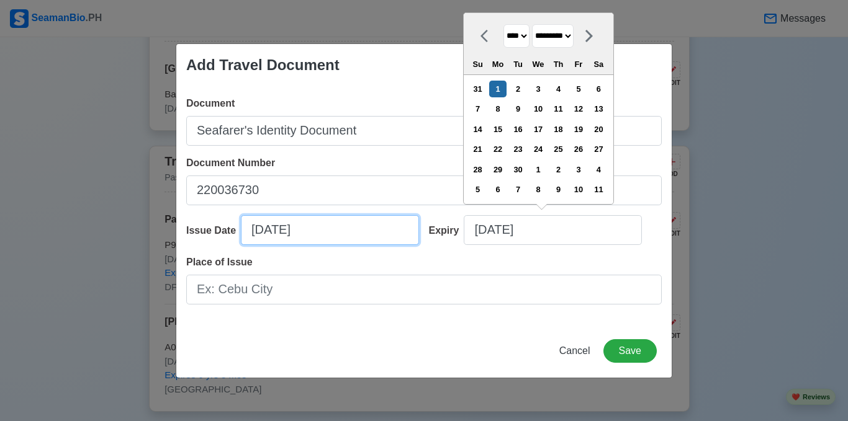
select select "****"
select select "*********"
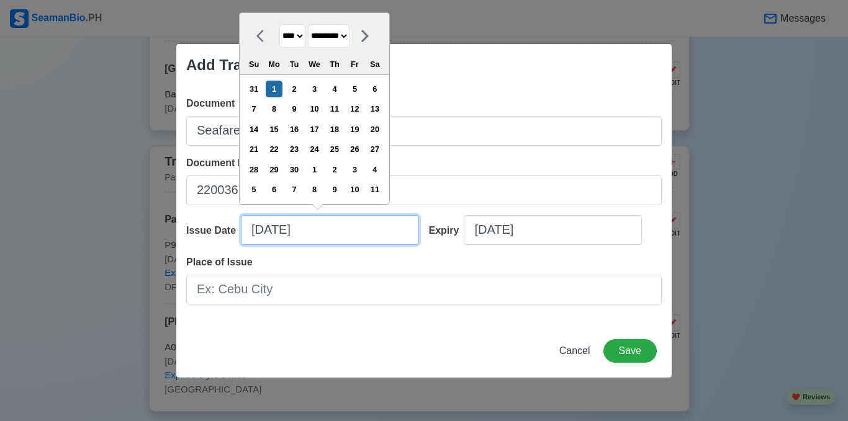
click at [329, 225] on input "[DATE]" at bounding box center [330, 230] width 178 height 30
click at [313, 233] on input "[DATE]" at bounding box center [330, 230] width 178 height 30
type input "[DATE]"
select select "****"
type input "09/01/2"
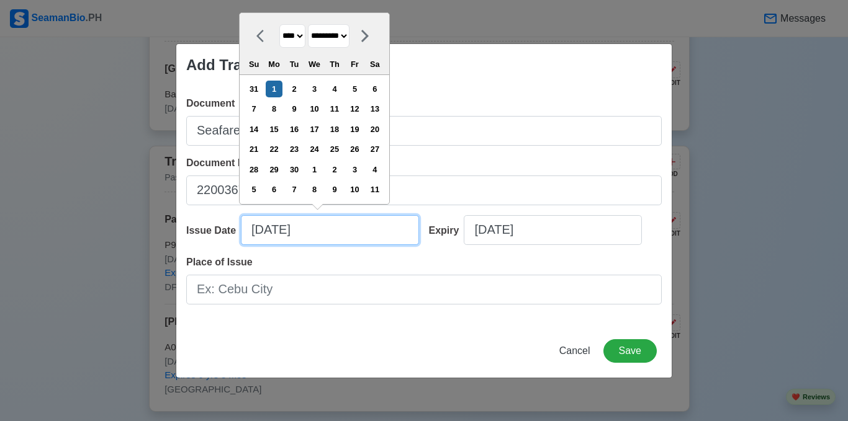
select select "****"
type input "09/01/"
select select "****"
type input "0"
select select "****"
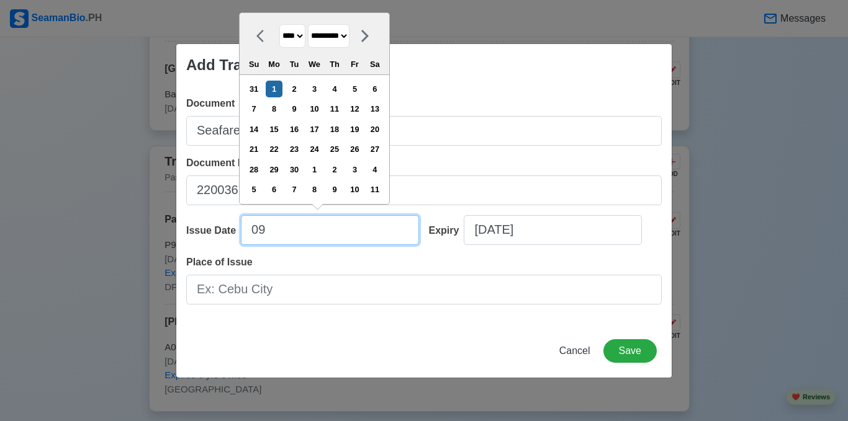
select select "*******"
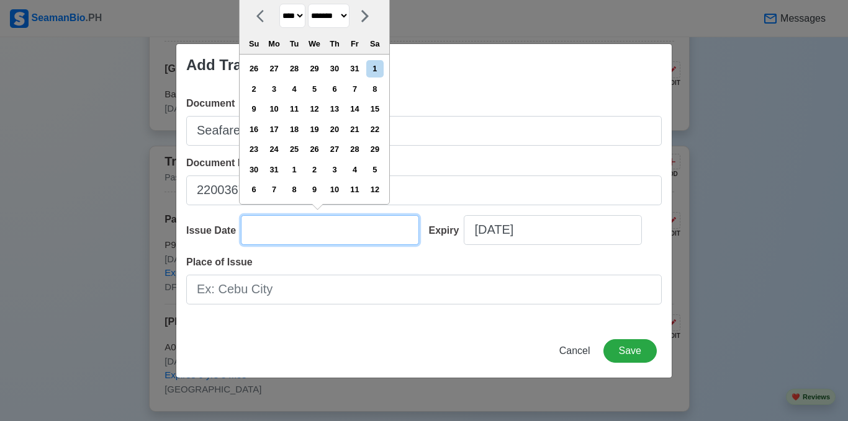
paste input "[DATE]"
type input "[DATE]"
select select "****"
select select "***"
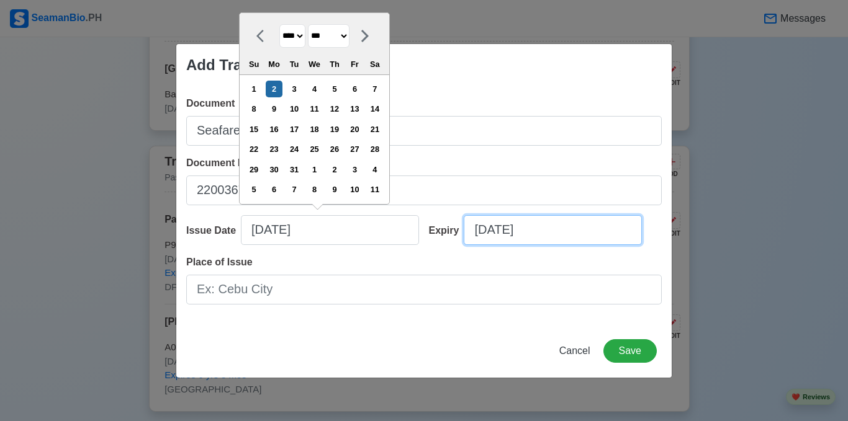
type input "[DATE]"
select select "****"
select select "*********"
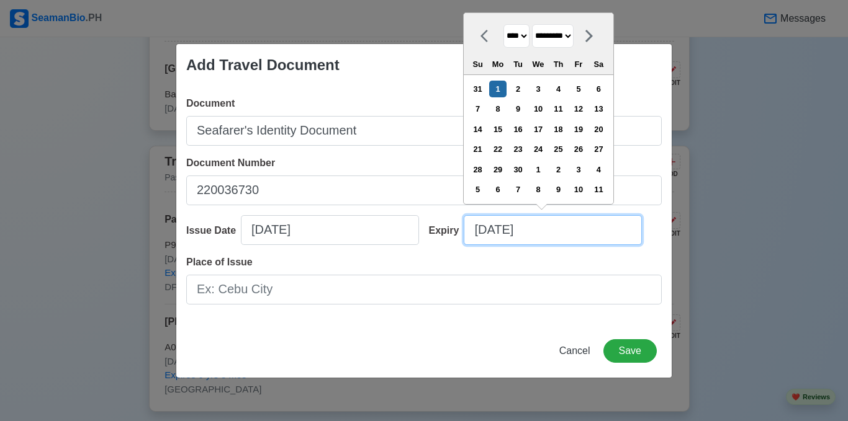
click at [535, 223] on input "[DATE]" at bounding box center [552, 230] width 178 height 30
drag, startPoint x: 550, startPoint y: 232, endPoint x: 447, endPoint y: 242, distance: 103.5
click at [447, 242] on div "Expiry [DATE] **** **** **** **** **** **** **** **** **** **** **** **** **** …" at bounding box center [540, 235] width 243 height 40
paste input "[DATE]"
type input "[DATE]"
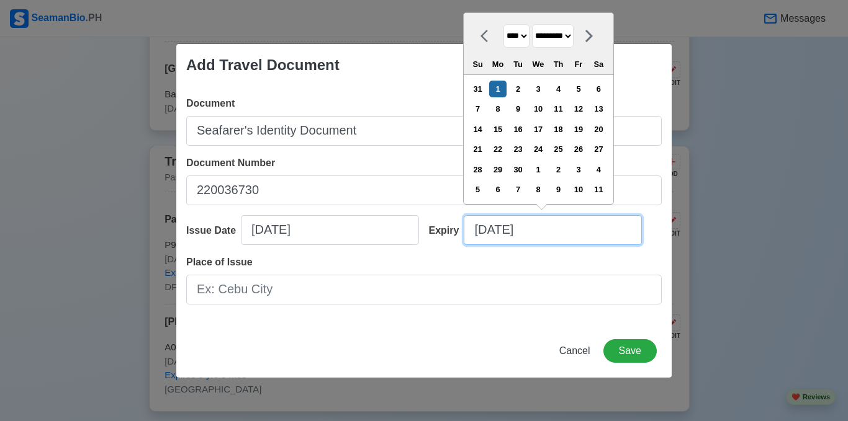
select select "****"
select select "***"
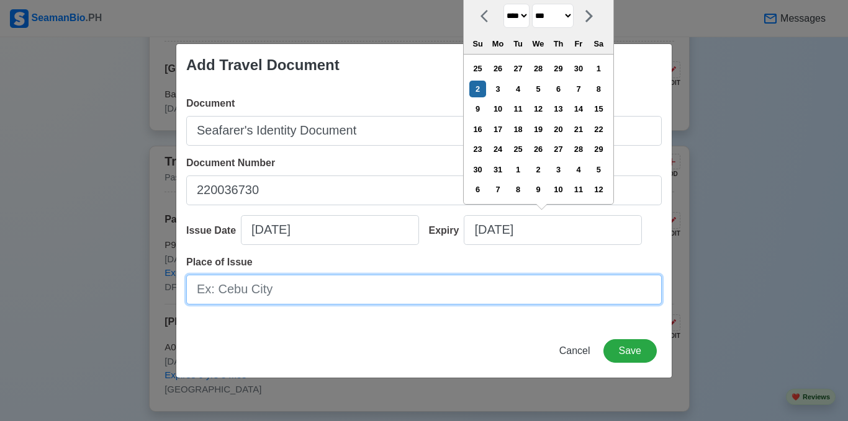
type input "[DATE]"
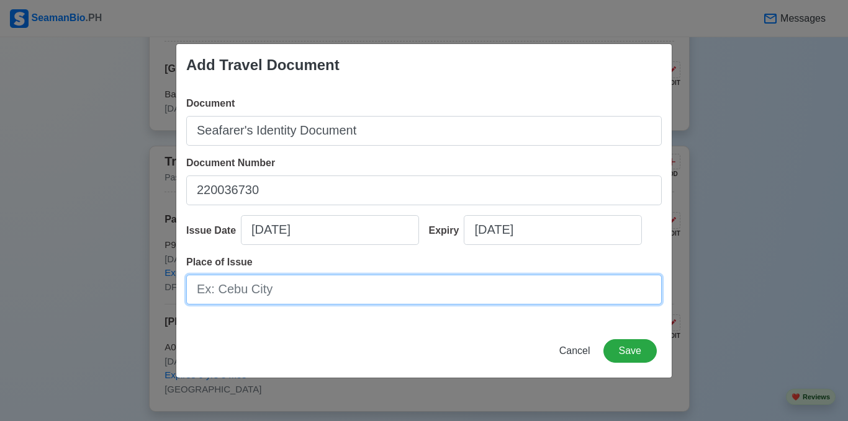
click at [321, 293] on input "Place of Issue" at bounding box center [423, 290] width 475 height 30
type input "[GEOGRAPHIC_DATA]"
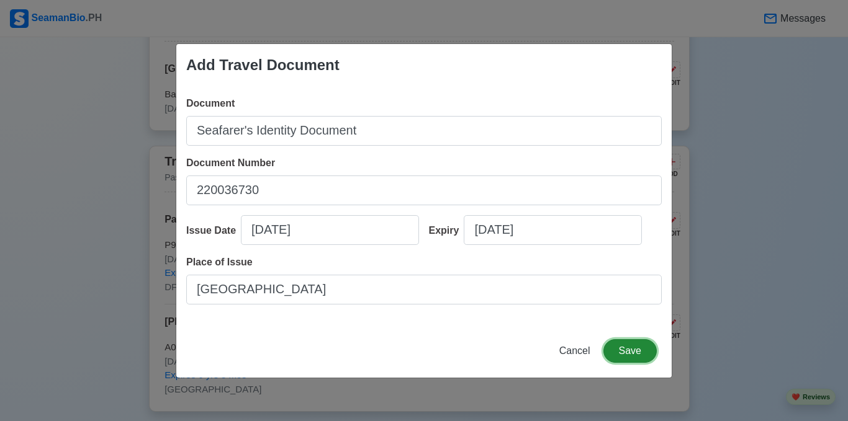
click at [625, 345] on button "Save" at bounding box center [629, 351] width 53 height 24
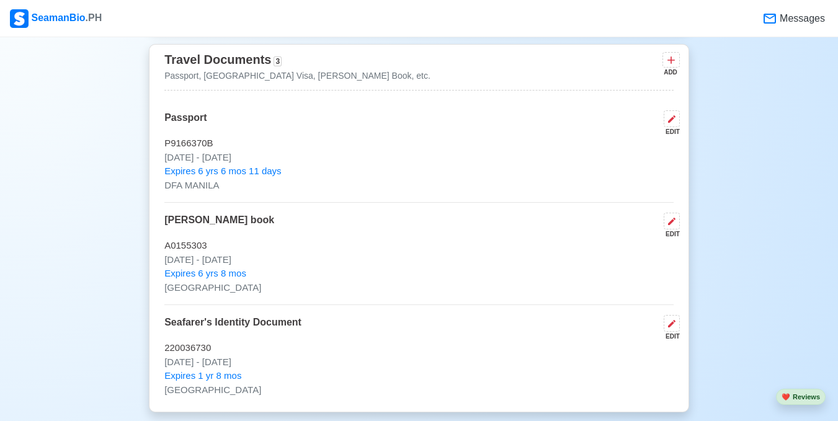
scroll to position [1036, 0]
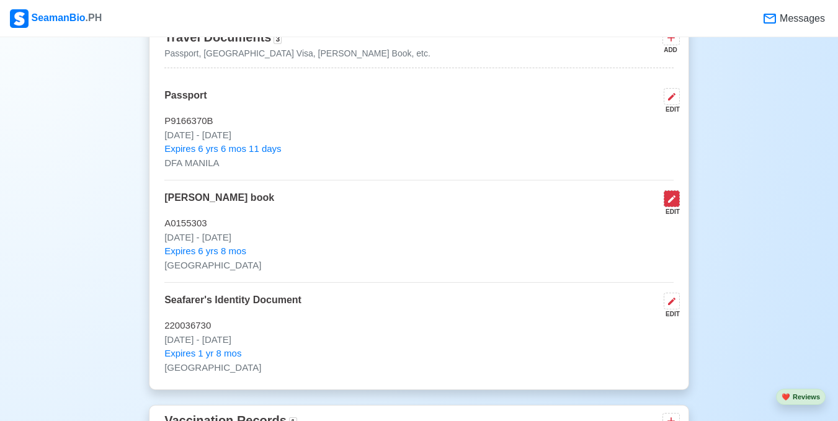
click at [673, 200] on button at bounding box center [672, 198] width 16 height 17
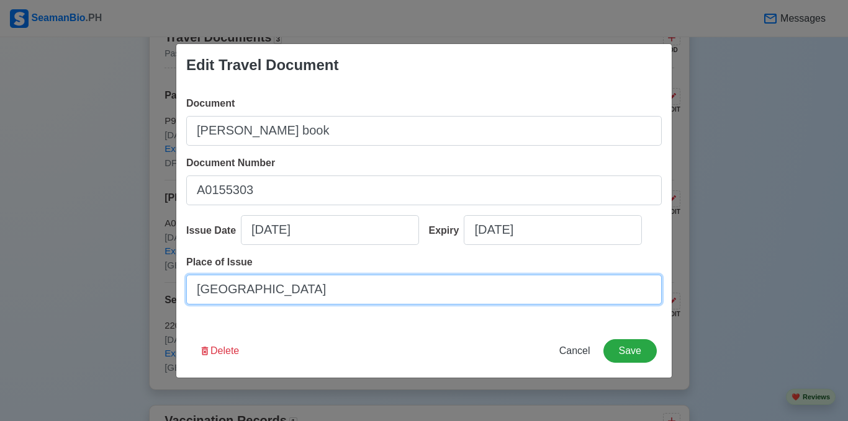
click at [259, 289] on input "[GEOGRAPHIC_DATA]" at bounding box center [423, 290] width 475 height 30
type input "[GEOGRAPHIC_DATA]"
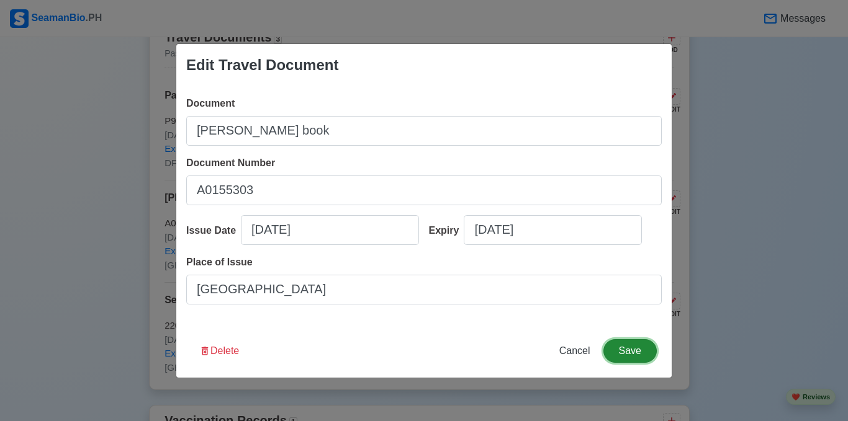
click at [632, 349] on button "Save" at bounding box center [629, 351] width 53 height 24
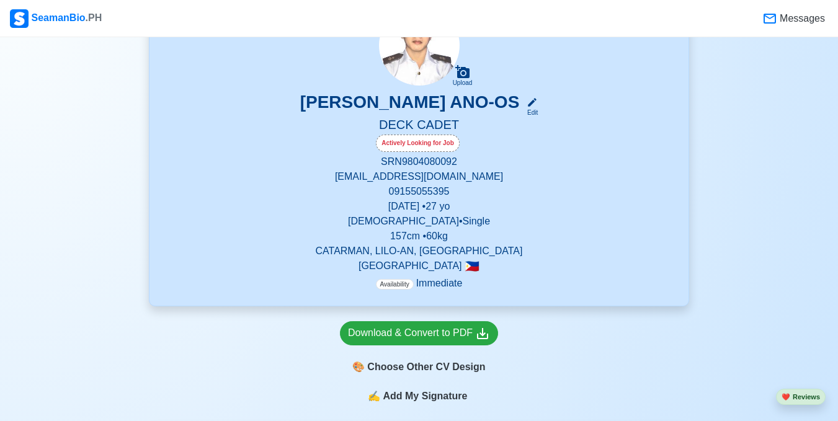
scroll to position [292, 0]
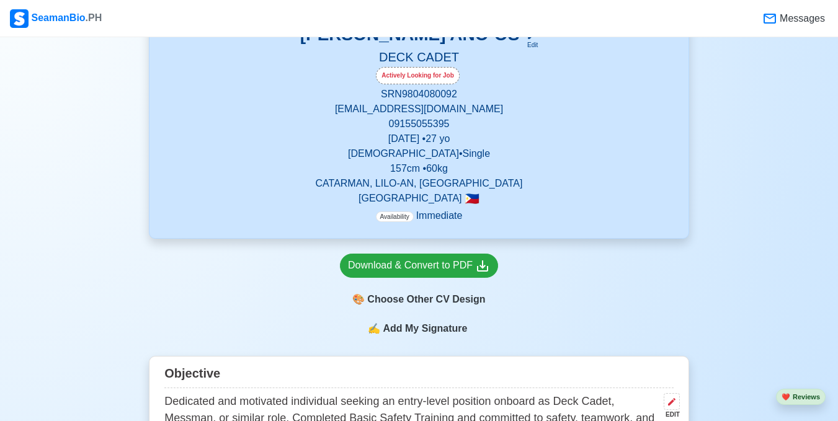
click at [431, 332] on span "Add My Signature" at bounding box center [424, 328] width 89 height 15
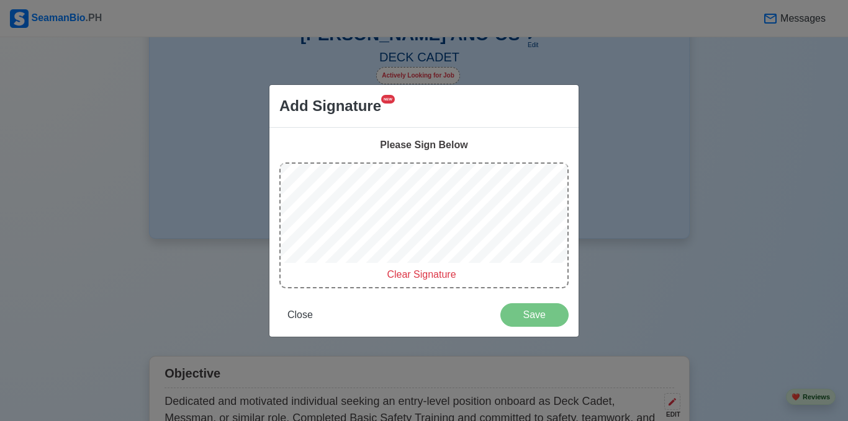
click at [413, 148] on div "Please Sign Below" at bounding box center [423, 145] width 289 height 15
click at [297, 318] on span "Close" at bounding box center [299, 315] width 25 height 11
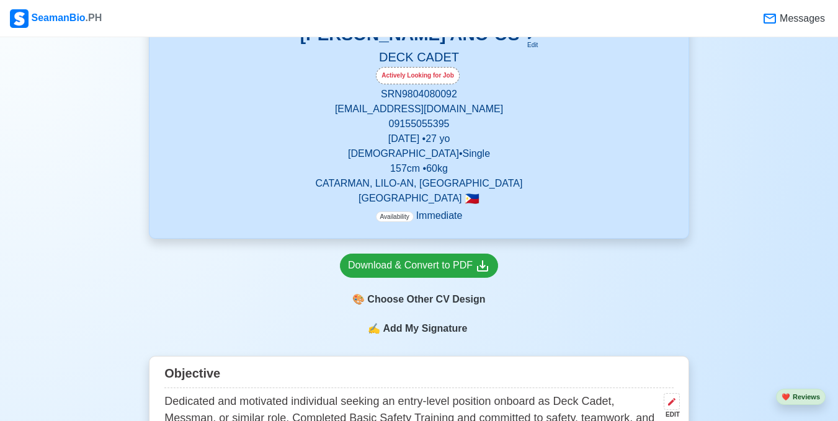
click at [428, 333] on span "Add My Signature" at bounding box center [424, 328] width 89 height 15
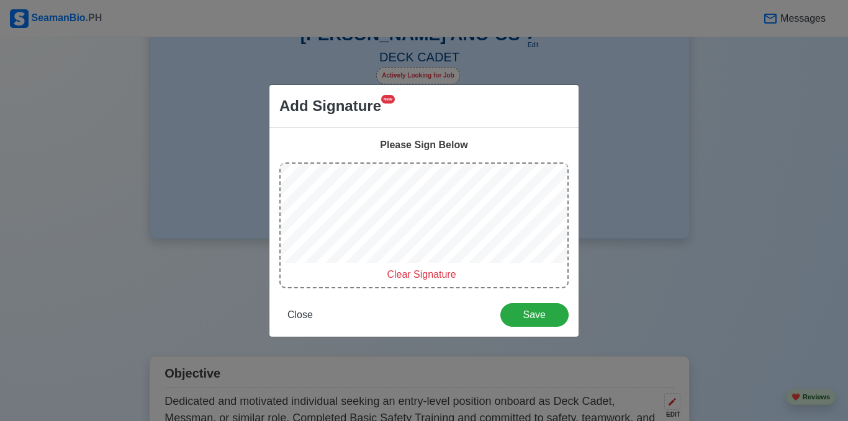
click at [210, 253] on div "Add Signature NEW Please Sign Below Clear Signature Close Save" at bounding box center [424, 210] width 848 height 421
click at [298, 315] on span "Close" at bounding box center [299, 315] width 25 height 11
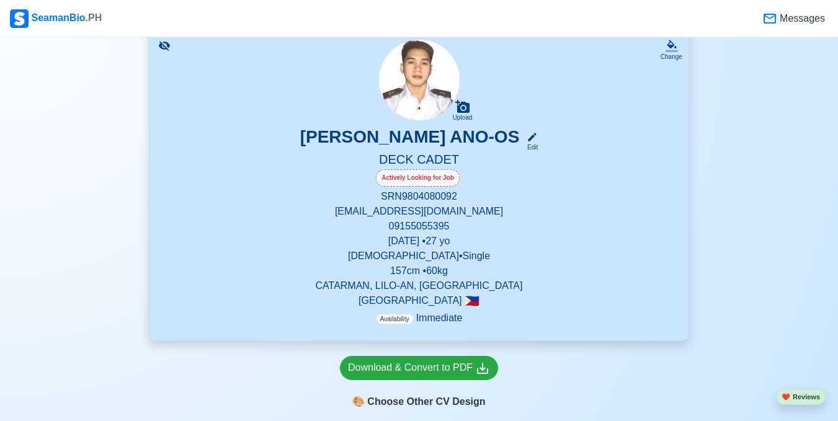
scroll to position [105, 0]
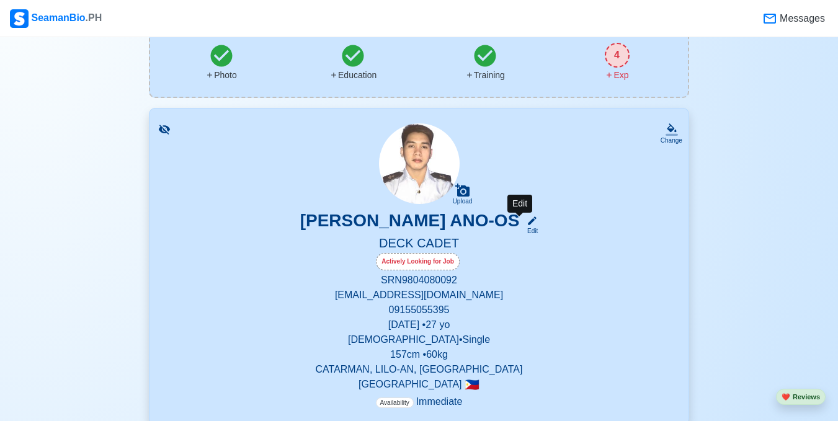
click at [527, 222] on icon at bounding box center [532, 220] width 11 height 11
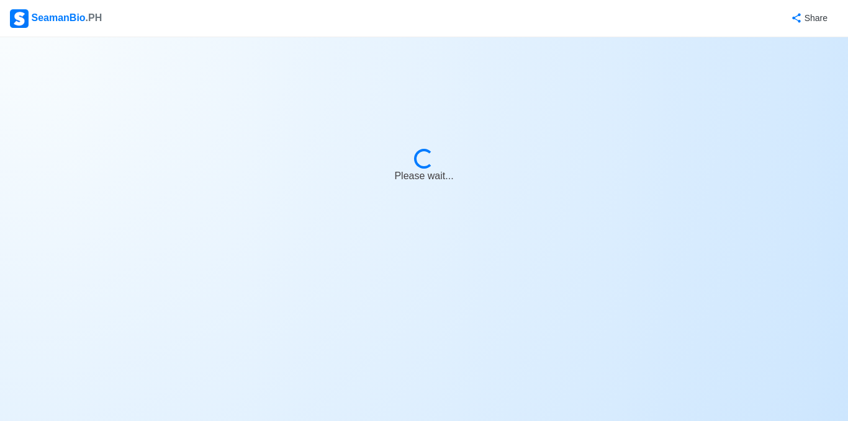
select select "Actively Looking for Job"
select select "Visible for Hiring"
select select "Single"
select select "[DEMOGRAPHIC_DATA]"
select select "PH"
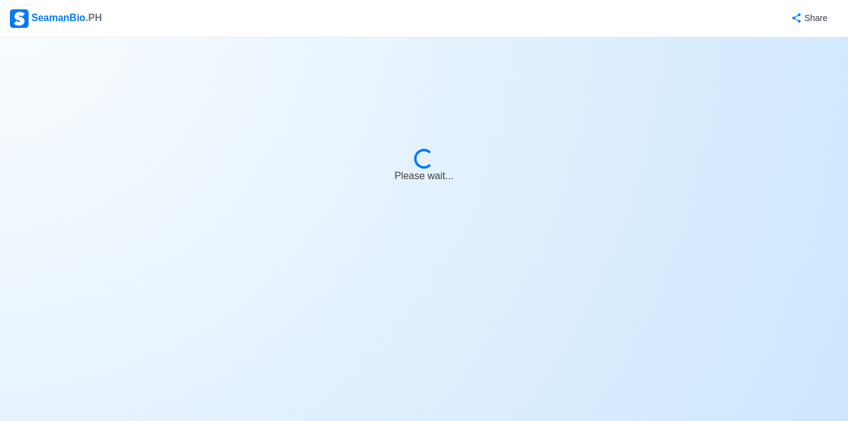
select select "4102416000000"
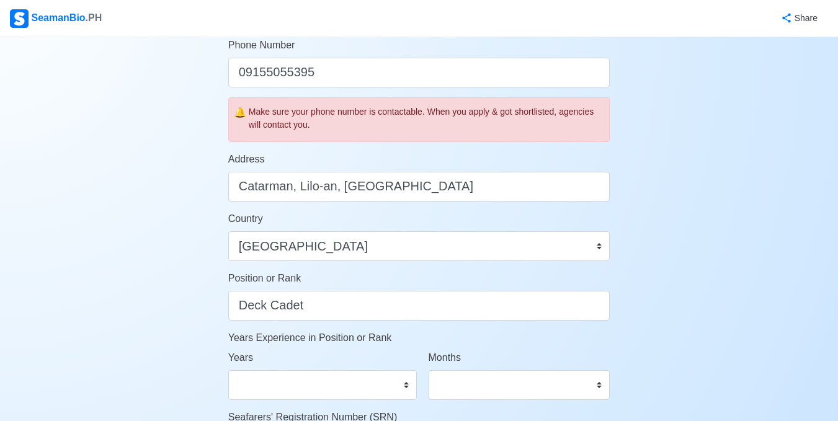
scroll to position [434, 0]
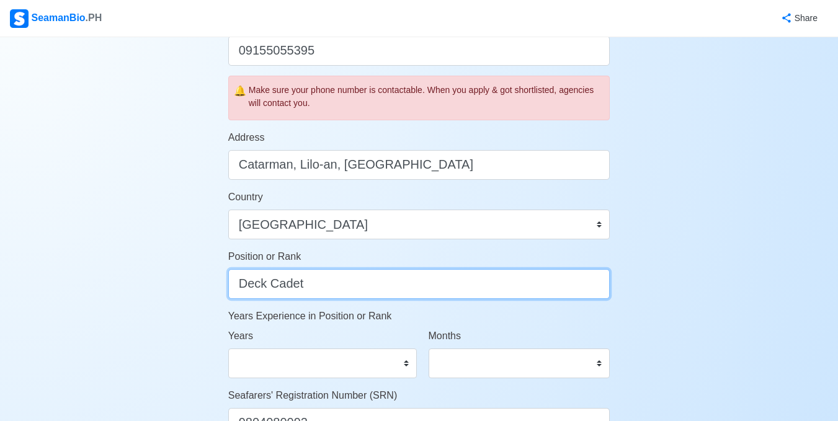
click at [308, 286] on input "Deck Cadet" at bounding box center [419, 284] width 382 height 30
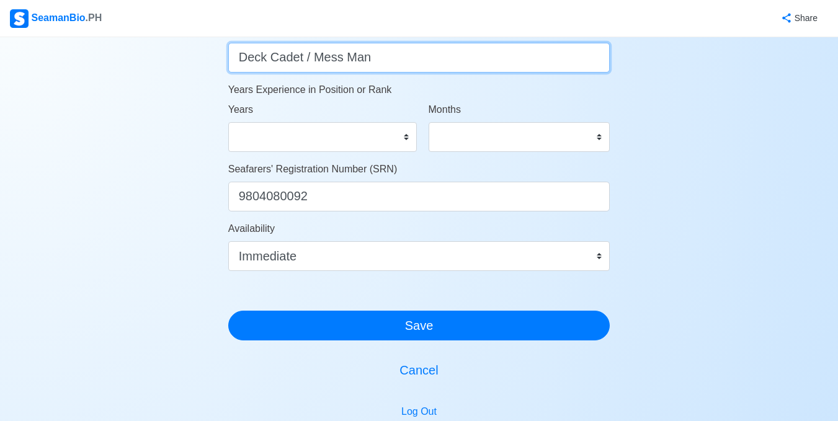
scroll to position [683, 0]
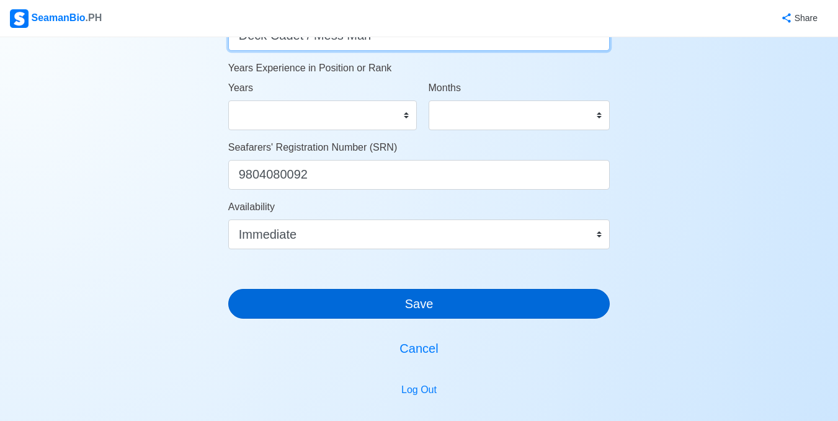
type input "Deck Cadet / Mess Man"
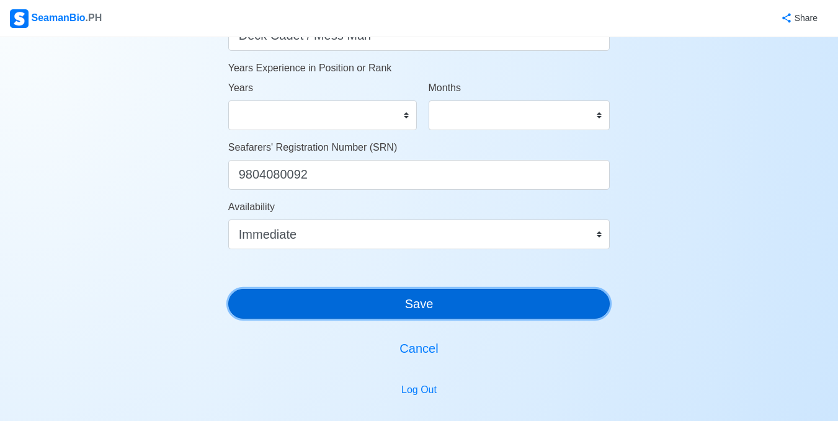
click at [424, 308] on button "Save" at bounding box center [419, 304] width 382 height 30
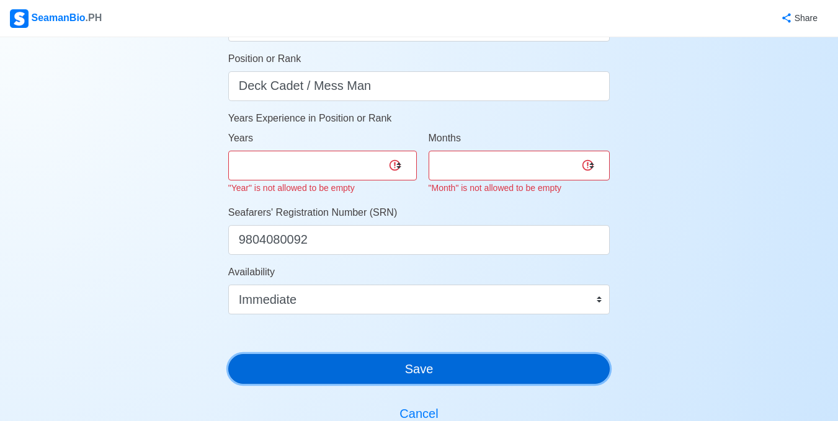
scroll to position [620, 0]
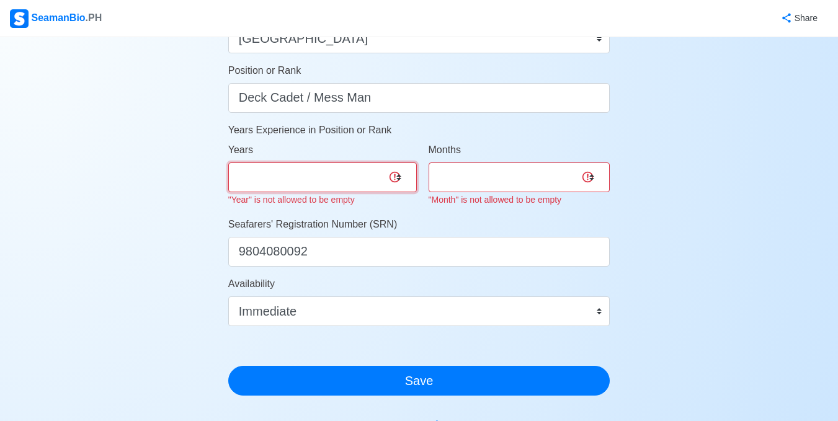
drag, startPoint x: 331, startPoint y: 173, endPoint x: 339, endPoint y: 176, distance: 8.4
click at [331, 173] on select "0 1 2 3 4 5 6 7 8 9 10 11 12 13 14 15 16 17 18 19 20 21 22 23 24 25 26 27 28 29…" at bounding box center [322, 178] width 189 height 30
select select "0"
click at [228, 163] on select "0 1 2 3 4 5 6 7 8 9 10 11 12 13 14 15 16 17 18 19 20 21 22 23 24 25 26 27 28 29…" at bounding box center [322, 178] width 189 height 30
click at [512, 176] on select "0 1 2 3 4 5 6 7 8 9 10 11" at bounding box center [520, 178] width 182 height 30
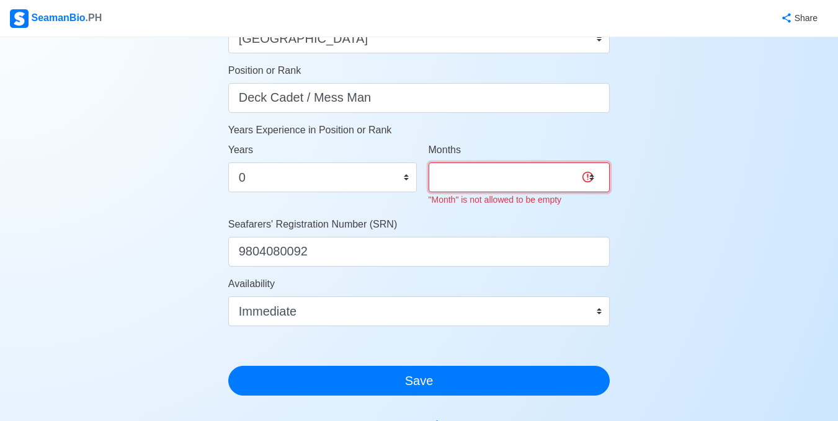
select select "0"
click at [429, 163] on select "0 1 2 3 4 5 6 7 8 9 10 11" at bounding box center [520, 178] width 182 height 30
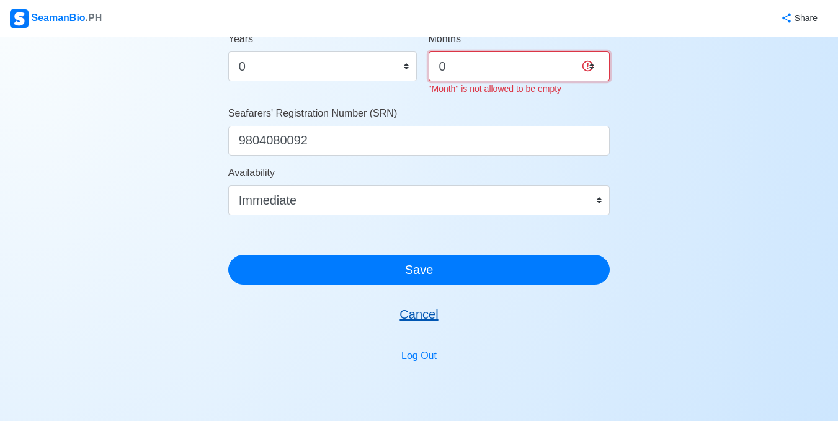
scroll to position [745, 0]
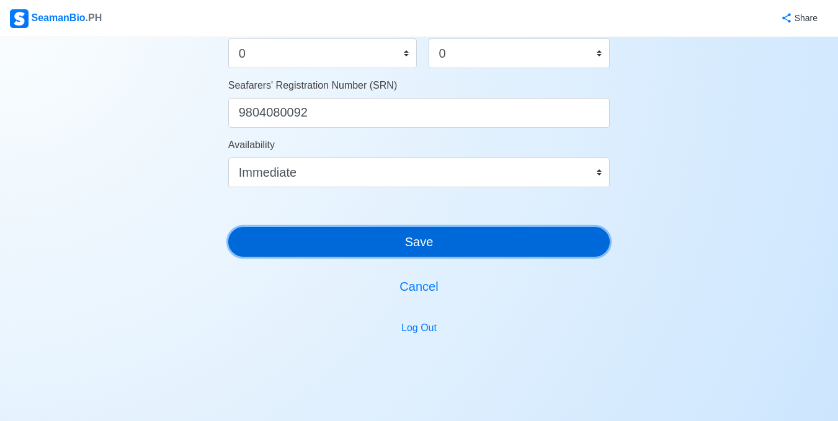
click at [462, 240] on button "Save" at bounding box center [419, 242] width 382 height 30
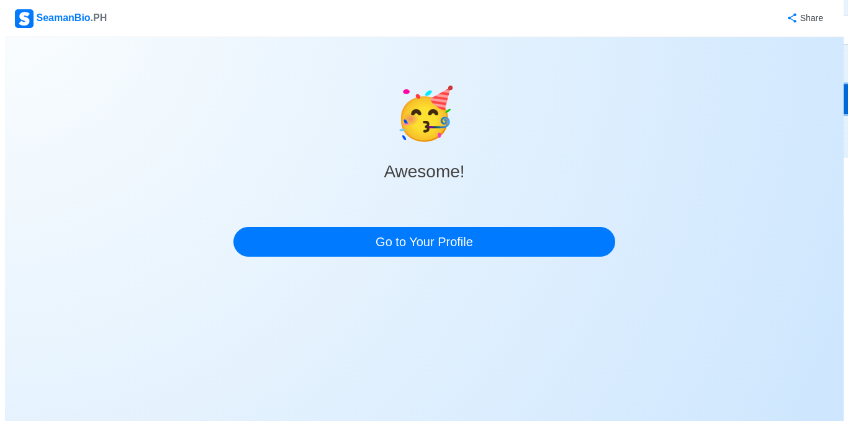
scroll to position [0, 0]
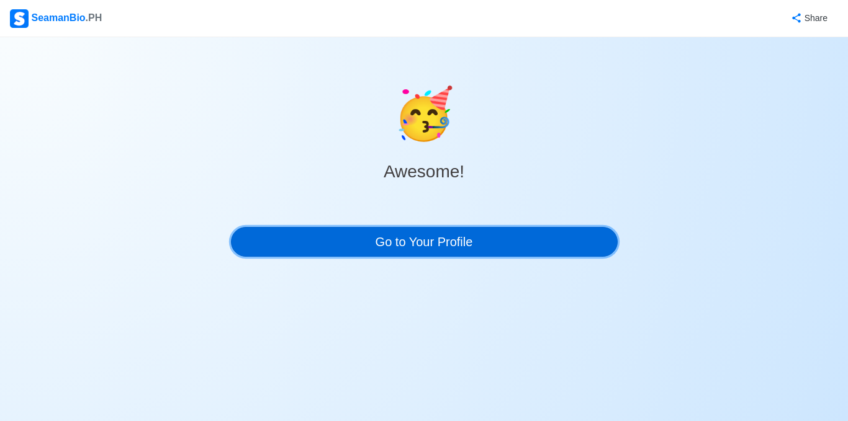
click at [490, 241] on link "Go to Your Profile" at bounding box center [424, 242] width 387 height 30
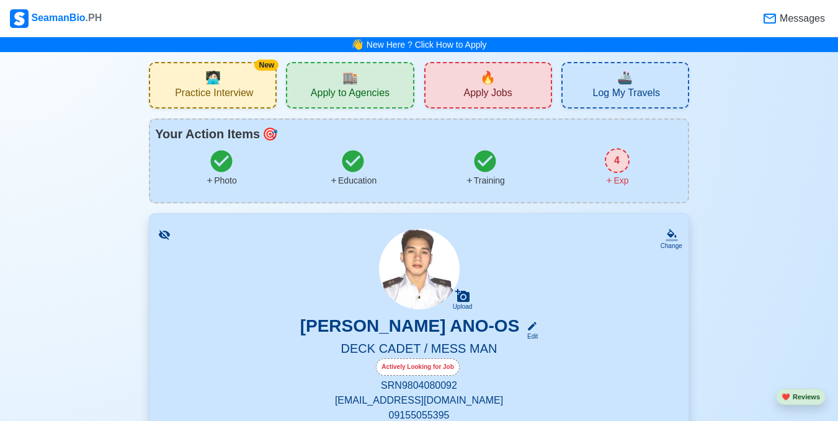
click at [248, 82] on div "New 🧑🏻‍💻 Practice Interview" at bounding box center [213, 85] width 128 height 47
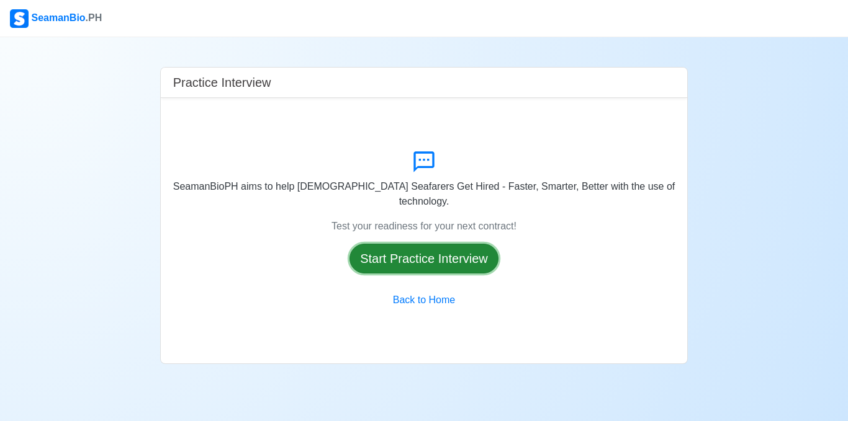
click at [464, 252] on button "Start Practice Interview" at bounding box center [423, 259] width 149 height 30
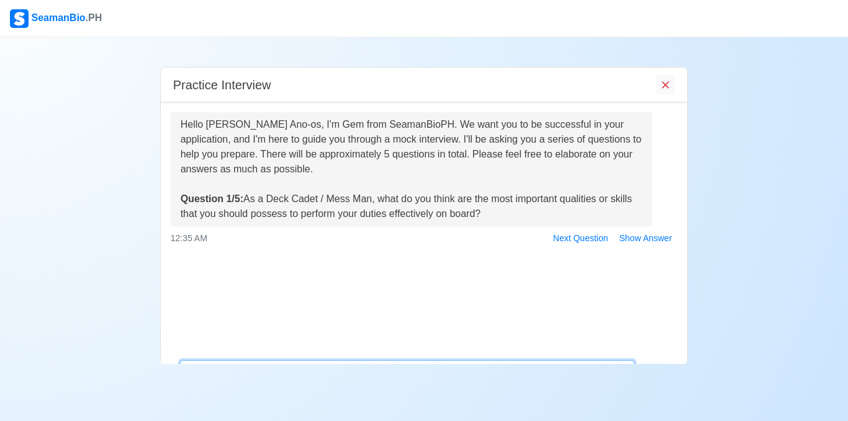
scroll to position [32, 0]
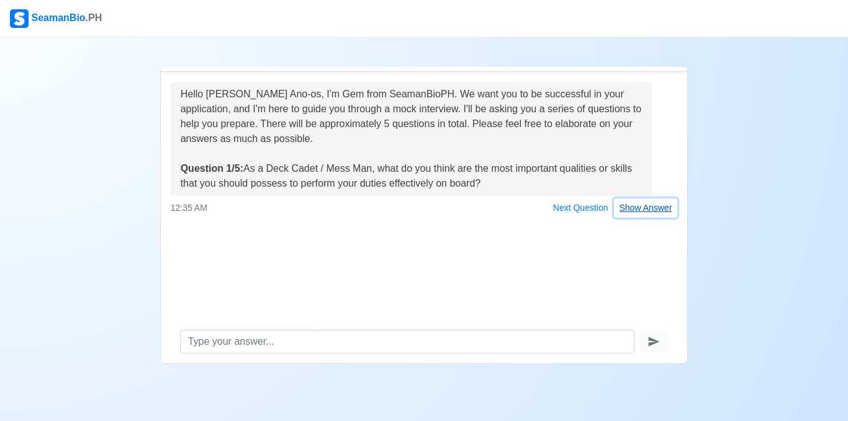
click at [651, 207] on button "Show Answer" at bounding box center [646, 208] width 64 height 19
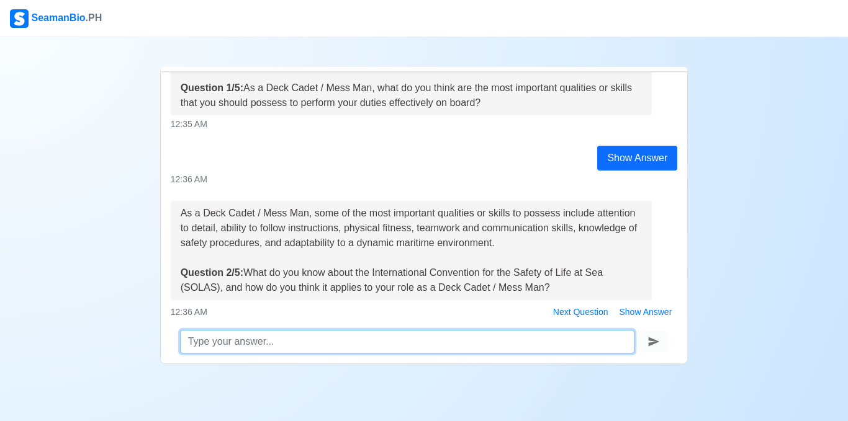
scroll to position [0, 0]
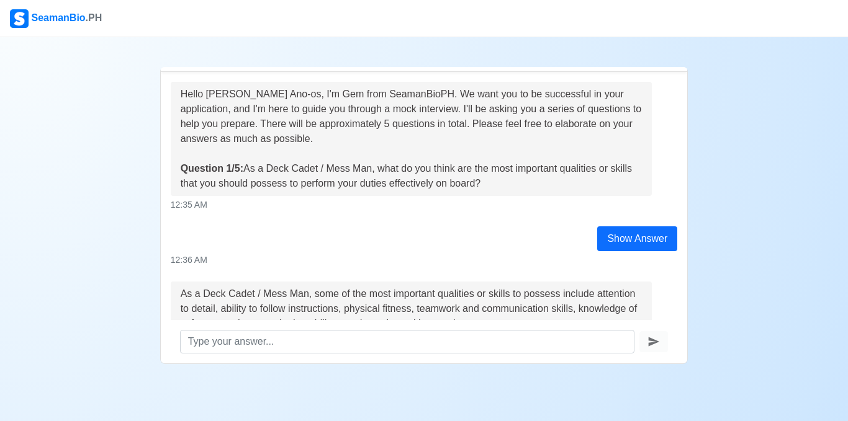
drag, startPoint x: 247, startPoint y: 169, endPoint x: 506, endPoint y: 189, distance: 259.5
click at [506, 189] on div "Hello [PERSON_NAME] Ano-os, I'm Gem from SeamanBioPH. We want you to be success…" at bounding box center [412, 139] width 462 height 104
copy div "As a Deck Cadet / Mess Man, what do you think are the most important qualities …"
